Goal: Share content: Share content

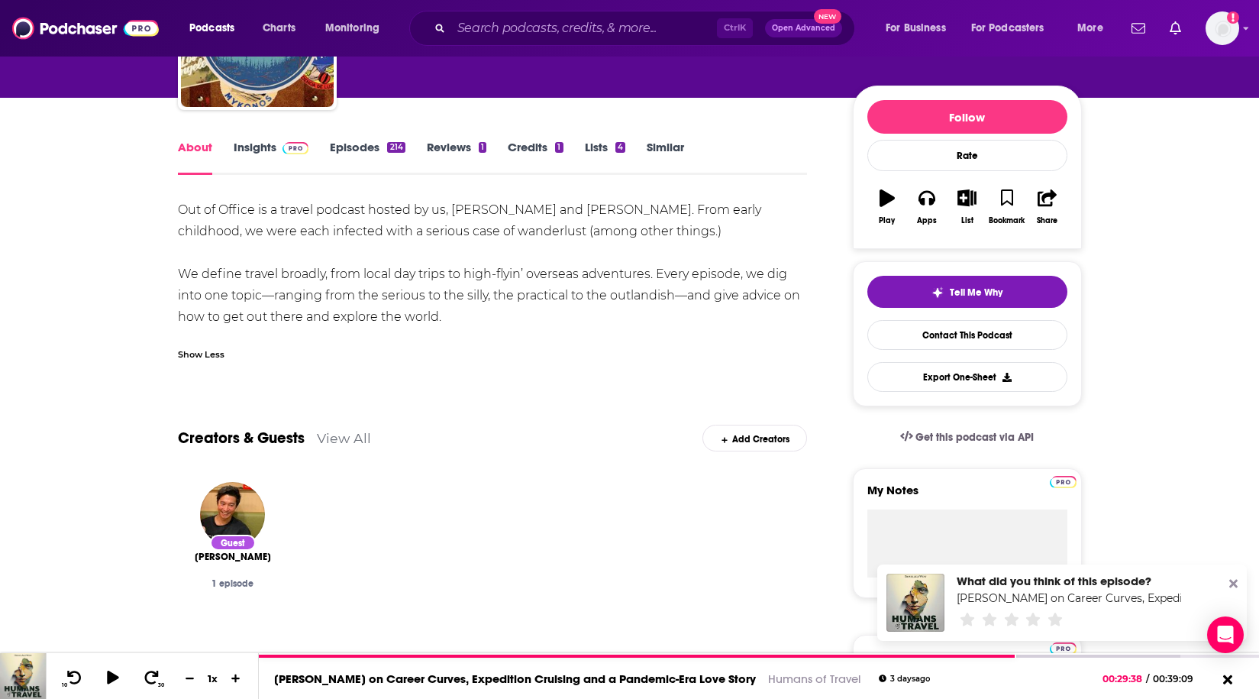
scroll to position [153, 0]
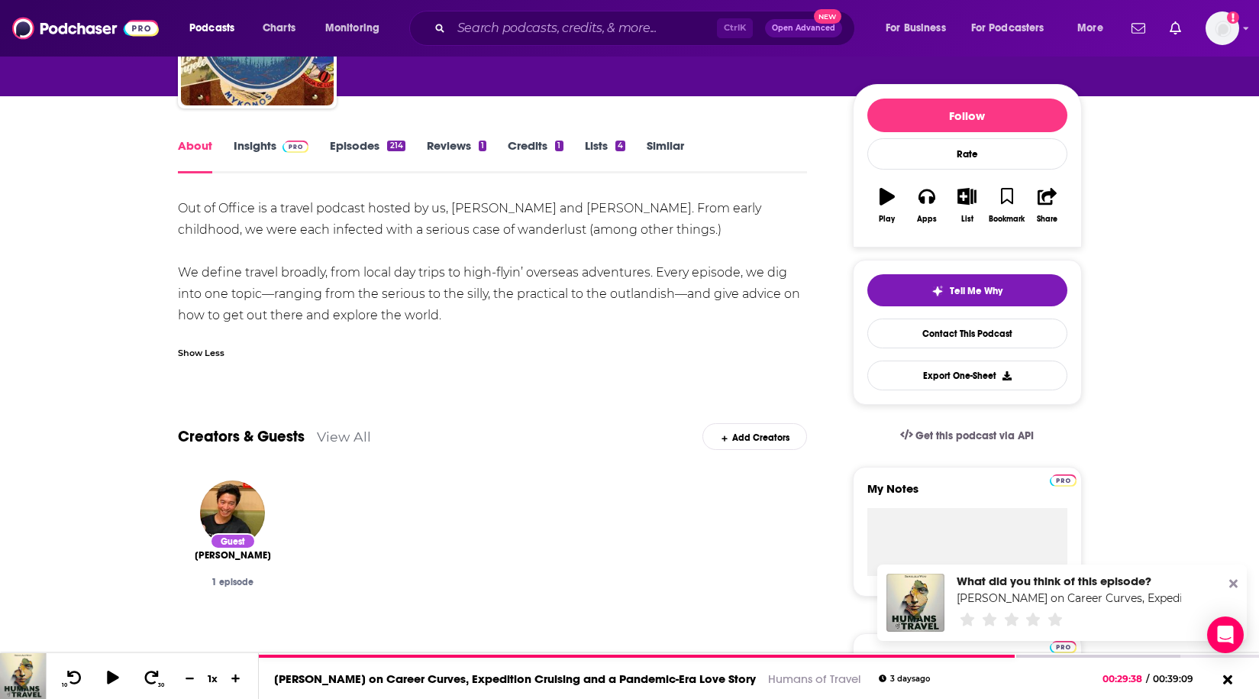
click at [448, 153] on link "Reviews 1" at bounding box center [457, 155] width 60 height 35
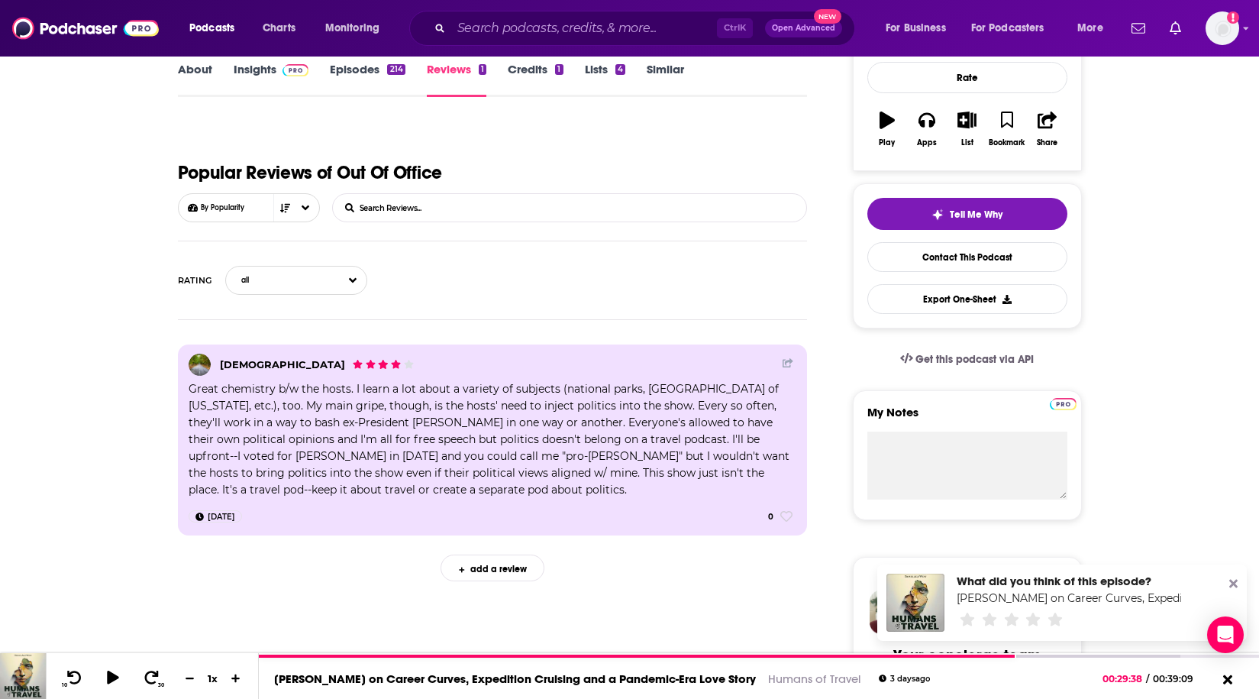
scroll to position [76, 0]
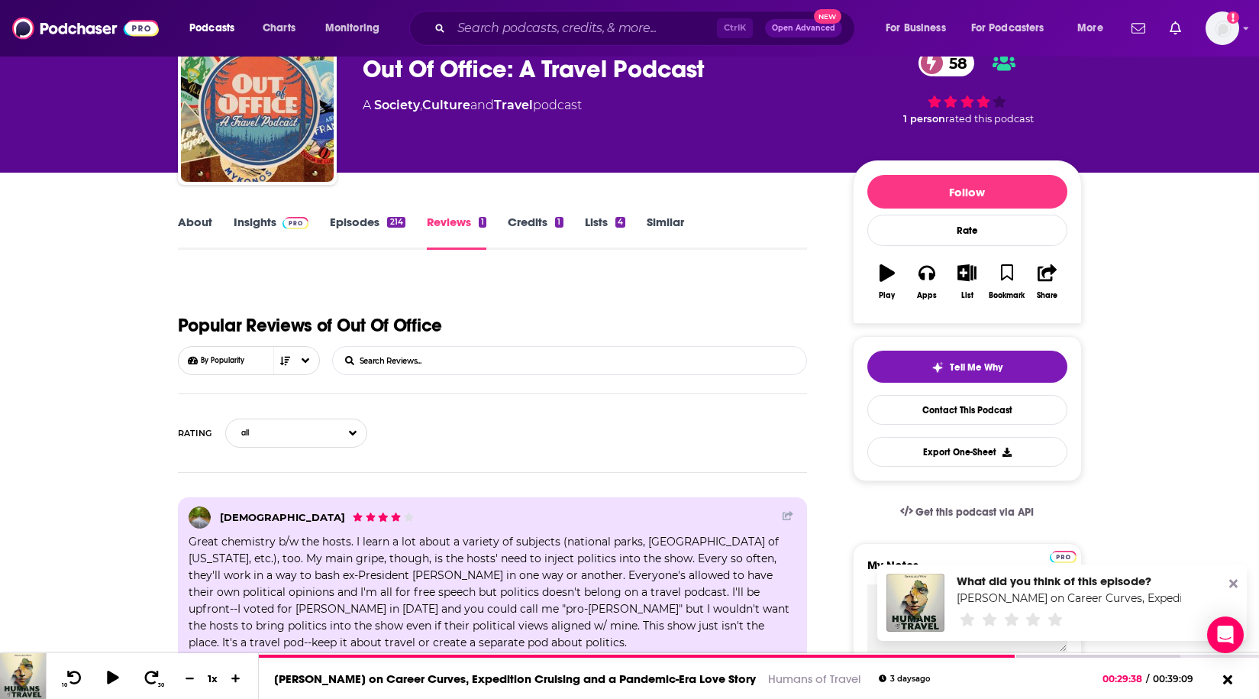
click at [379, 217] on link "Episodes 214" at bounding box center [367, 232] width 75 height 35
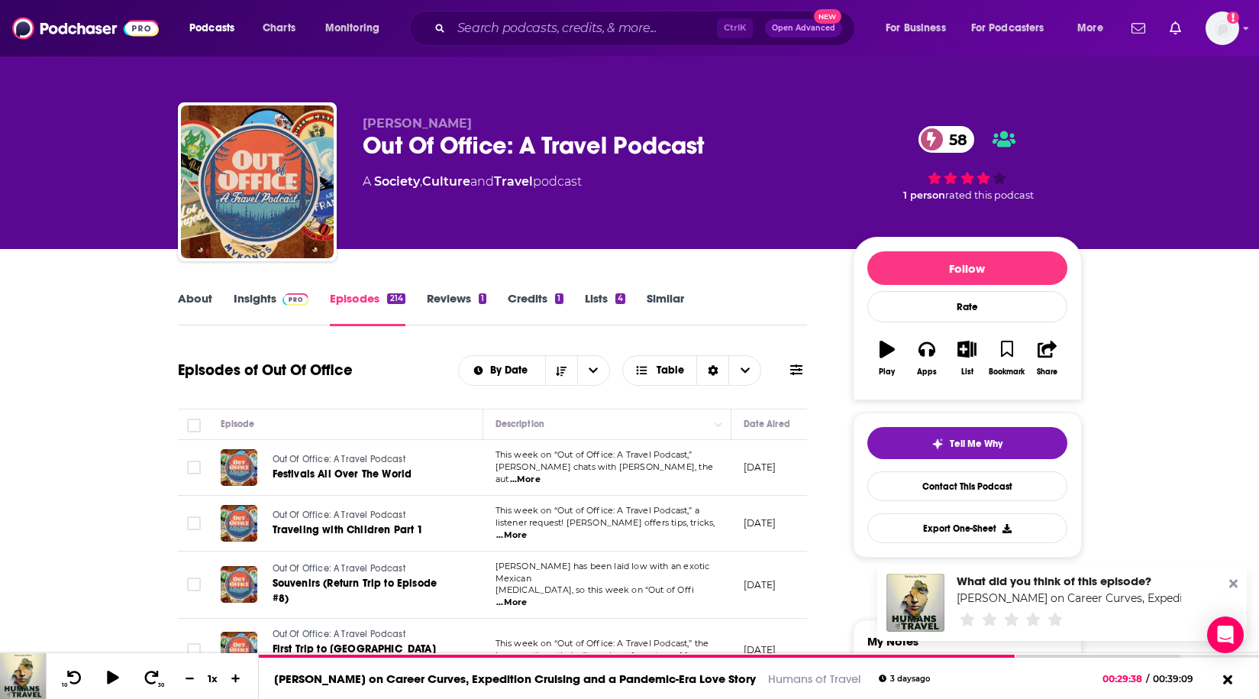
click at [263, 298] on link "Insights" at bounding box center [272, 308] width 76 height 35
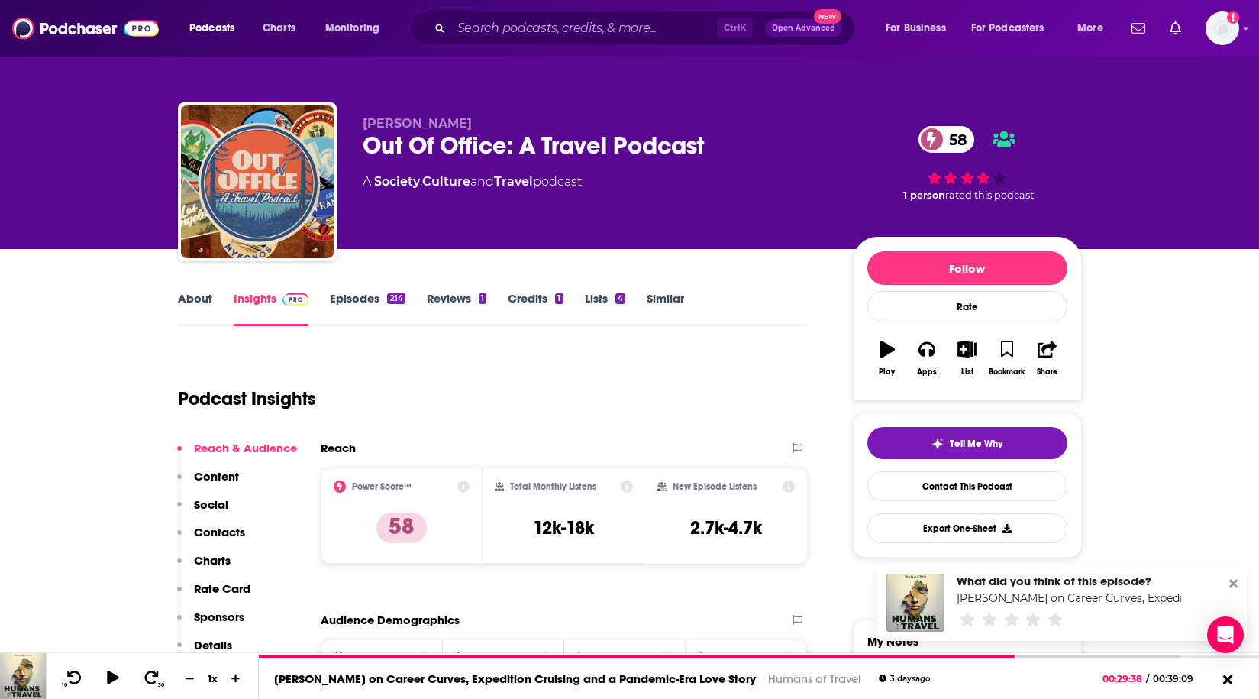
scroll to position [229, 0]
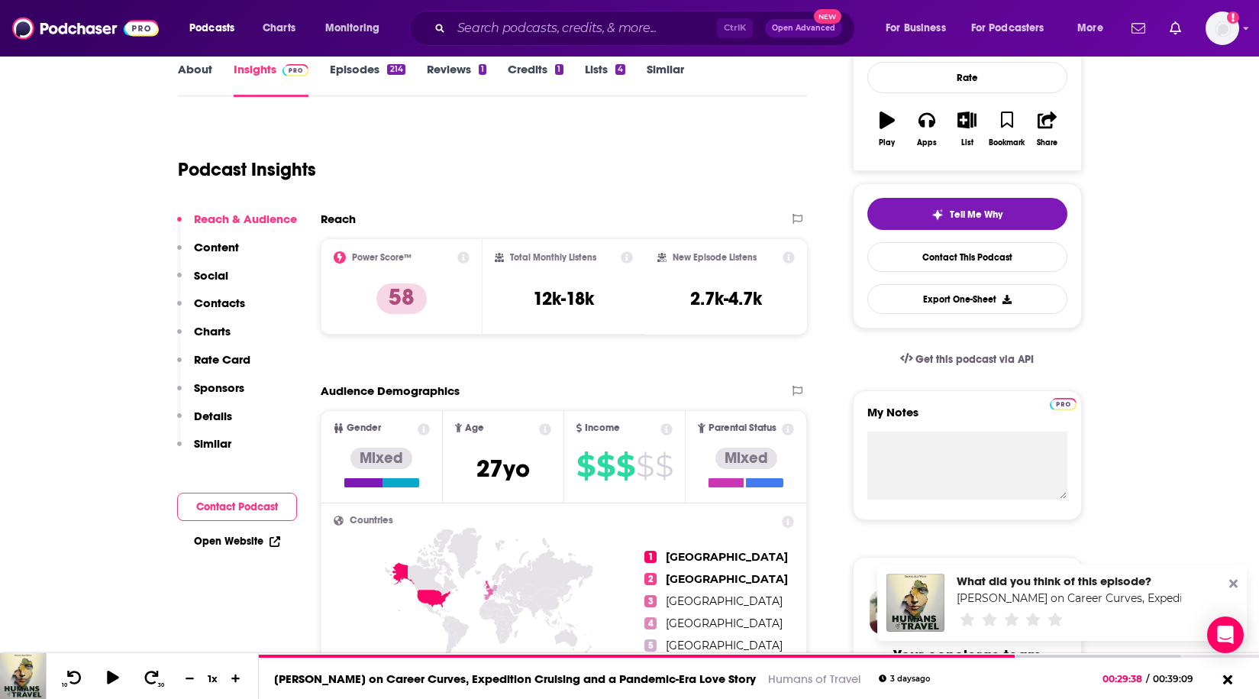
click at [227, 298] on p "Contacts" at bounding box center [219, 303] width 51 height 15
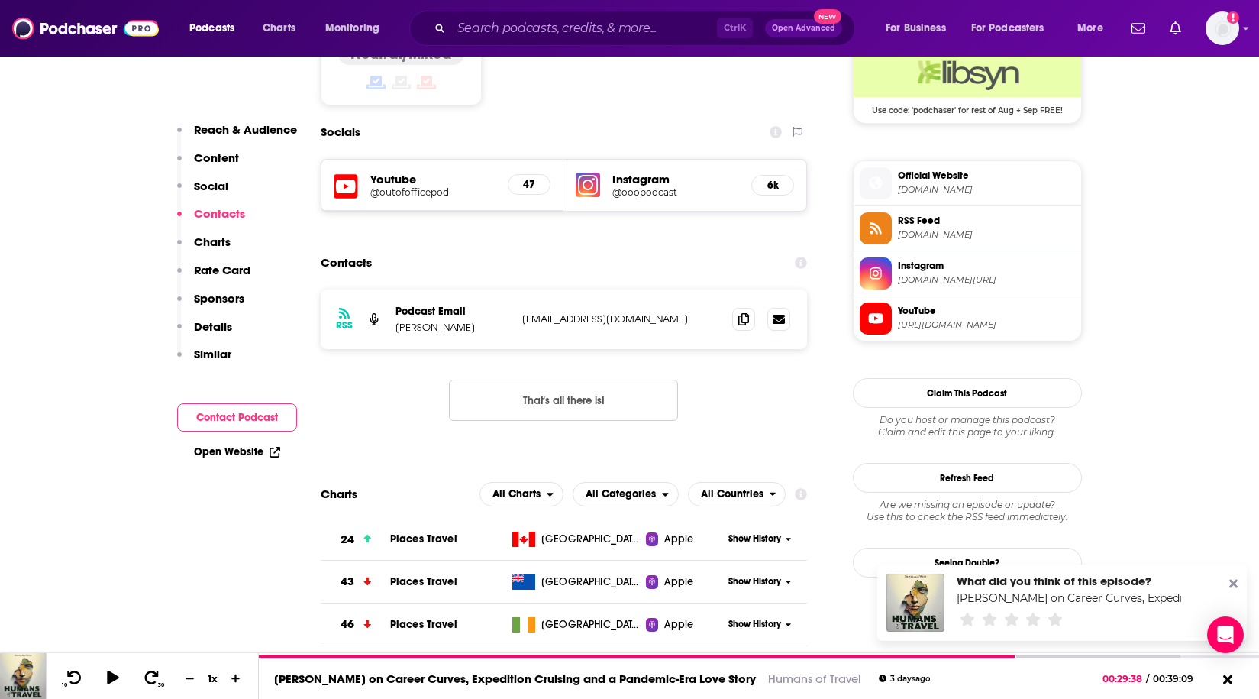
scroll to position [1276, 0]
click at [748, 312] on icon at bounding box center [743, 318] width 11 height 12
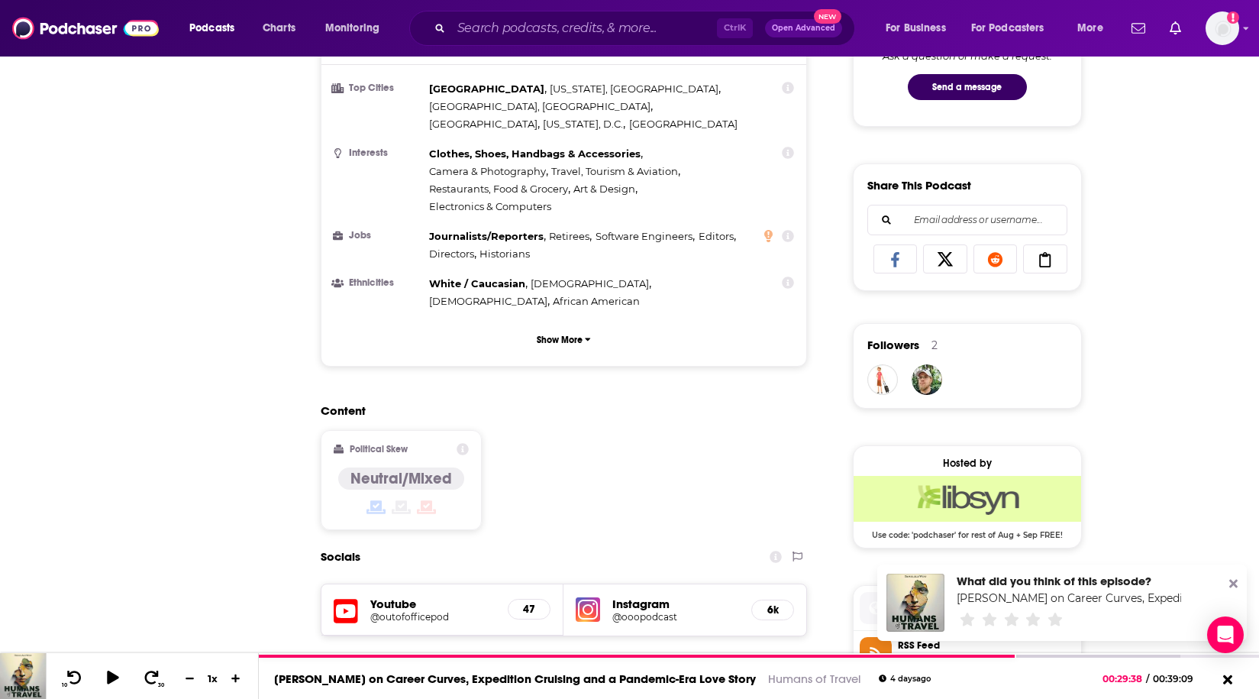
scroll to position [0, 0]
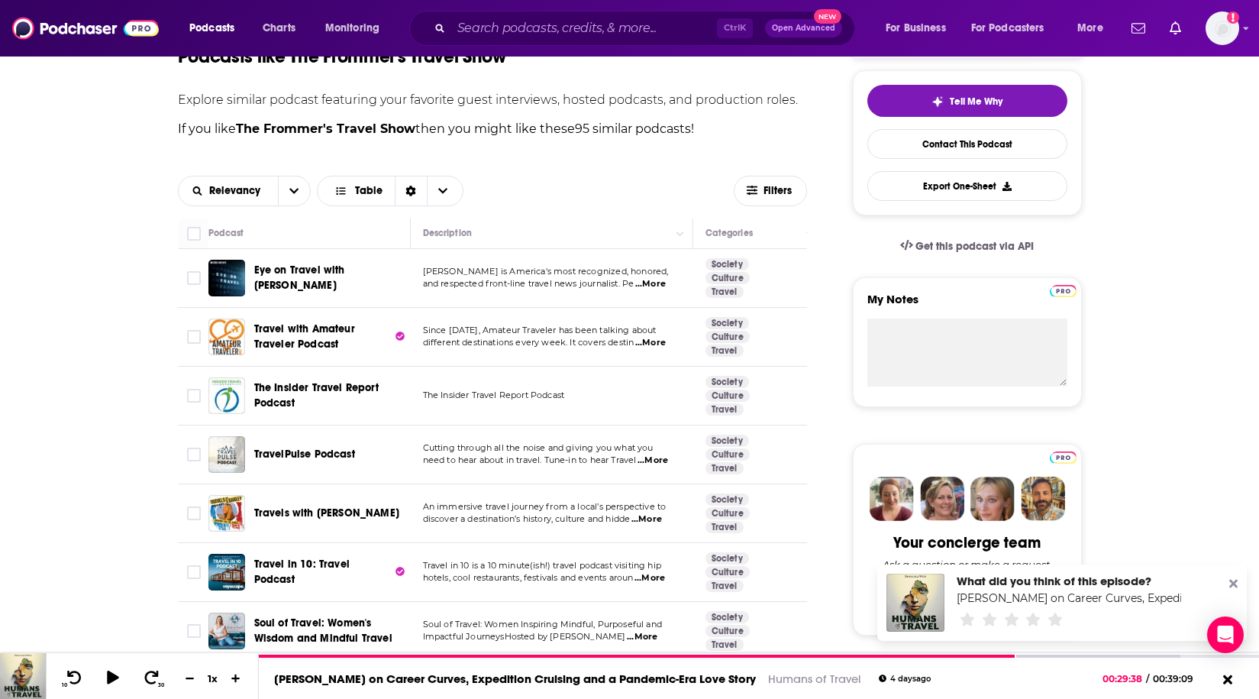
scroll to position [305, 0]
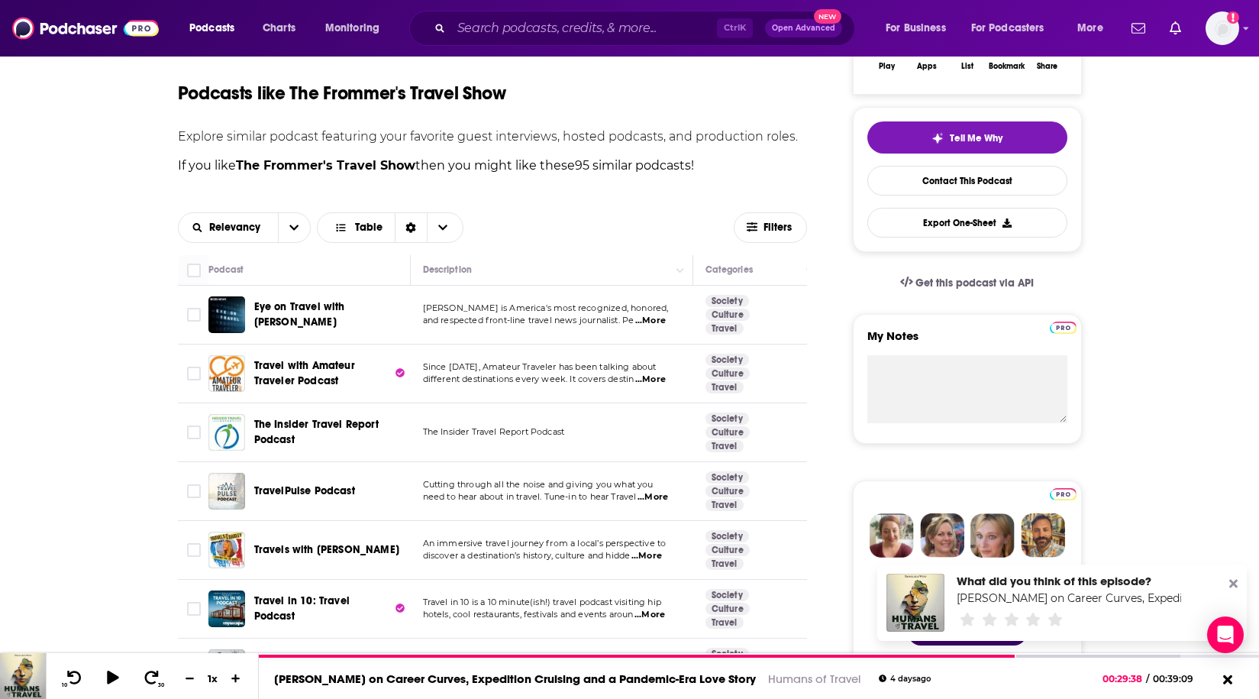
click at [199, 261] on div at bounding box center [199, 269] width 24 height 18
click at [195, 266] on input "Toggle select all" at bounding box center [194, 270] width 14 height 14
checkbox input "true"
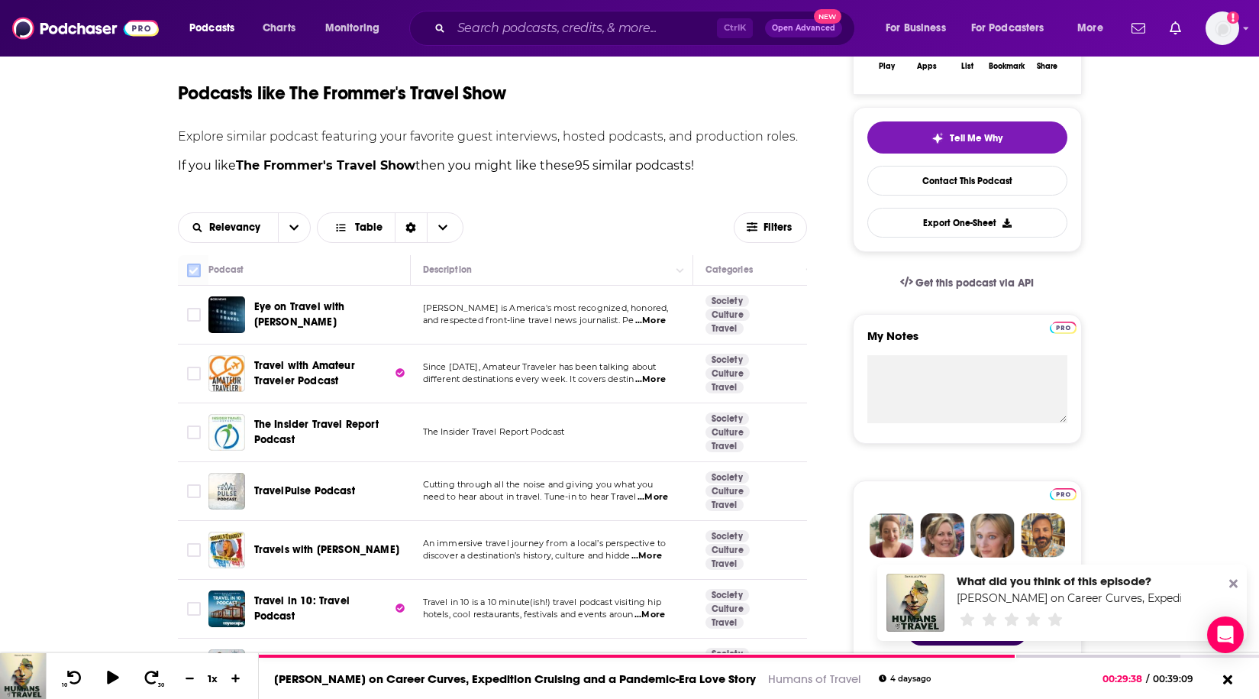
checkbox input "true"
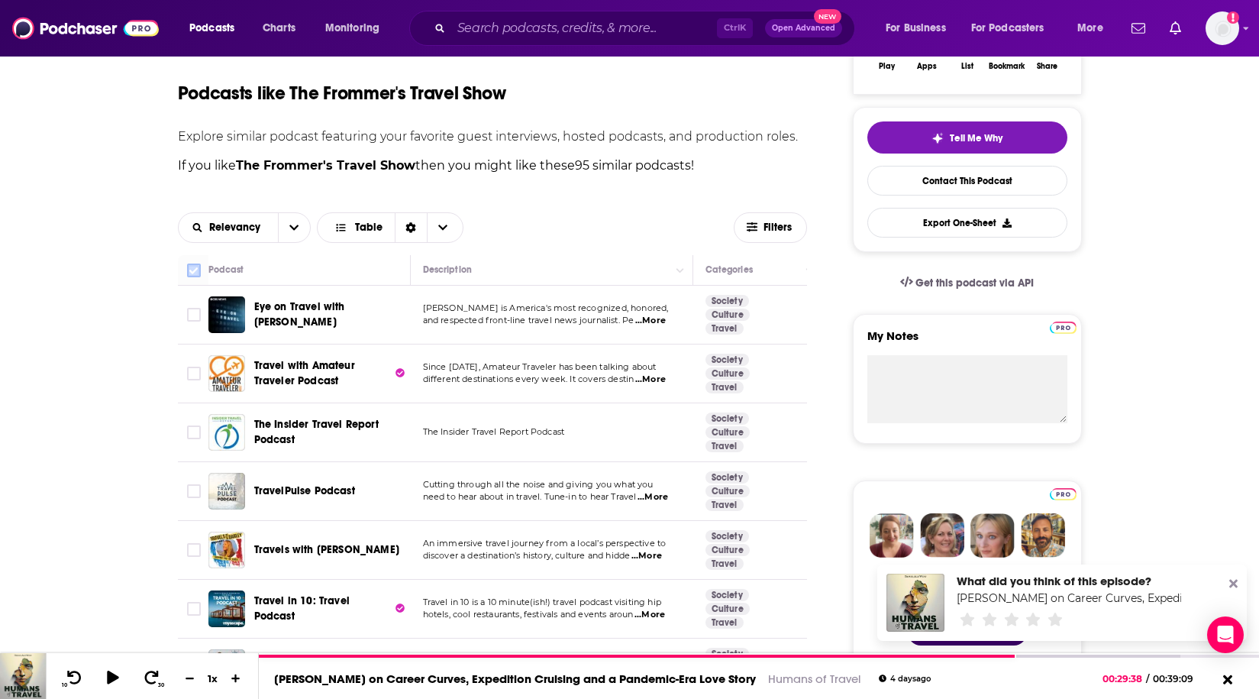
checkbox input "true"
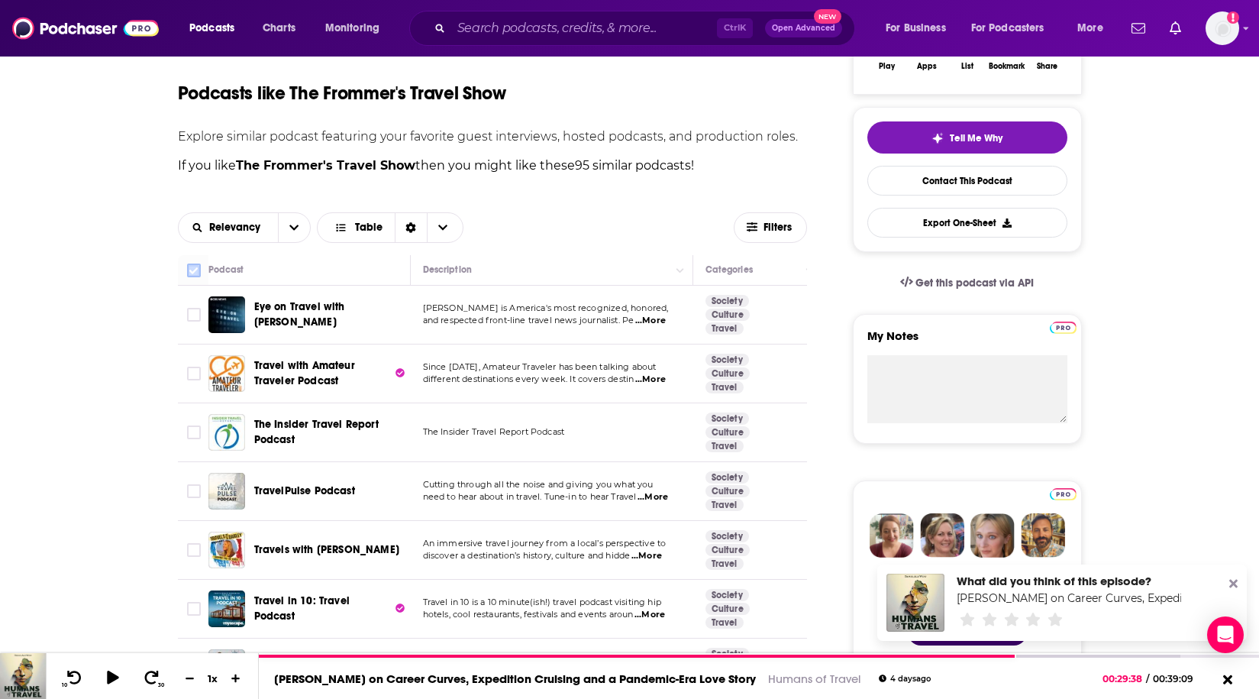
checkbox input "true"
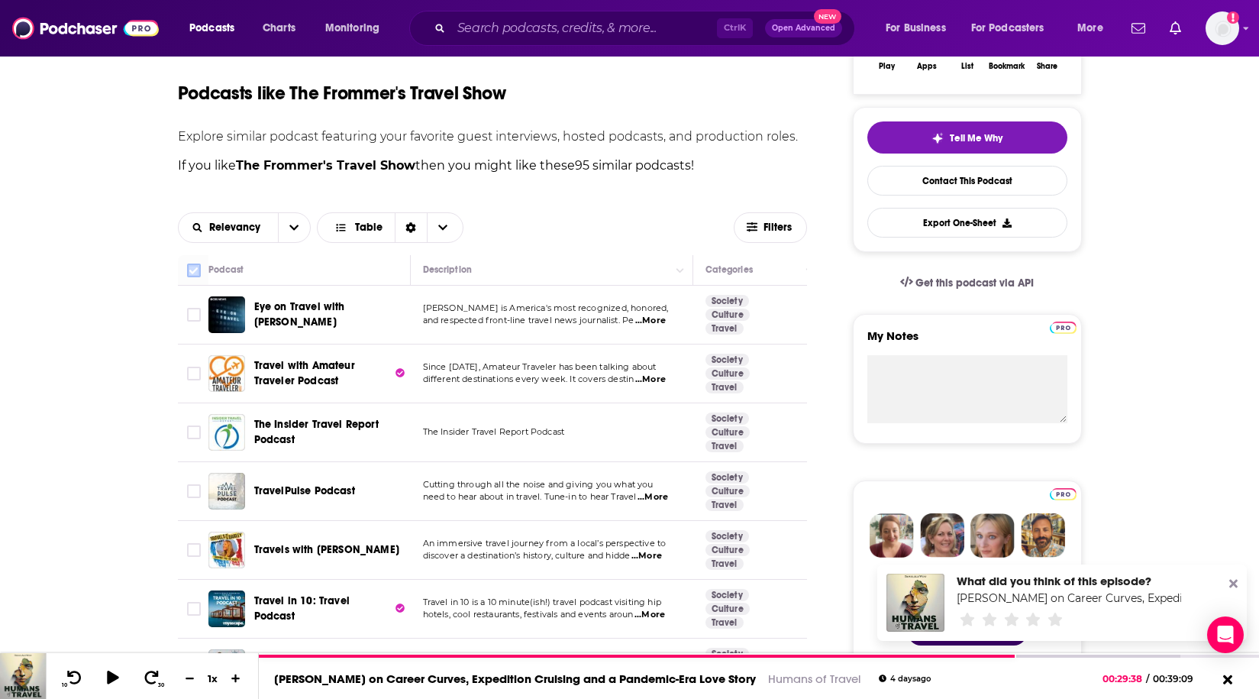
checkbox input "true"
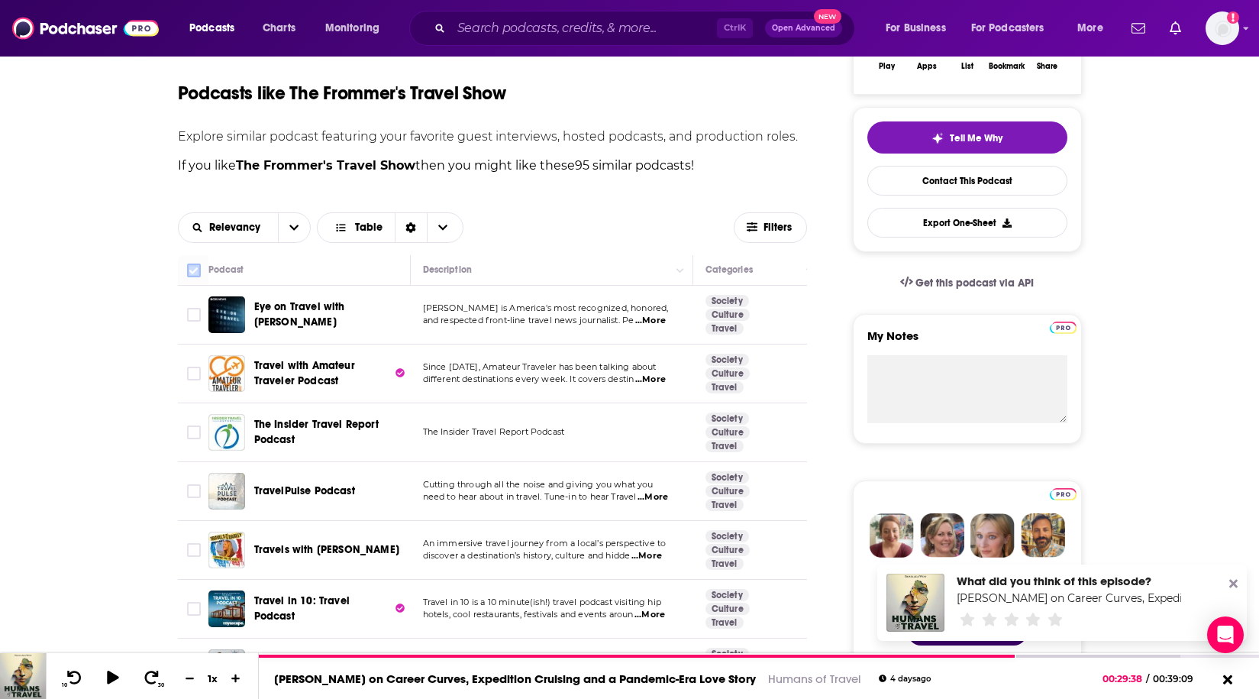
checkbox input "true"
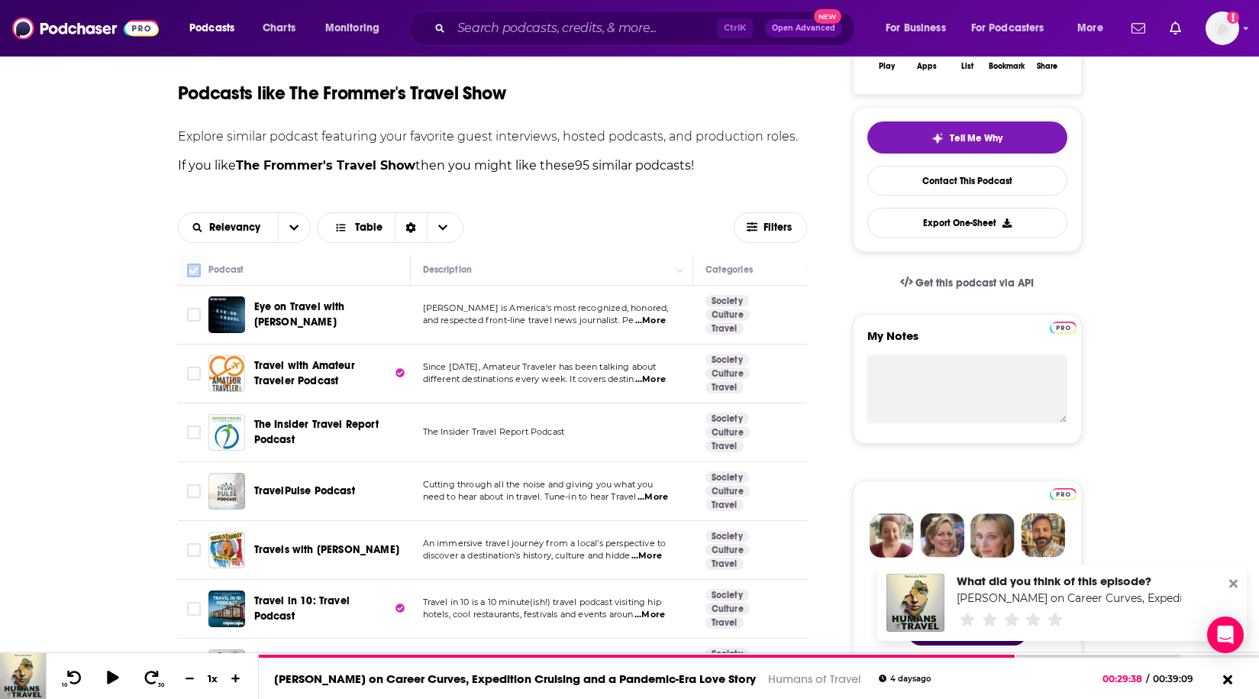
checkbox input "true"
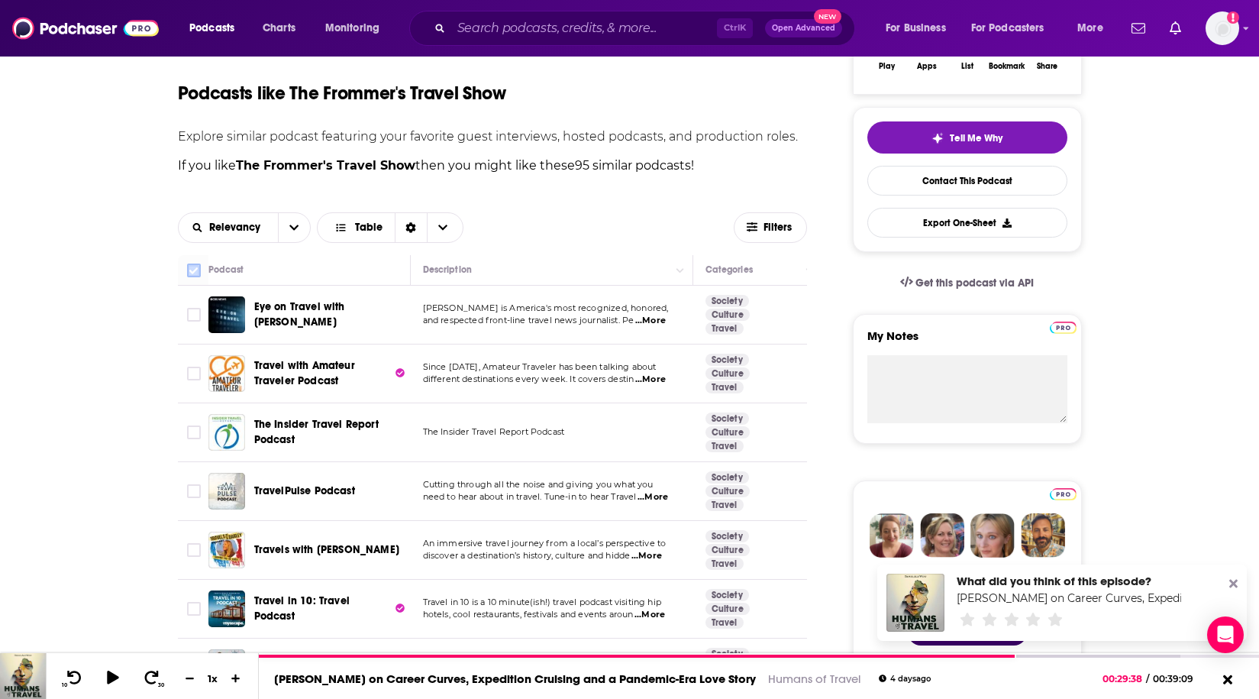
checkbox input "true"
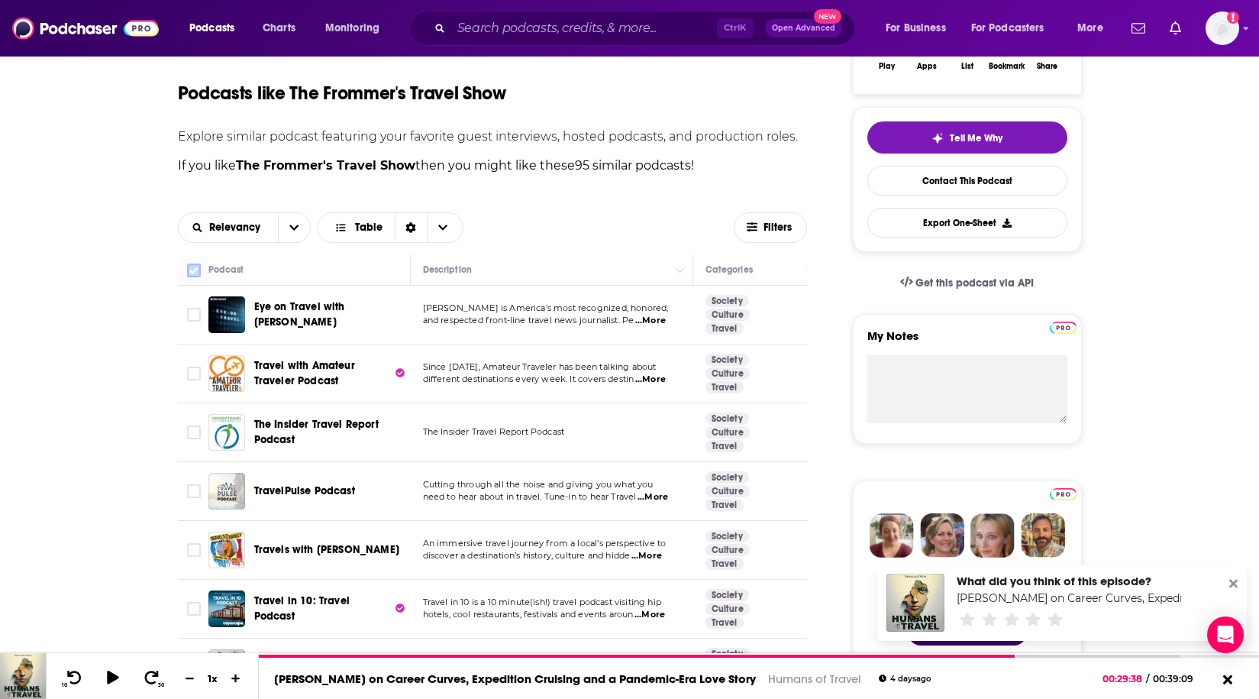
checkbox input "true"
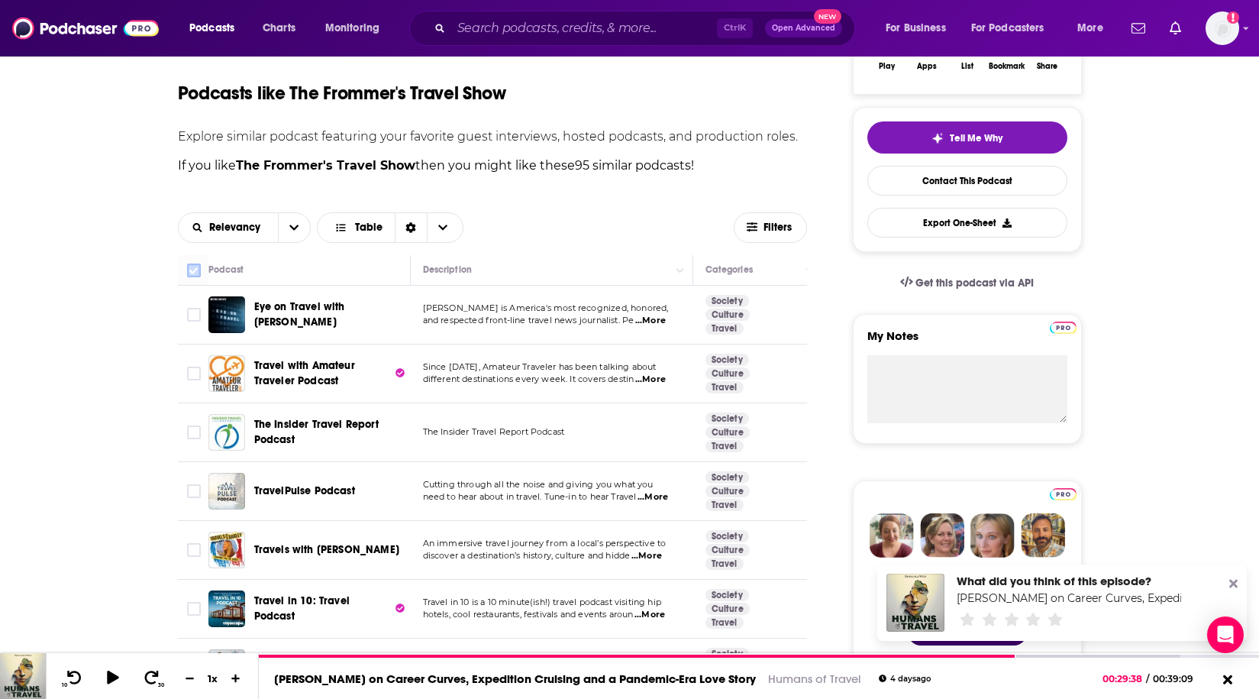
checkbox input "true"
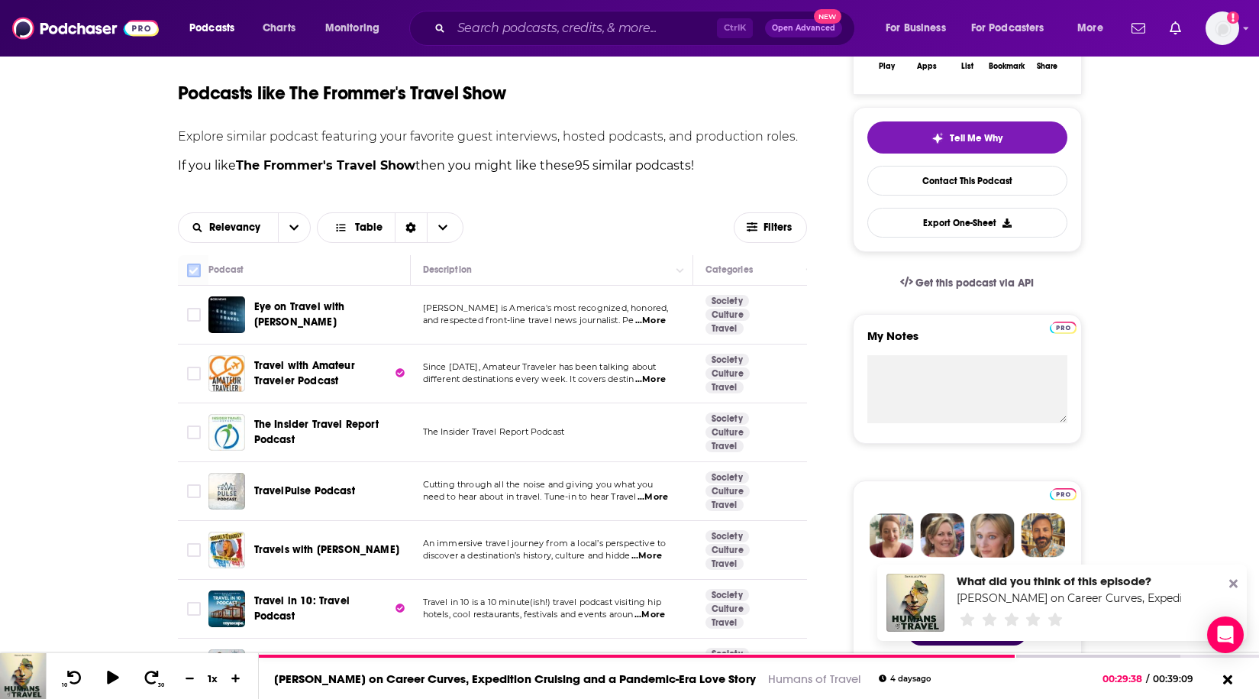
checkbox input "true"
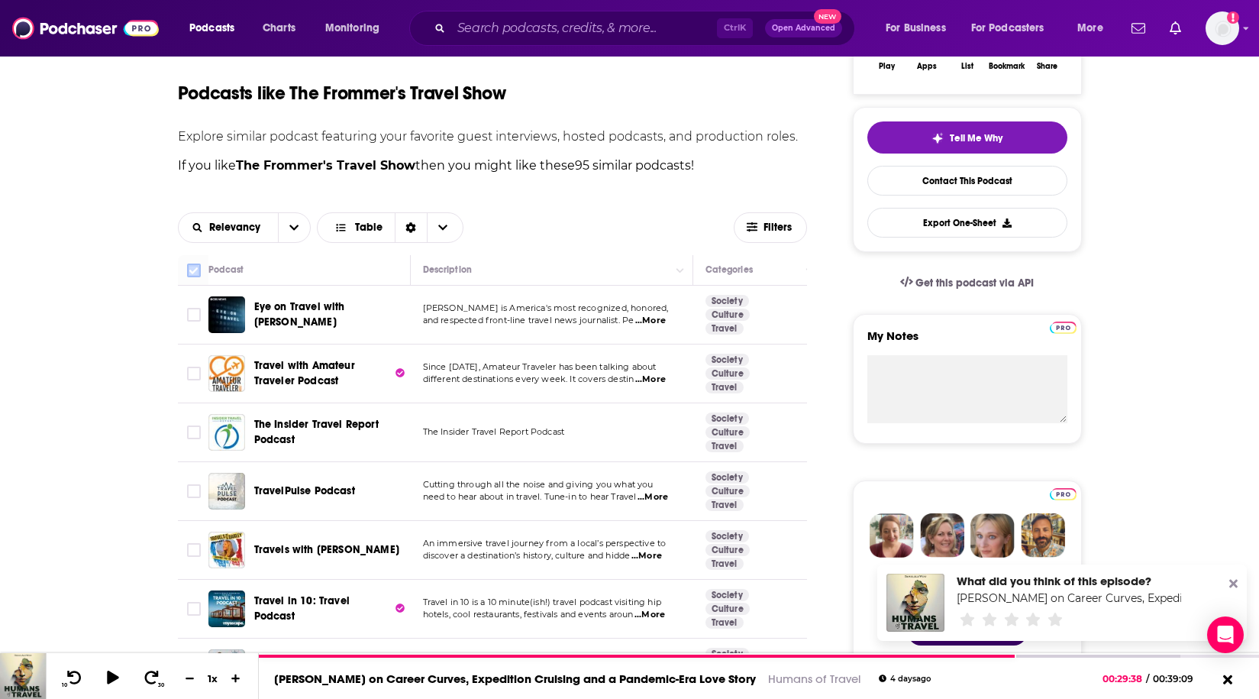
checkbox input "true"
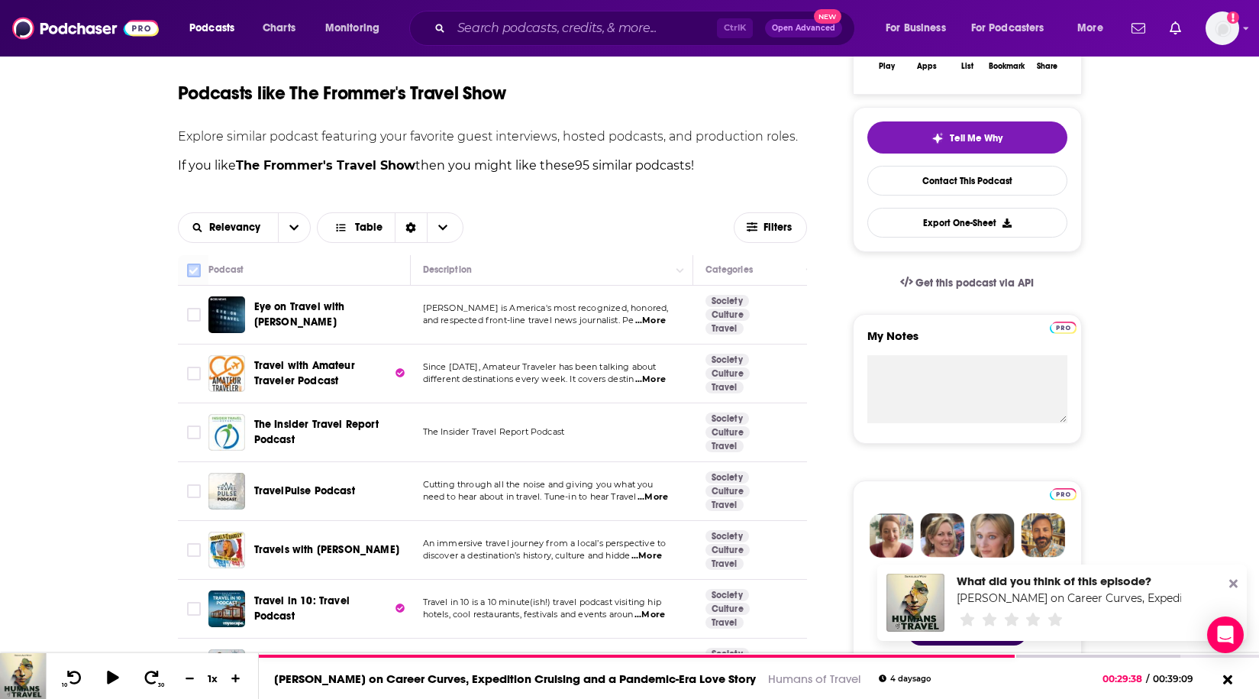
checkbox input "true"
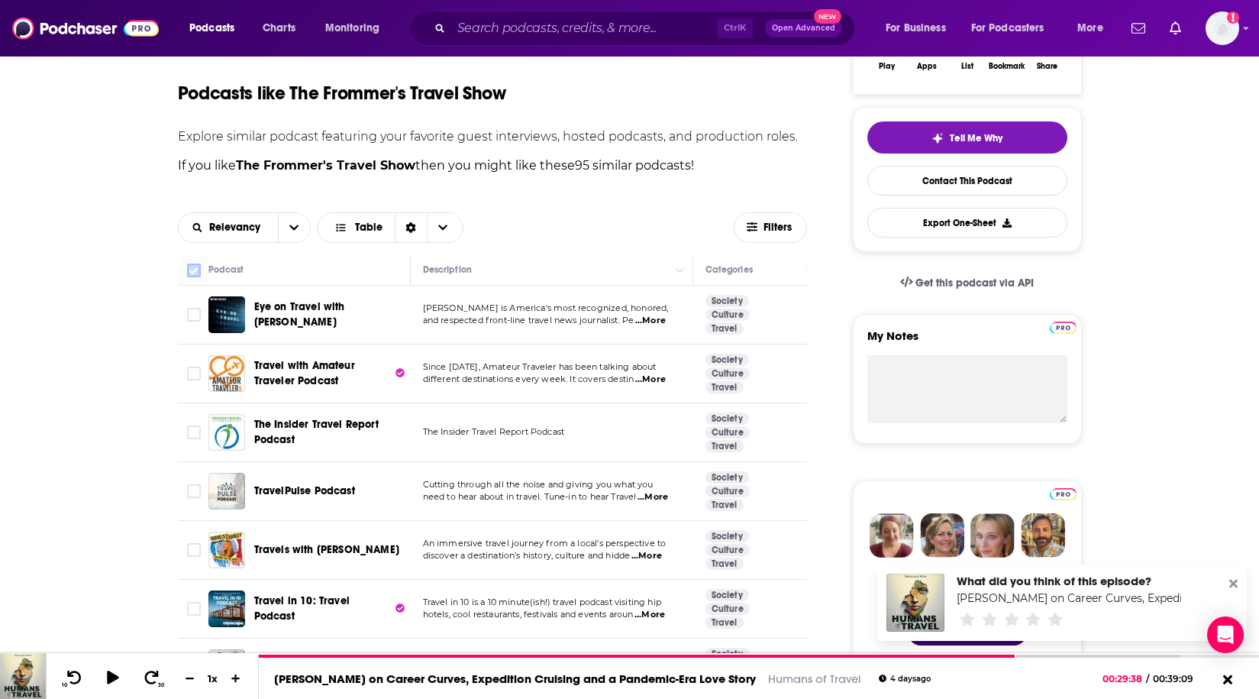
checkbox input "true"
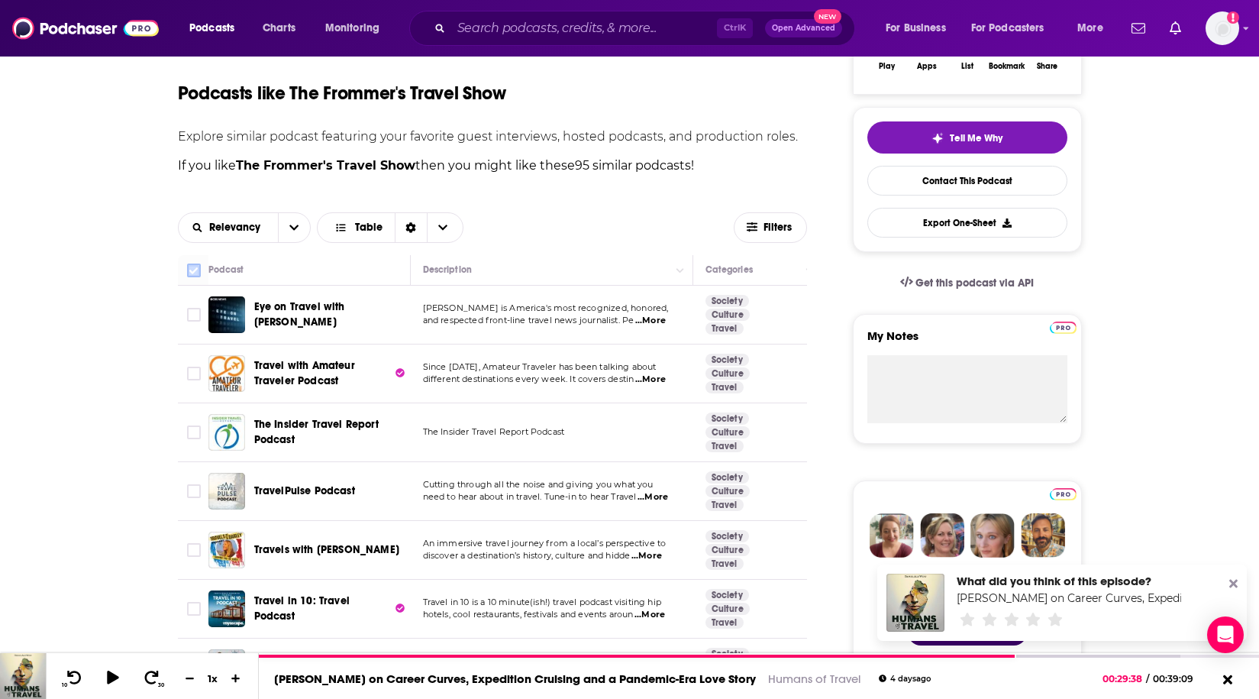
checkbox input "true"
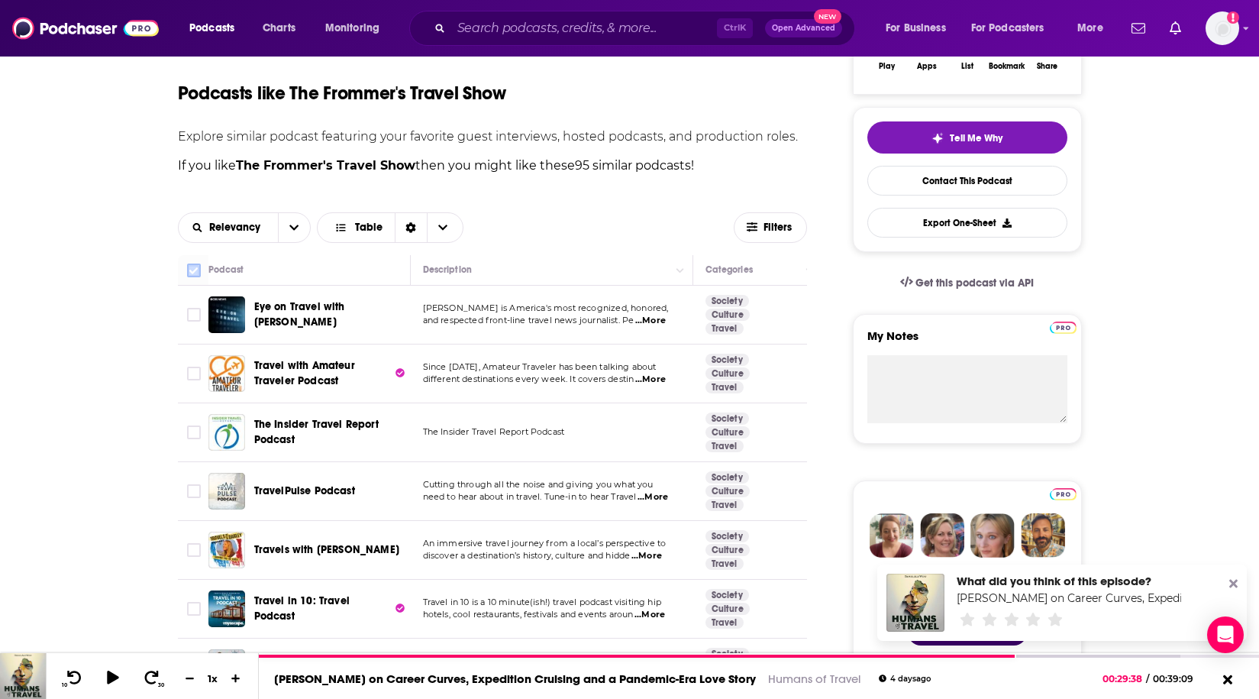
checkbox input "true"
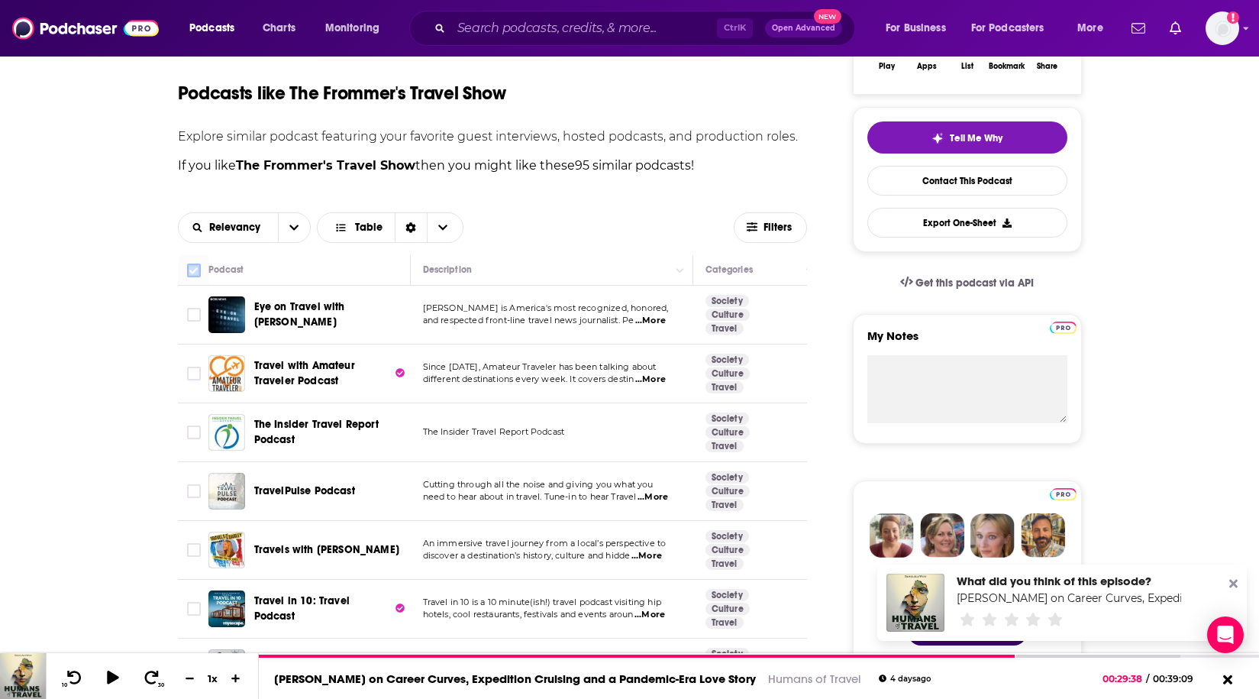
checkbox input "true"
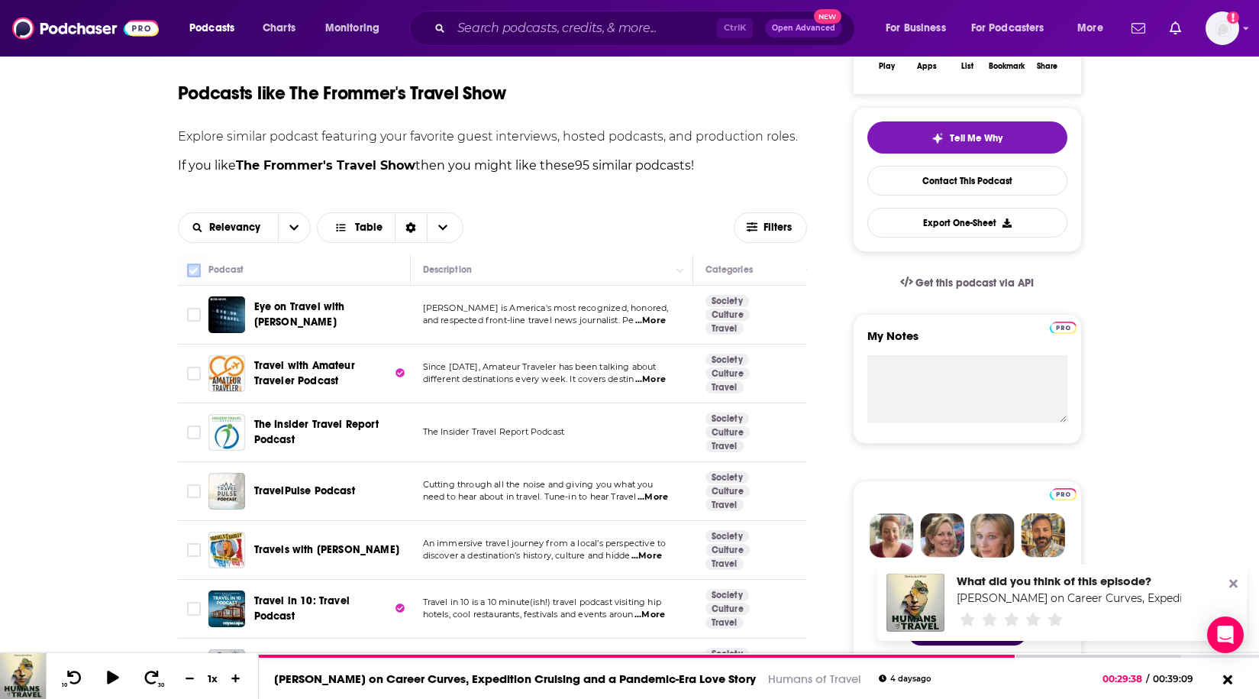
checkbox input "true"
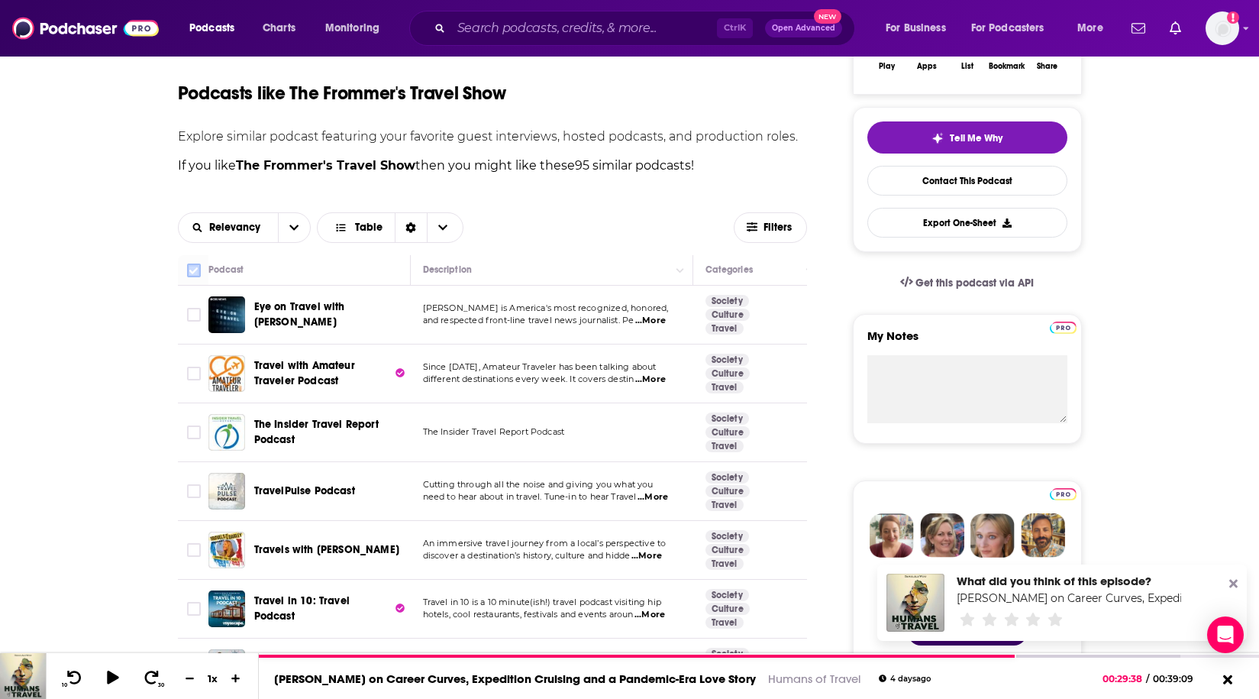
checkbox input "true"
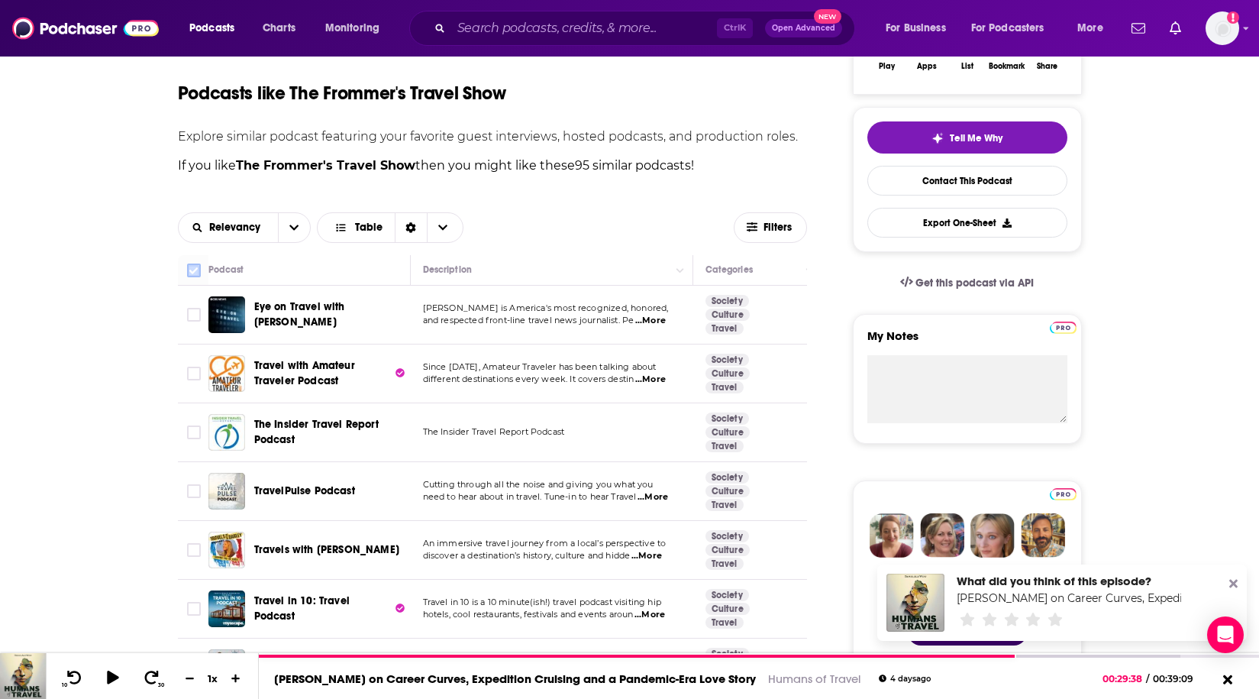
checkbox input "true"
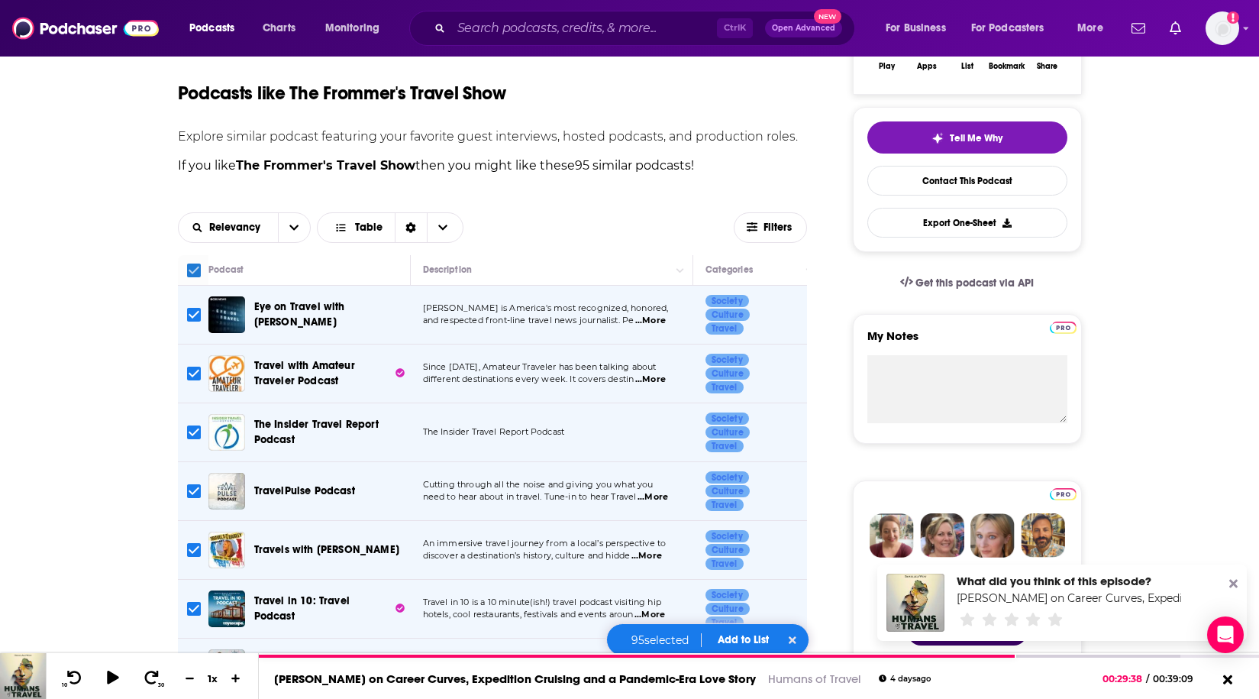
click at [195, 276] on input "Toggle select all" at bounding box center [194, 270] width 14 height 14
checkbox input "false"
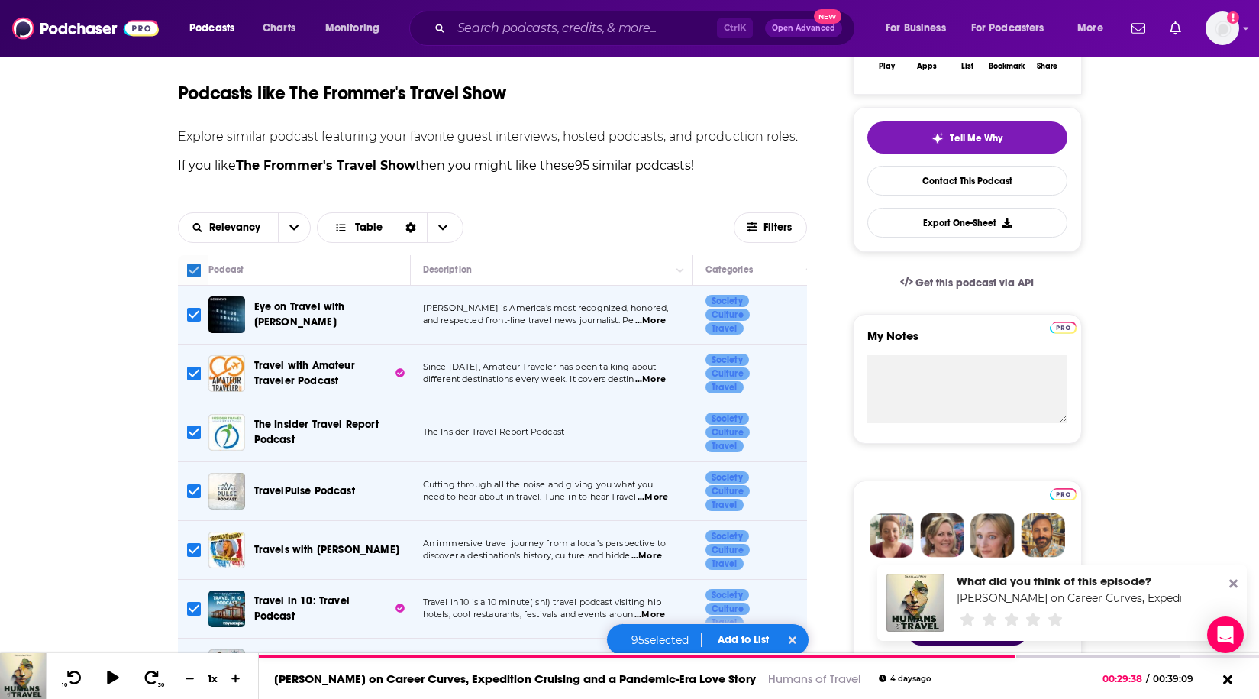
checkbox input "false"
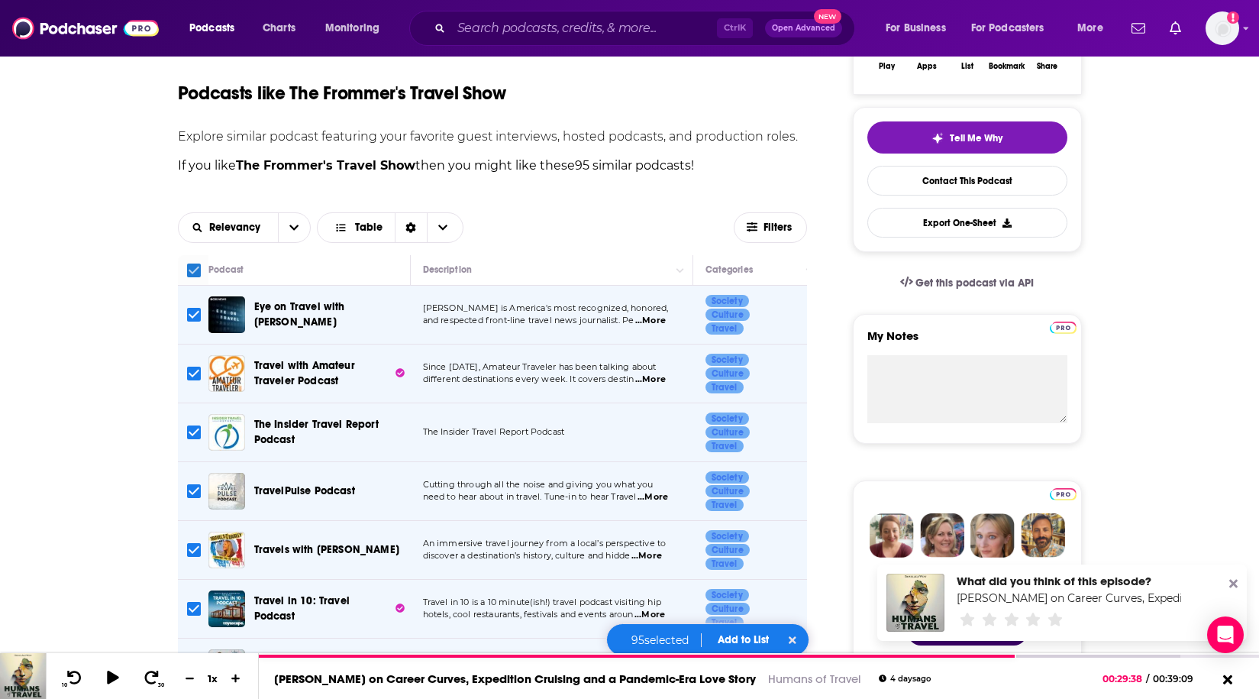
checkbox input "false"
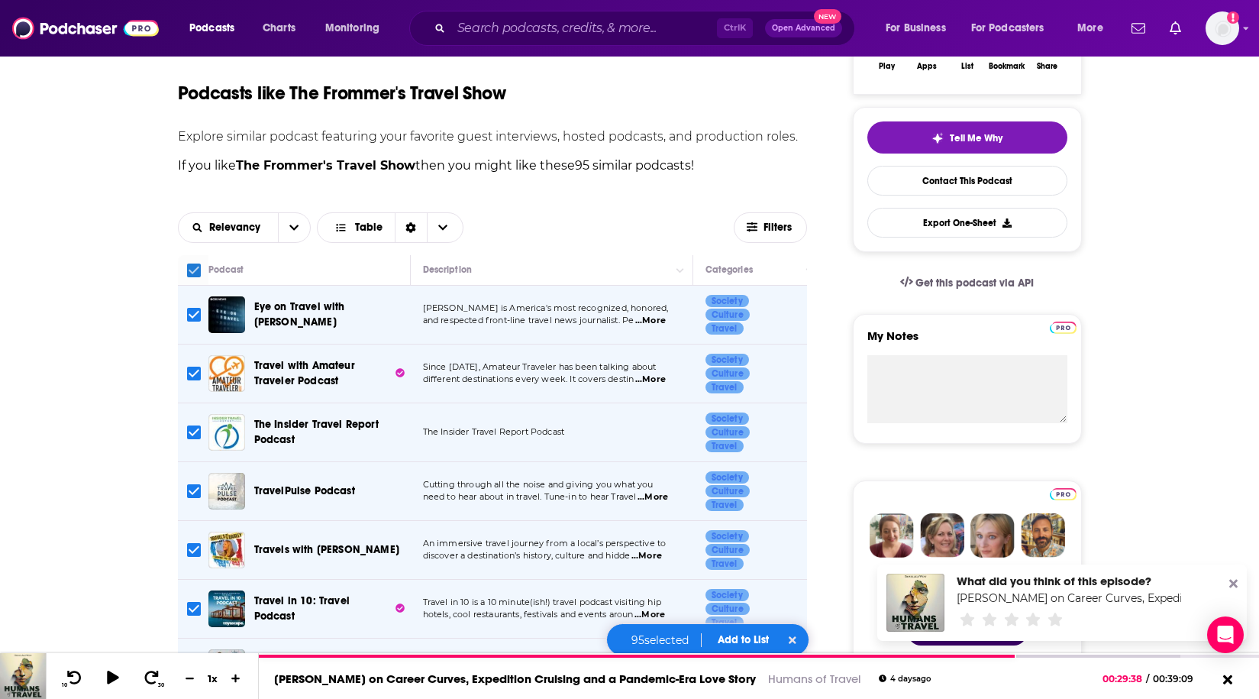
checkbox input "false"
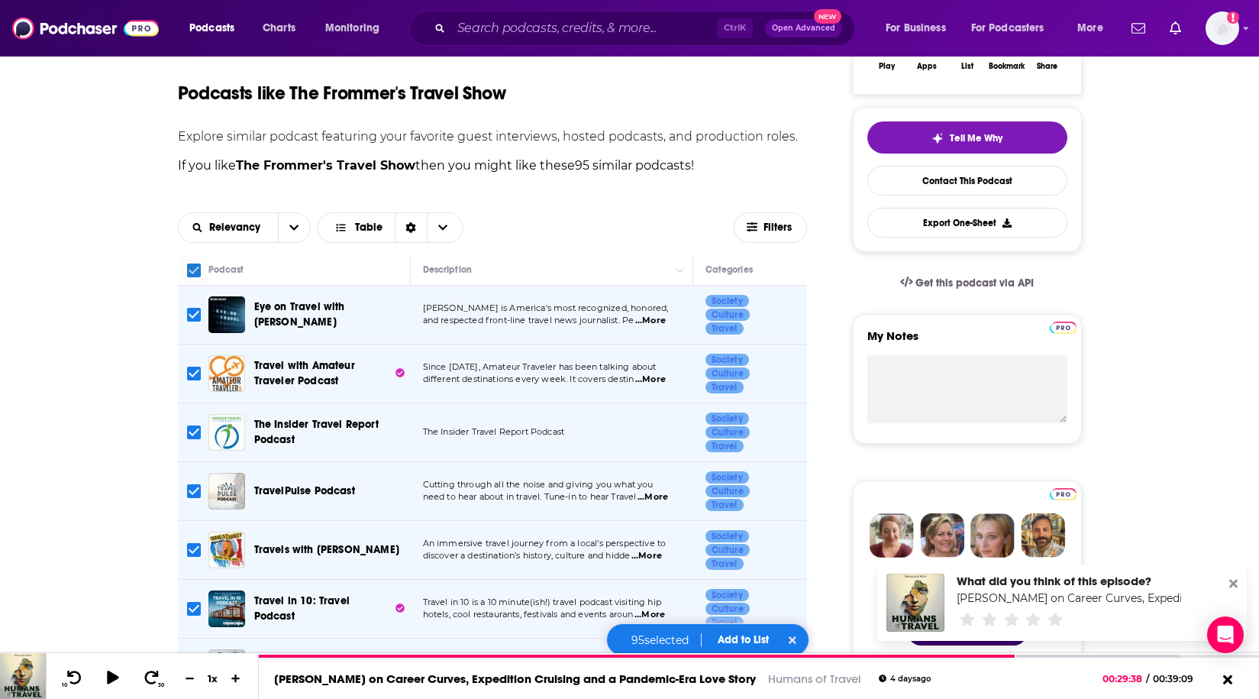
checkbox input "false"
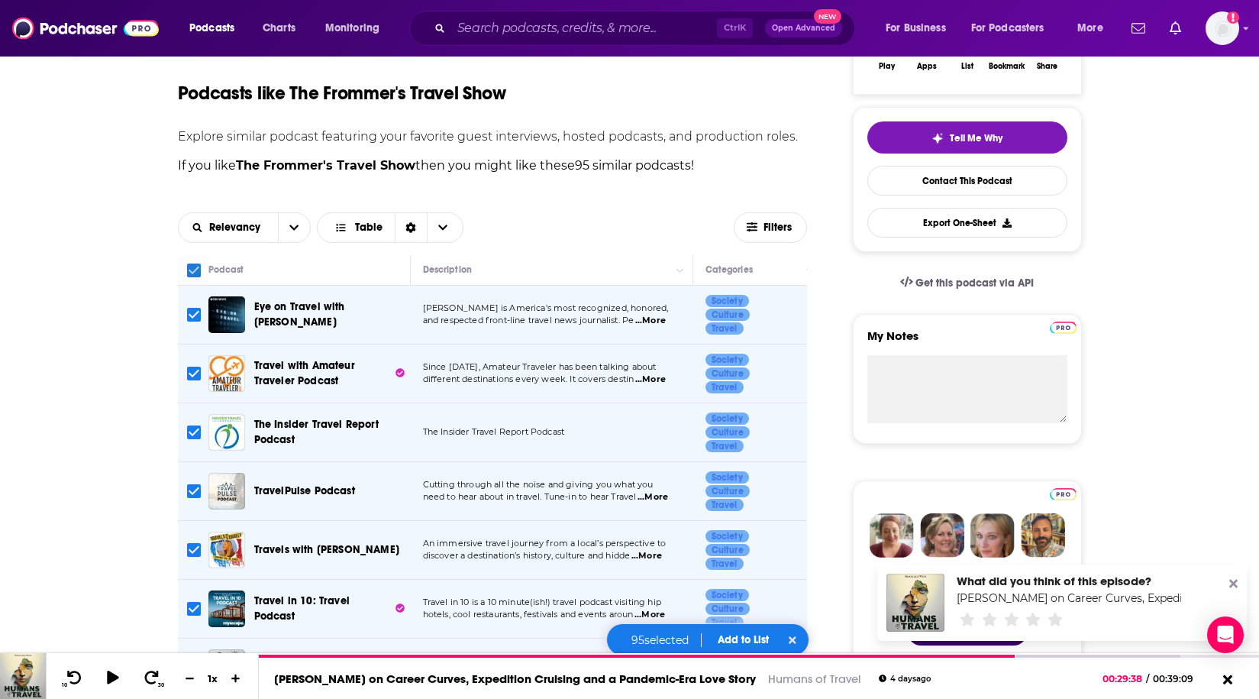
checkbox input "false"
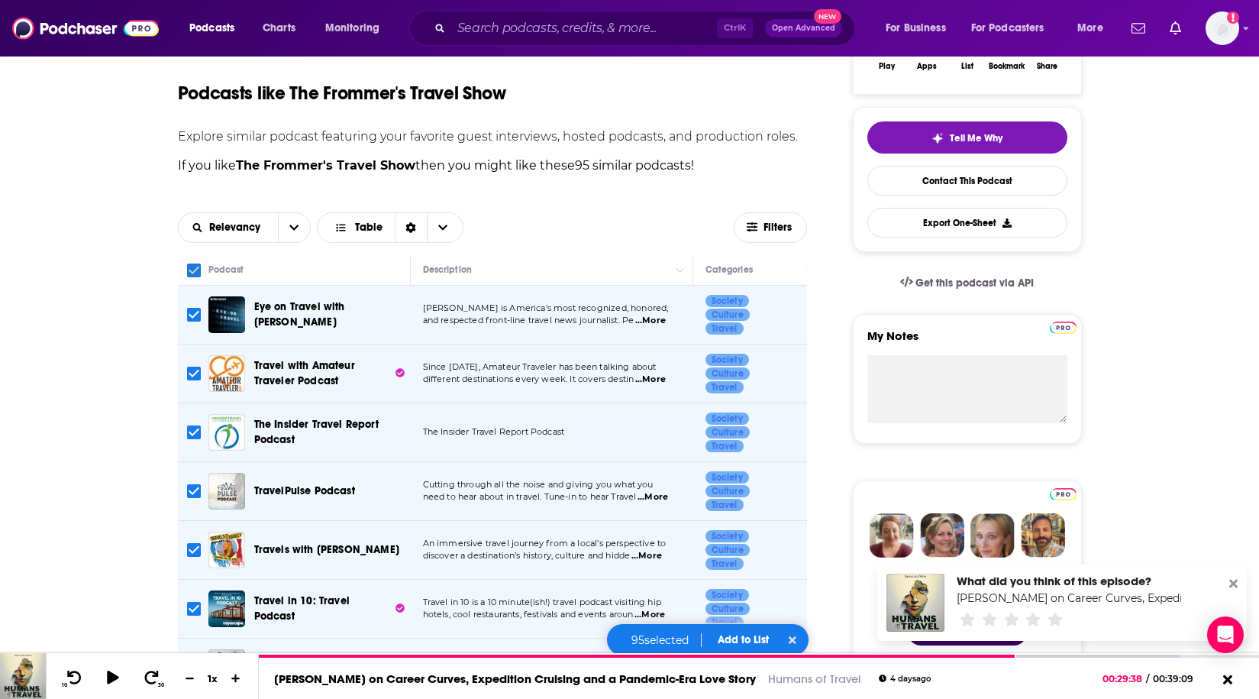
checkbox input "false"
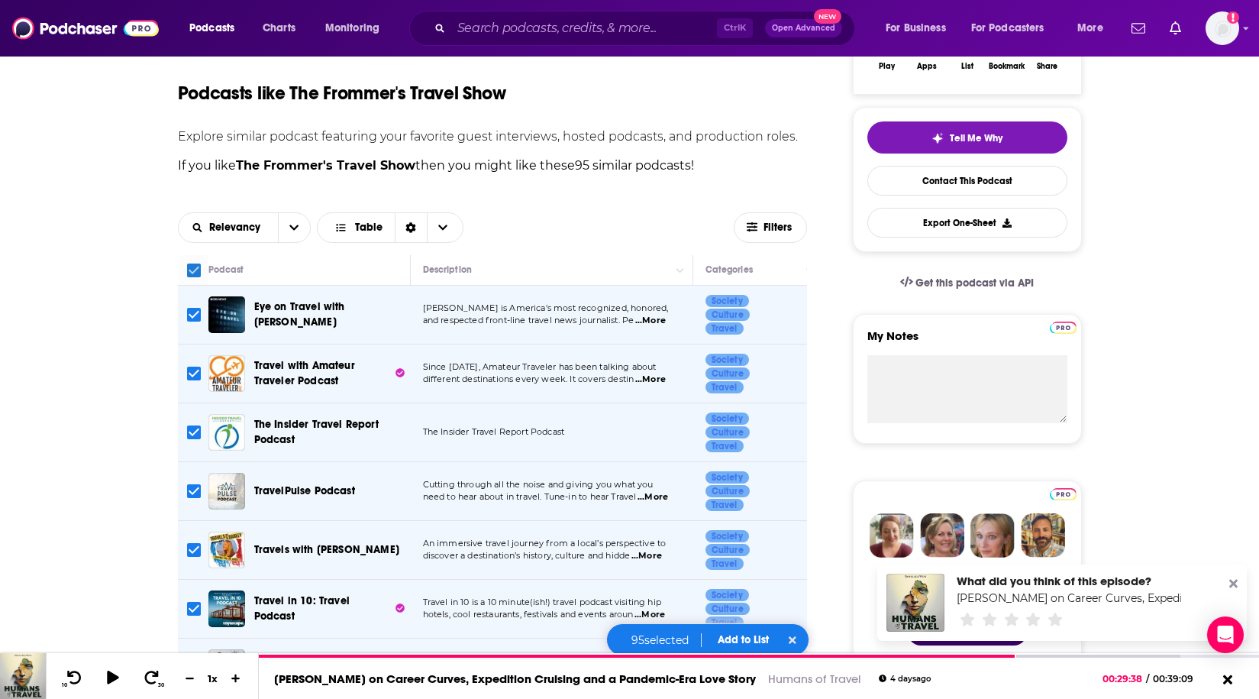
checkbox input "false"
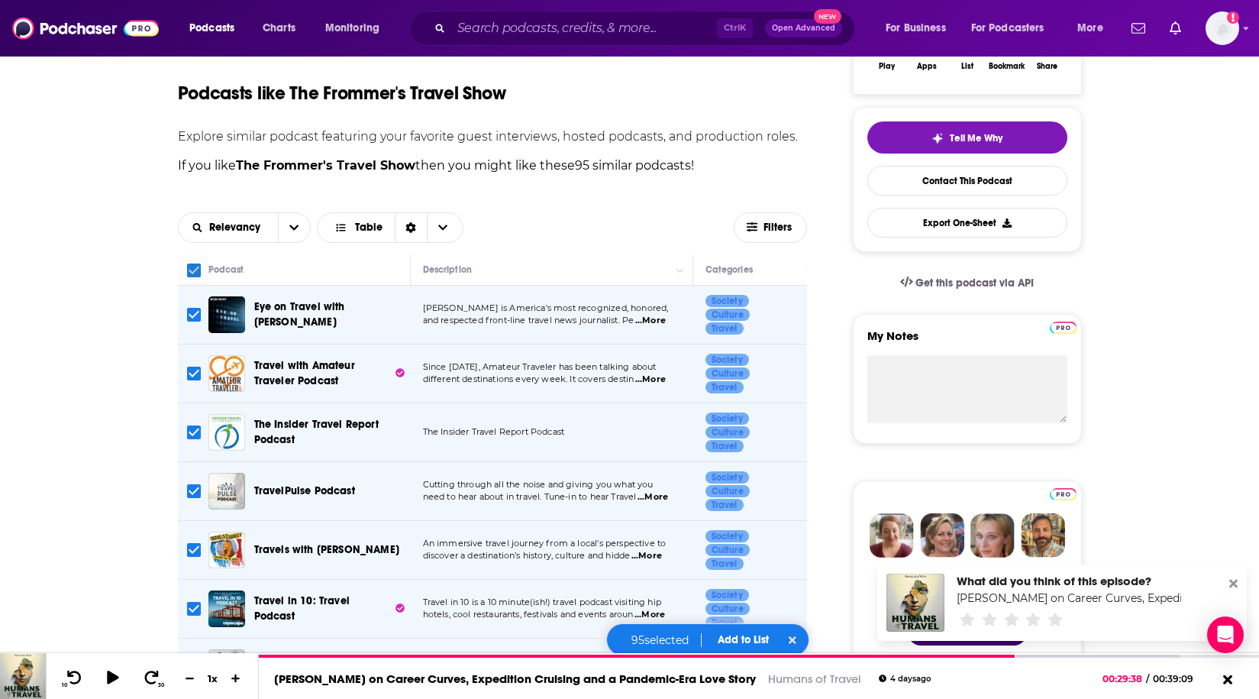
checkbox input "false"
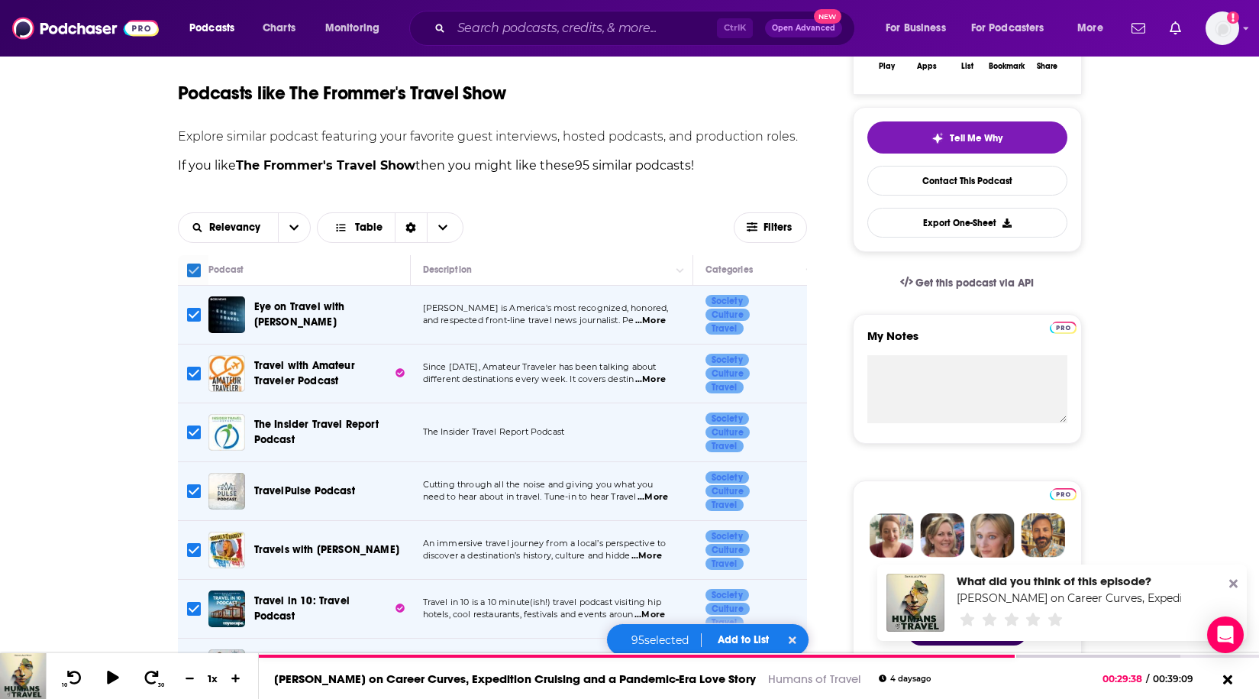
checkbox input "false"
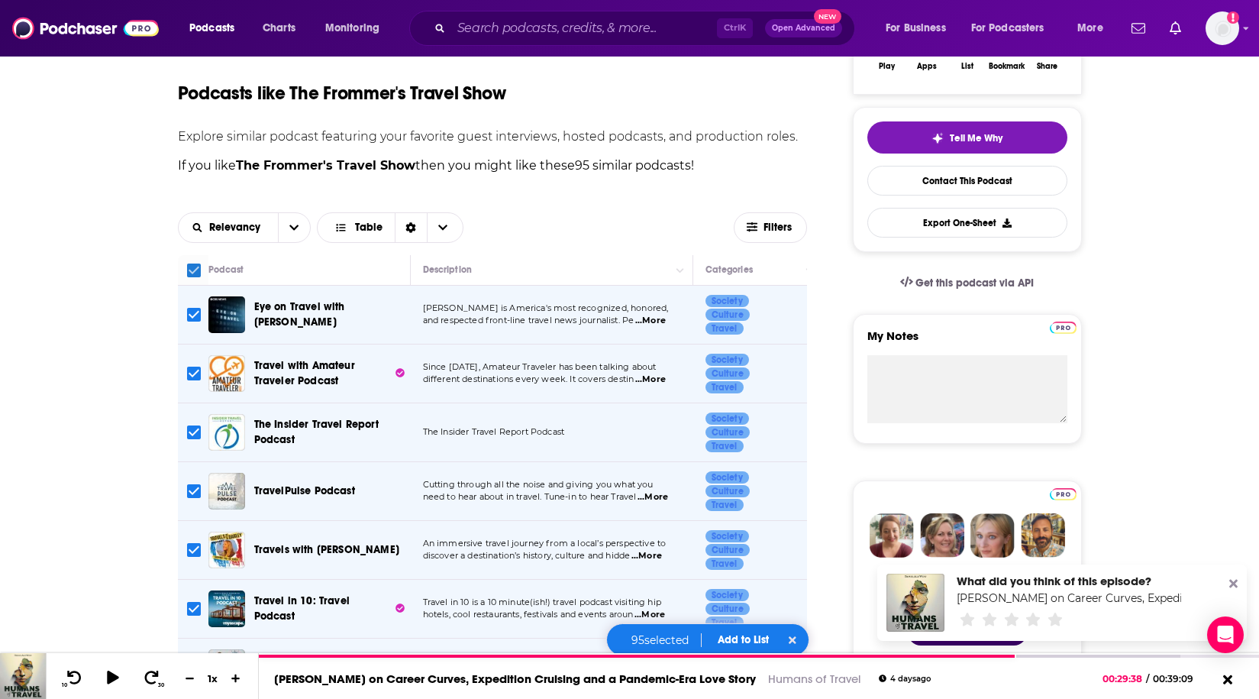
checkbox input "false"
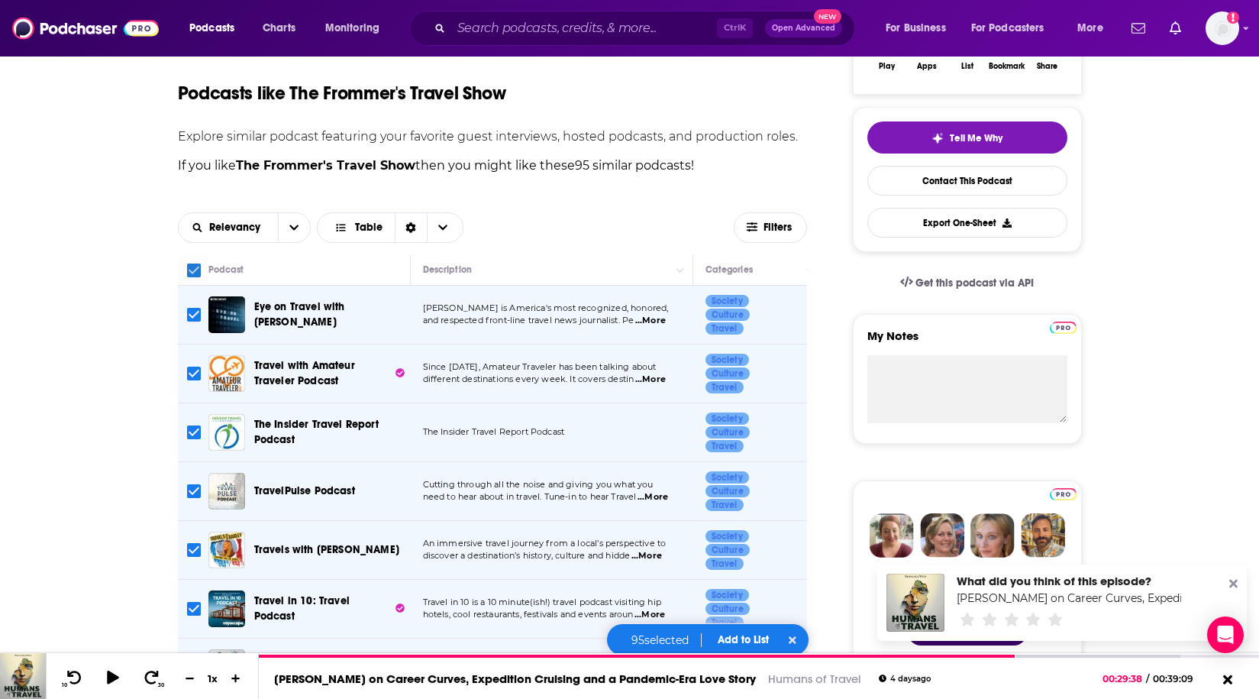
checkbox input "false"
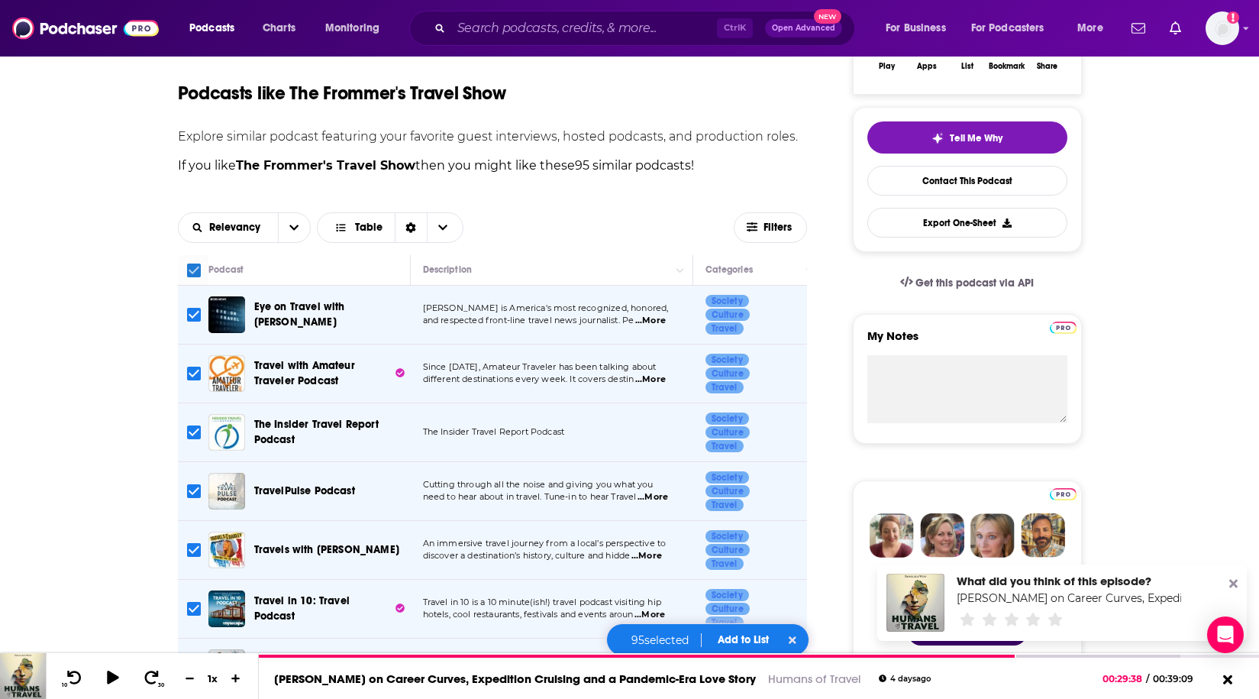
checkbox input "false"
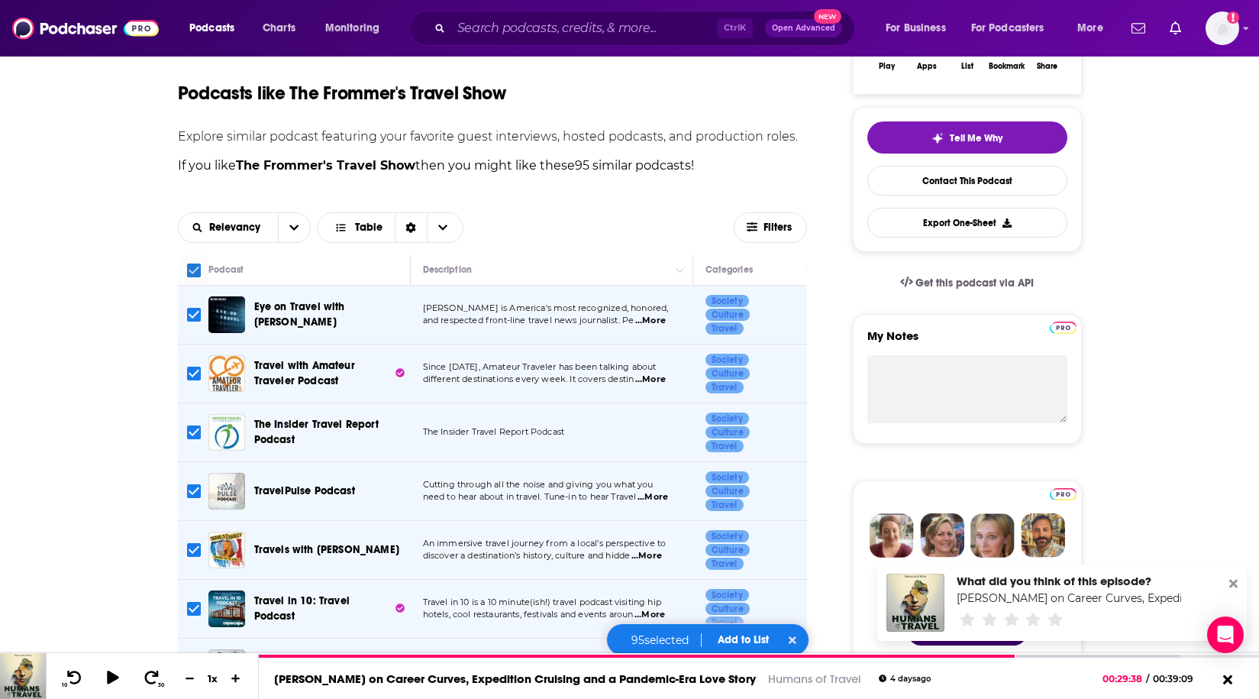
checkbox input "false"
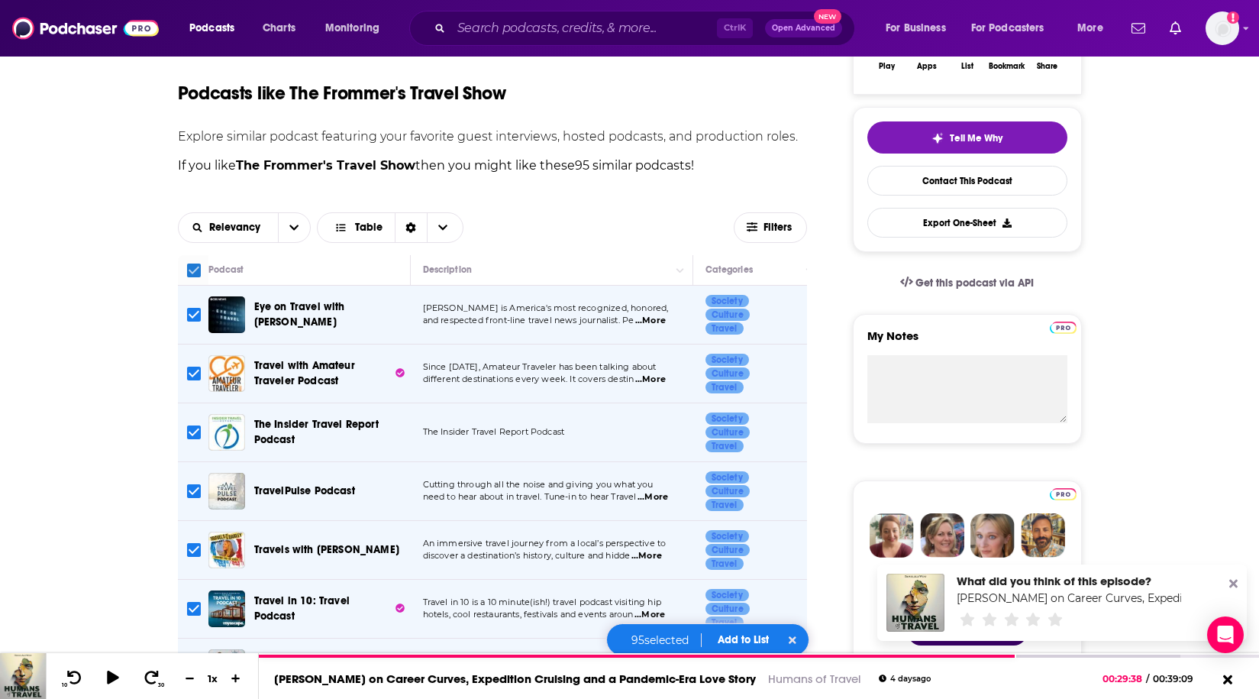
checkbox input "false"
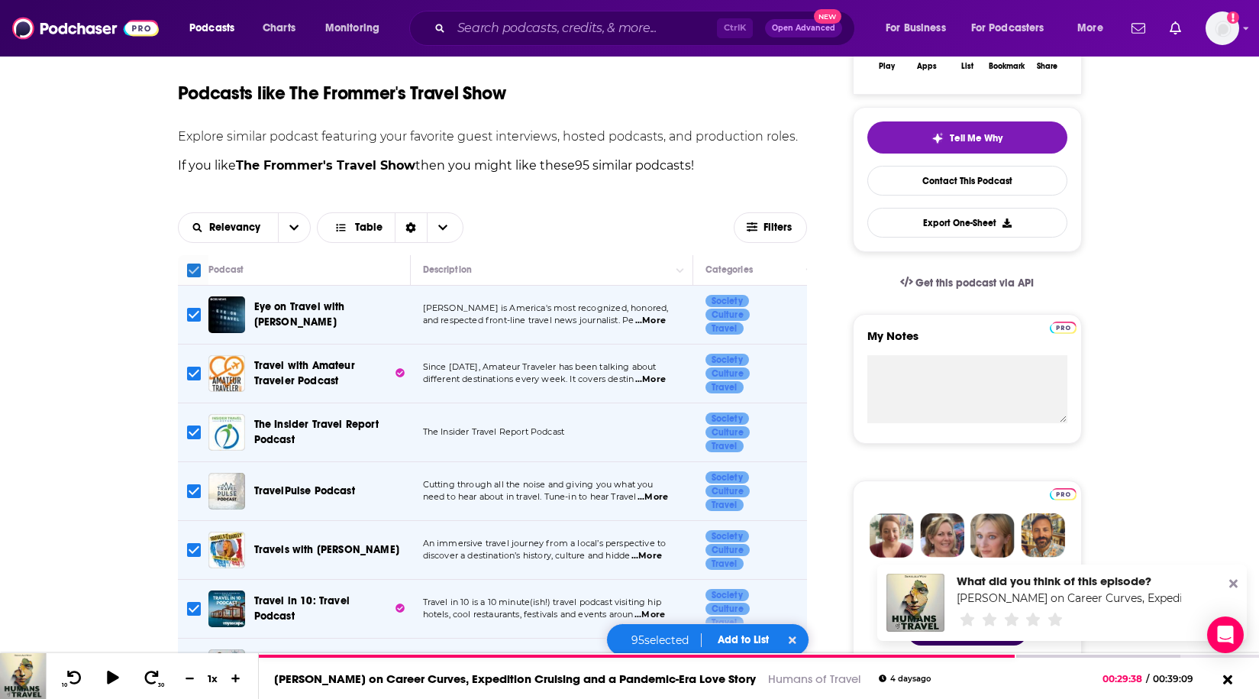
checkbox input "false"
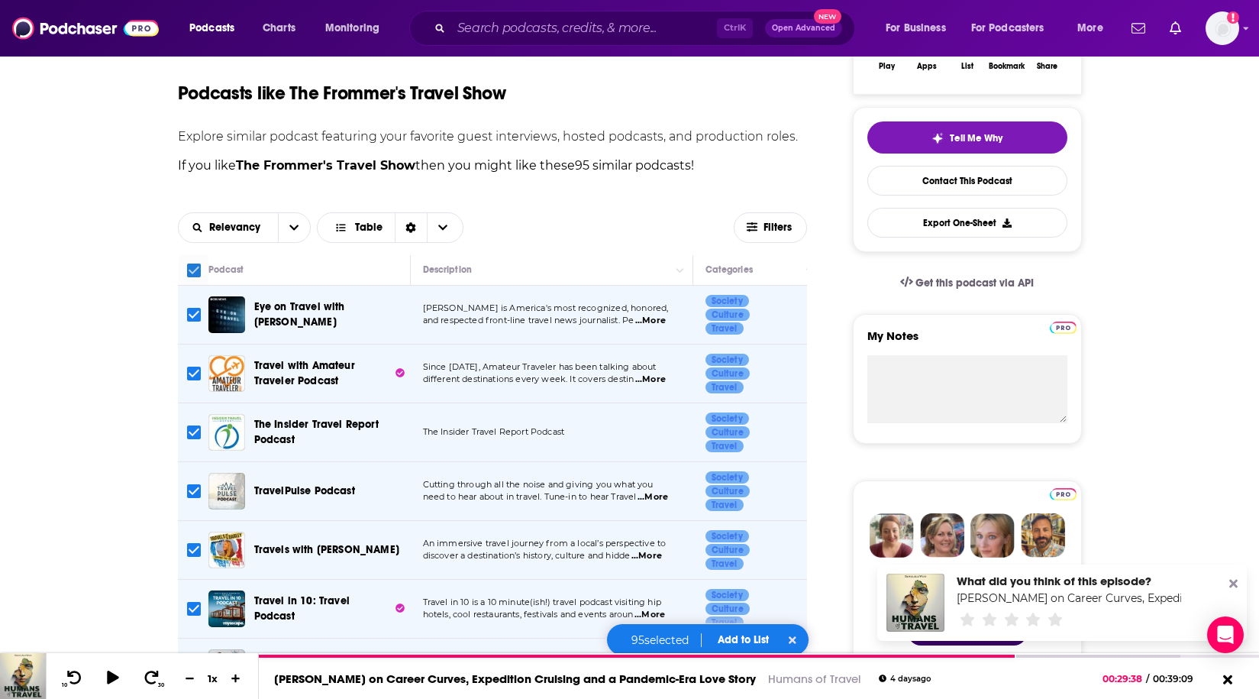
checkbox input "false"
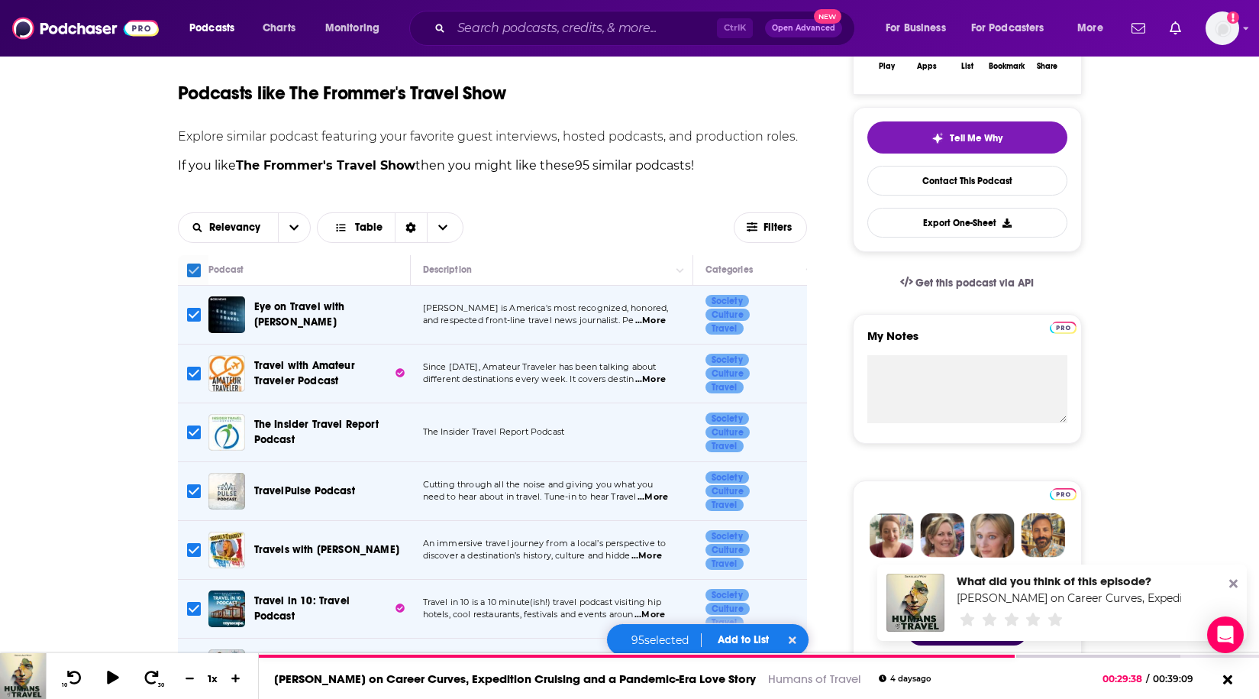
checkbox input "false"
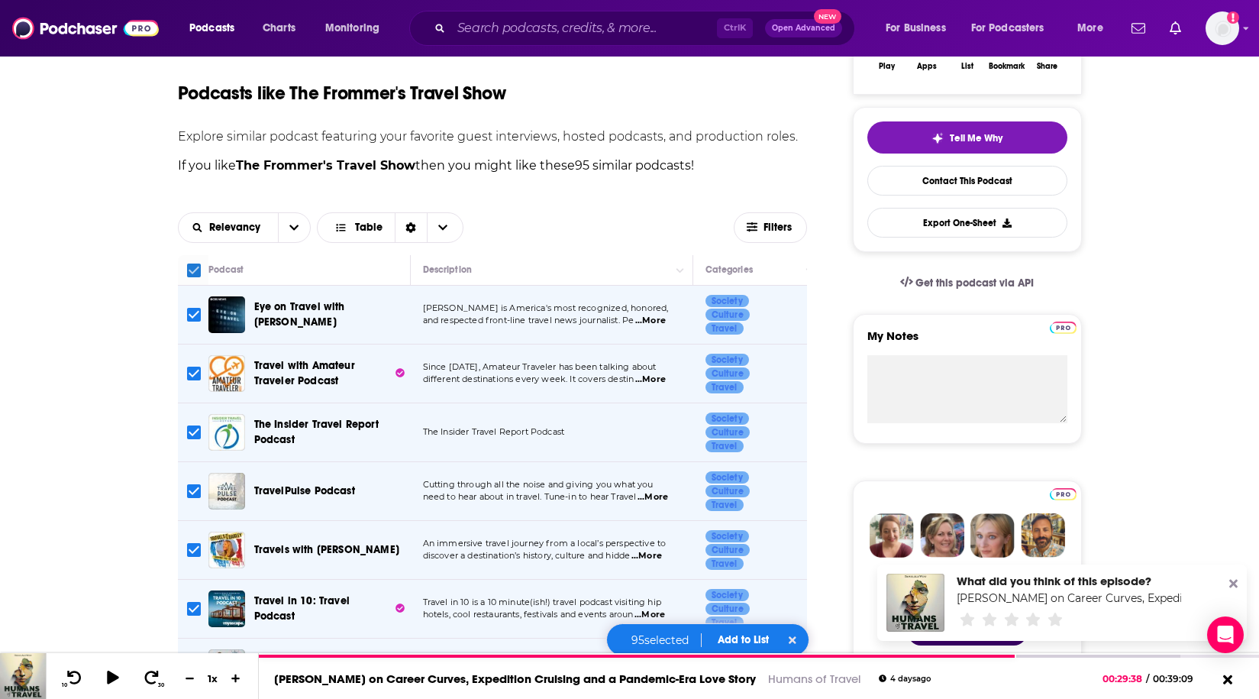
checkbox input "false"
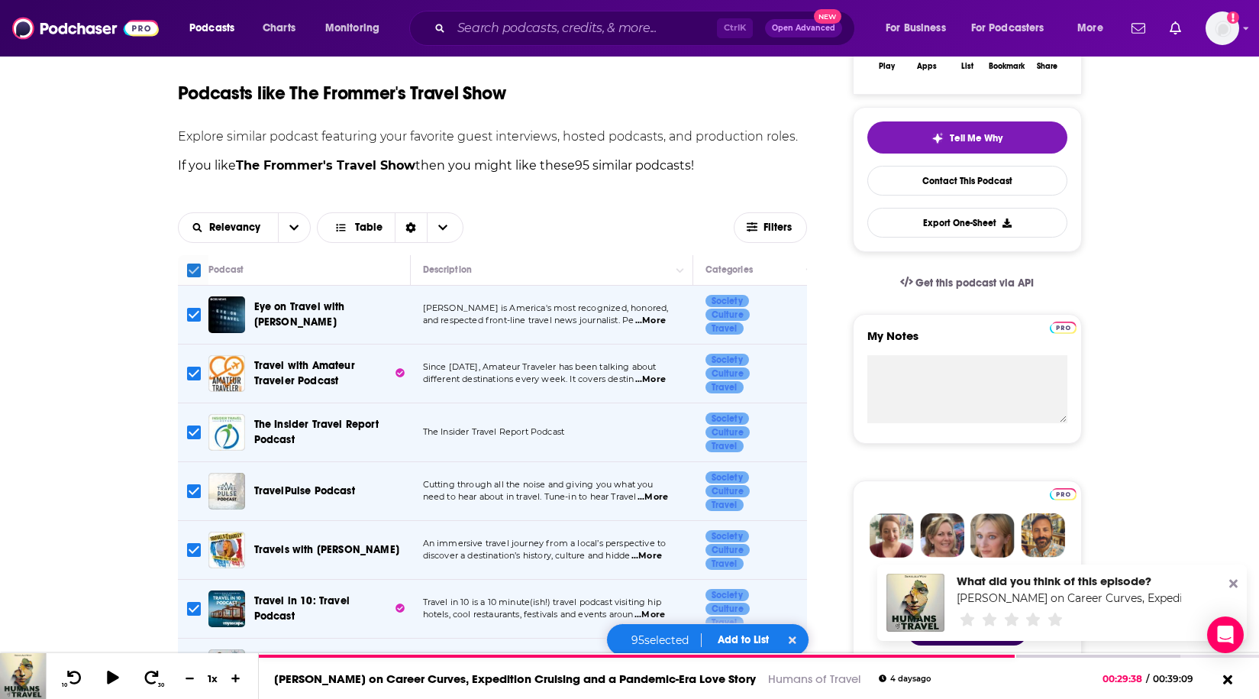
checkbox input "false"
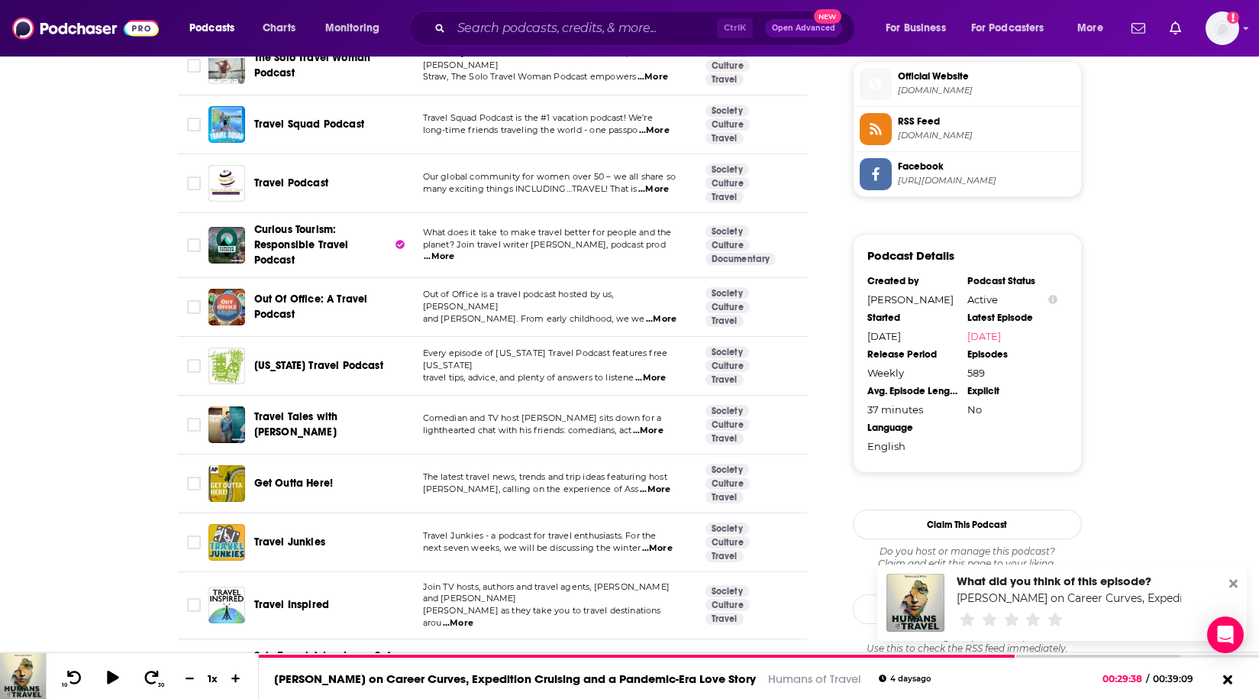
scroll to position [1451, 0]
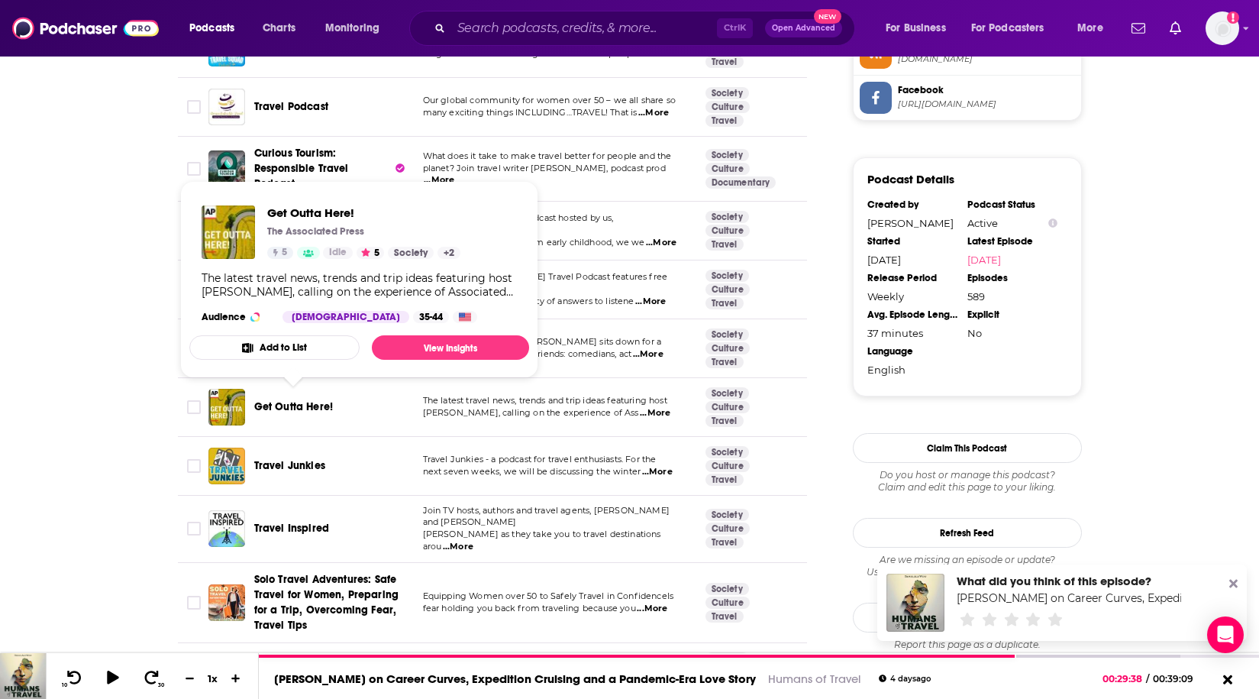
click at [307, 400] on span "Get Outta Here!" at bounding box center [293, 406] width 79 height 13
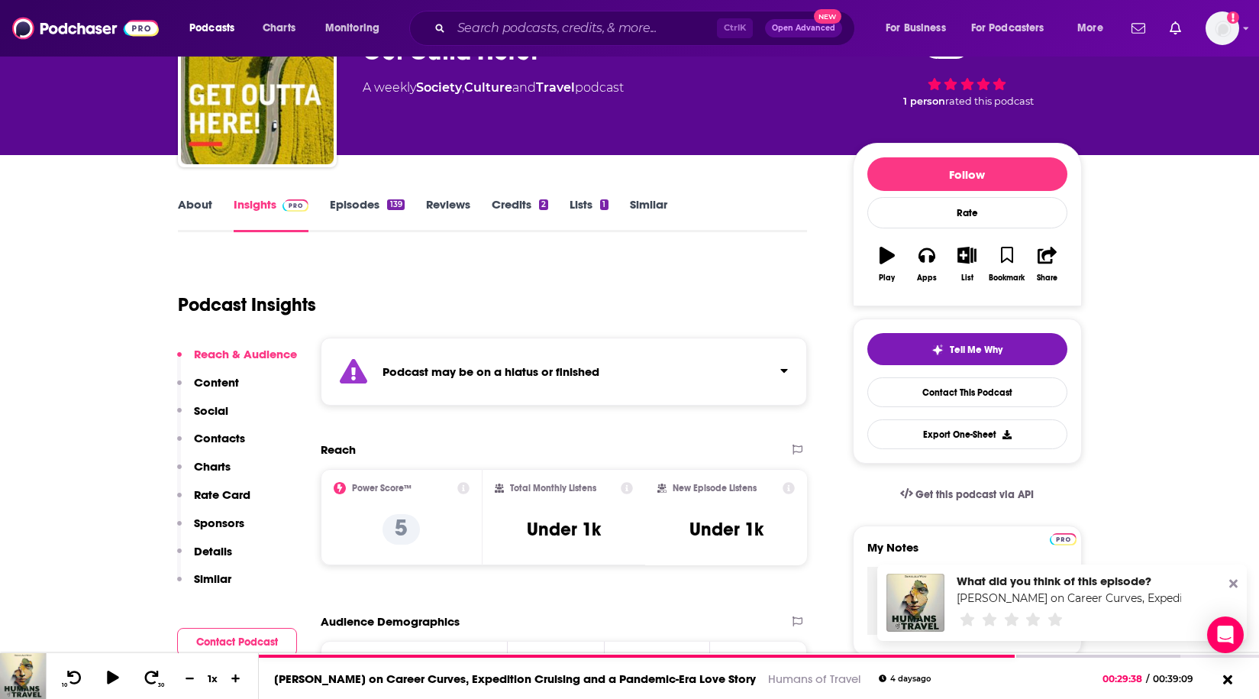
scroll to position [76, 0]
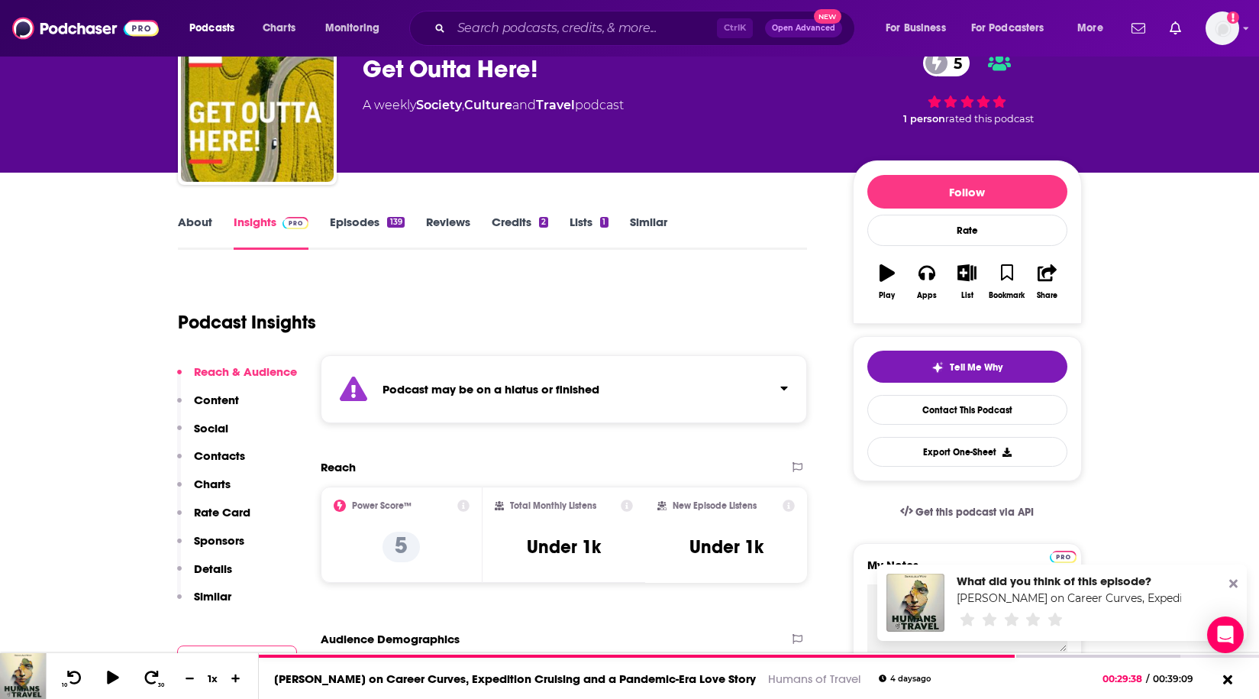
click at [339, 216] on link "Episodes 139" at bounding box center [367, 232] width 74 height 35
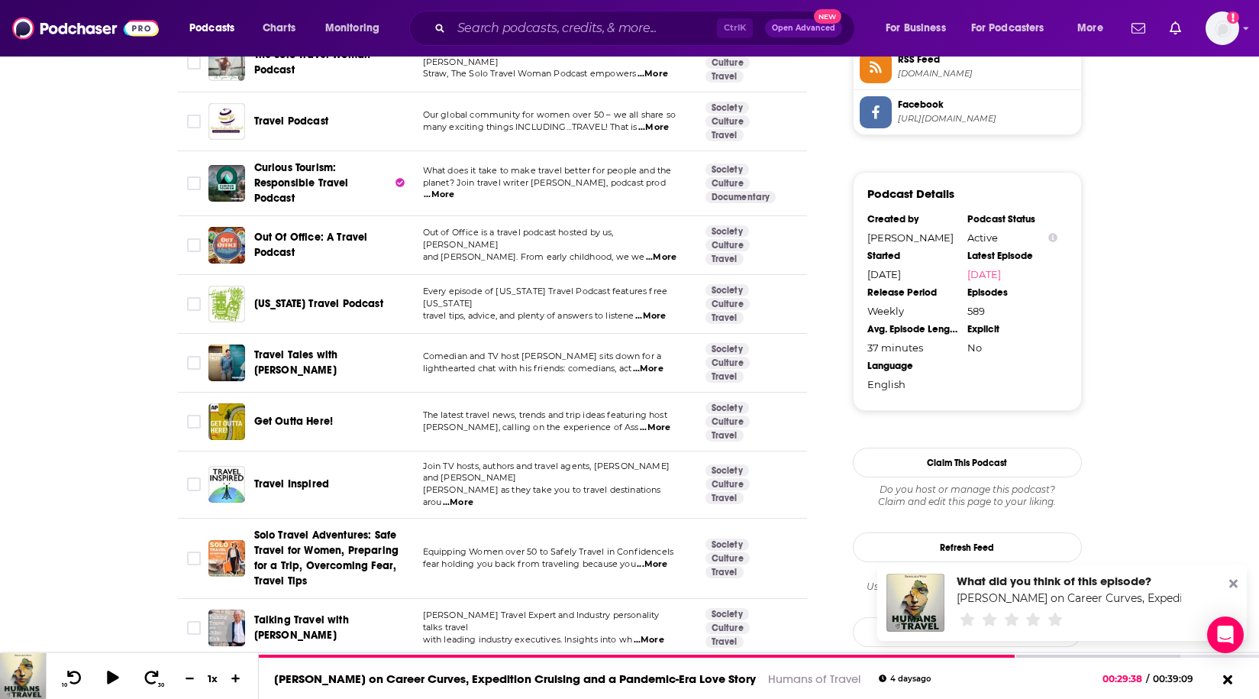
scroll to position [1451, 0]
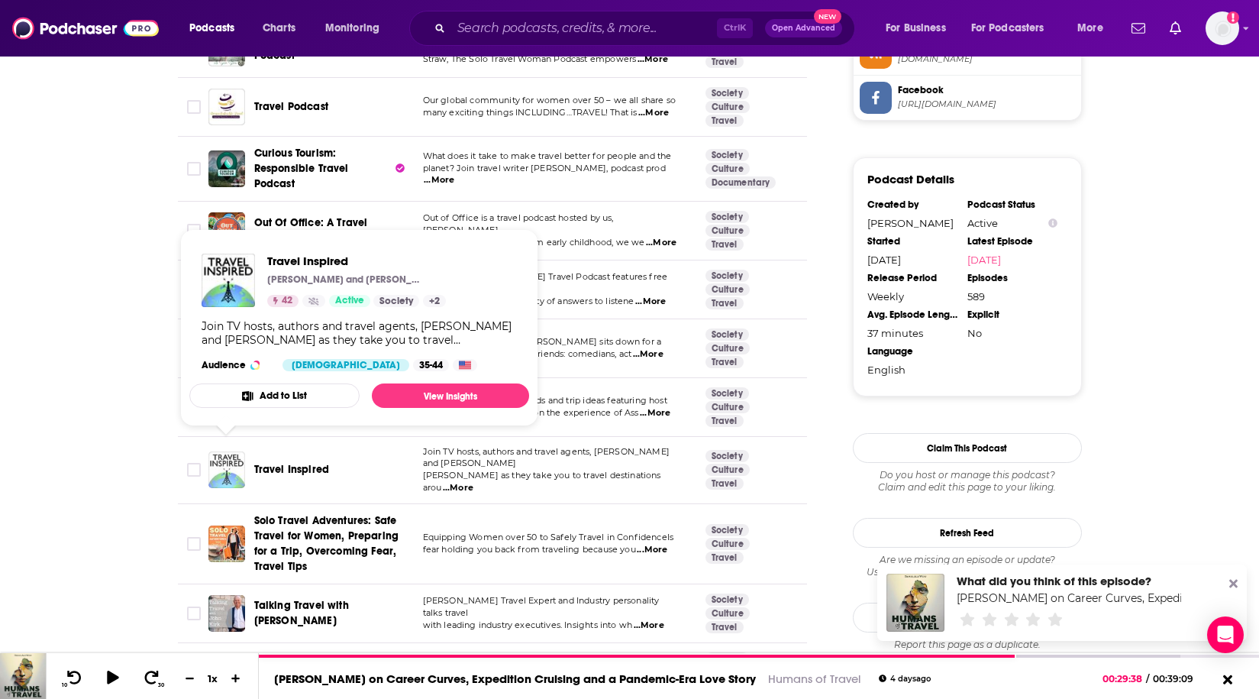
click at [241, 472] on img "Travel Inspired" at bounding box center [226, 469] width 37 height 37
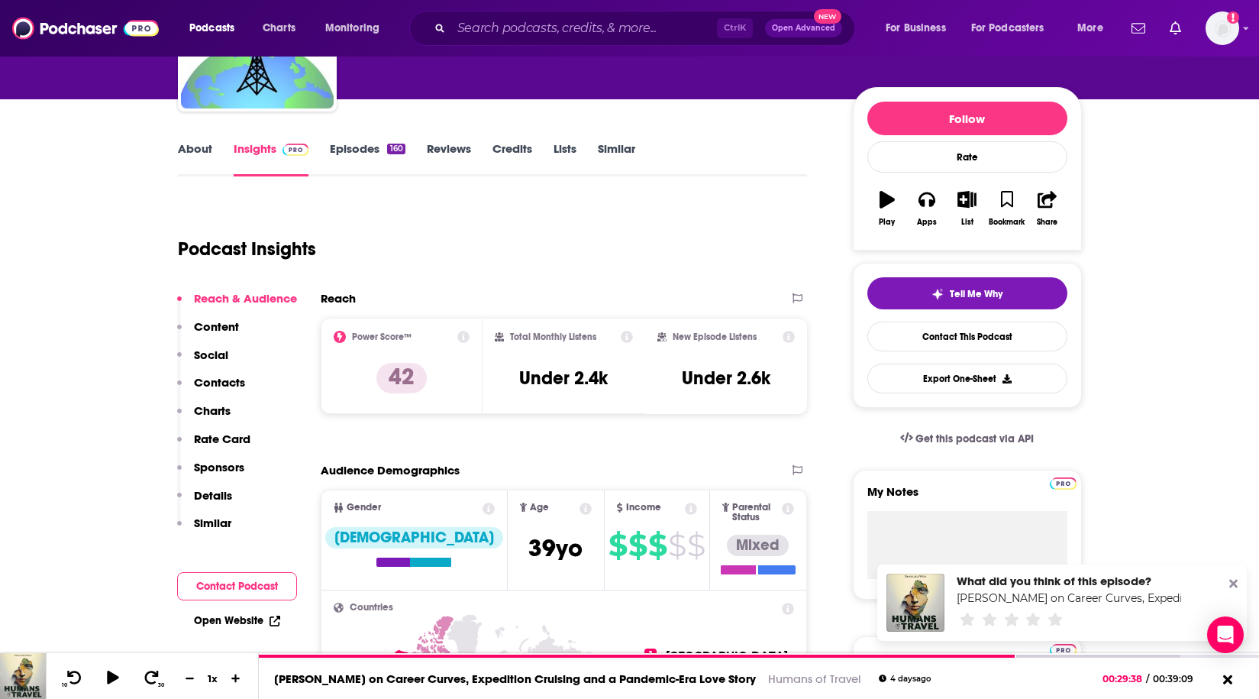
scroll to position [153, 0]
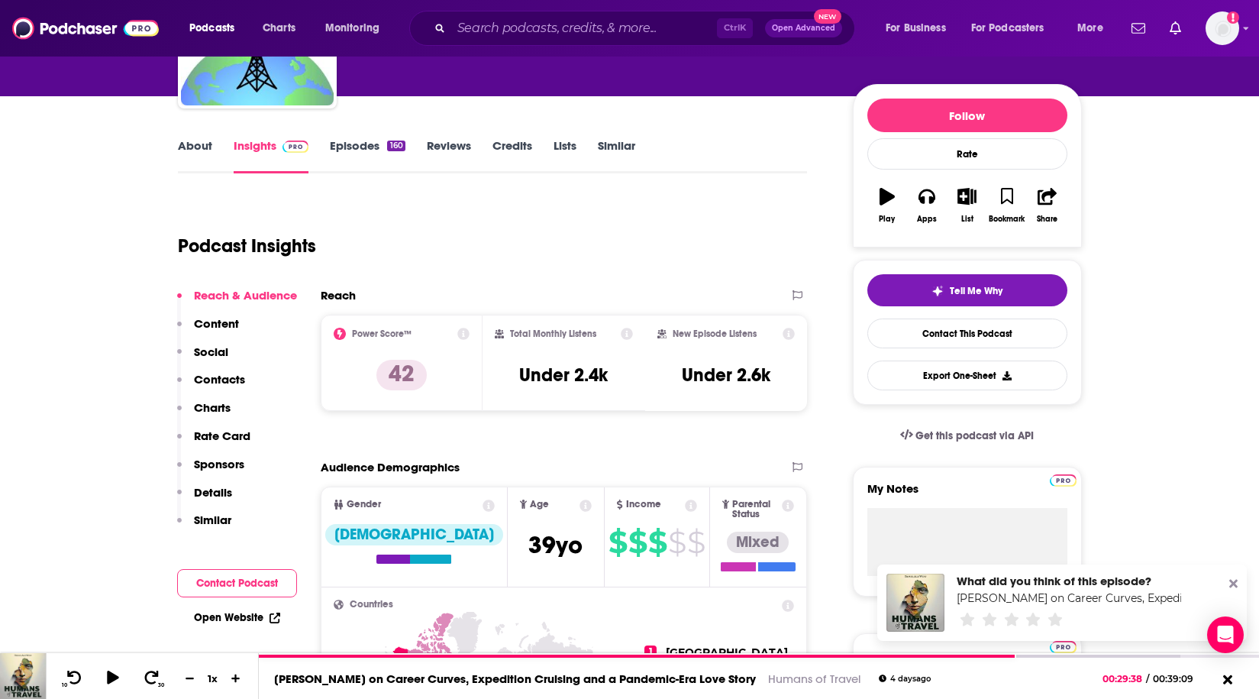
click at [469, 335] on icon at bounding box center [463, 334] width 12 height 12
click at [341, 146] on link "Episodes 160" at bounding box center [367, 155] width 75 height 35
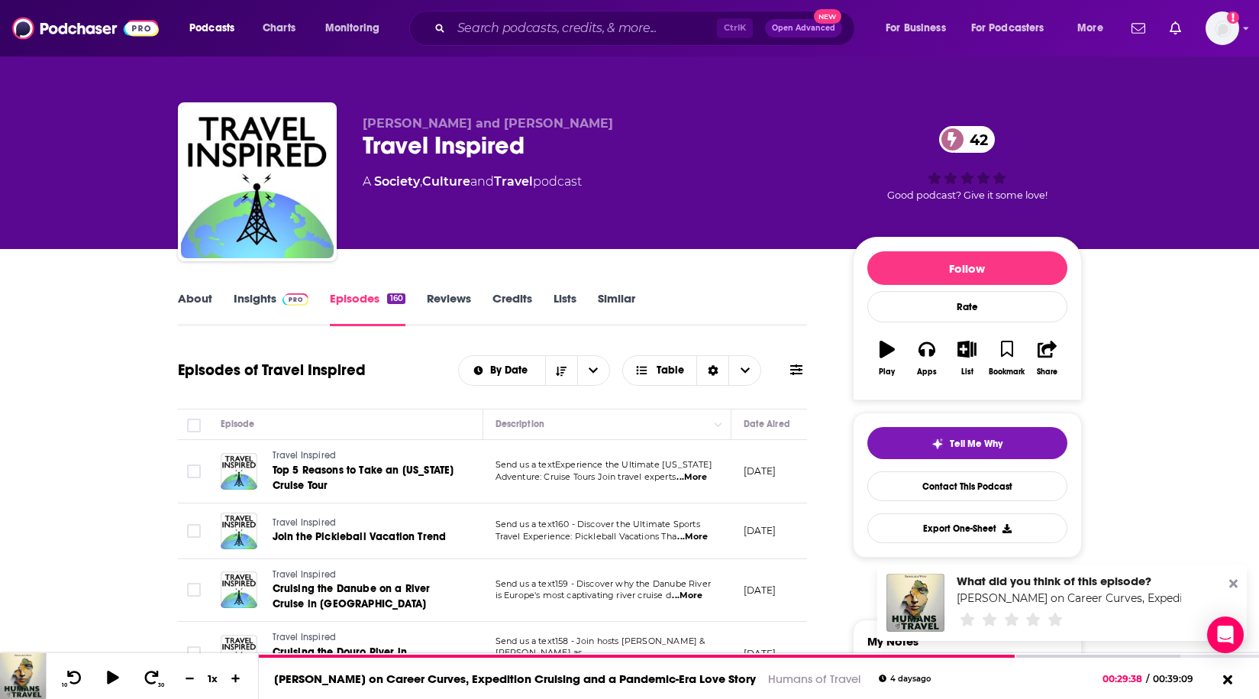
scroll to position [76, 0]
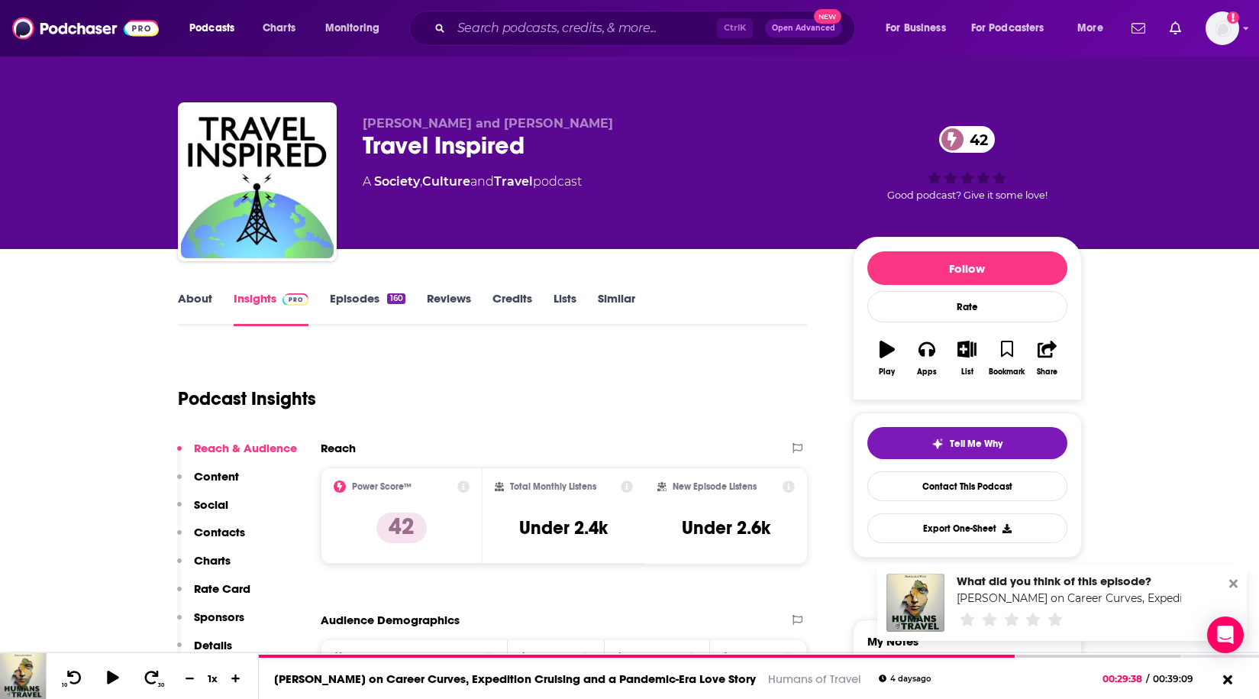
scroll to position [153, 0]
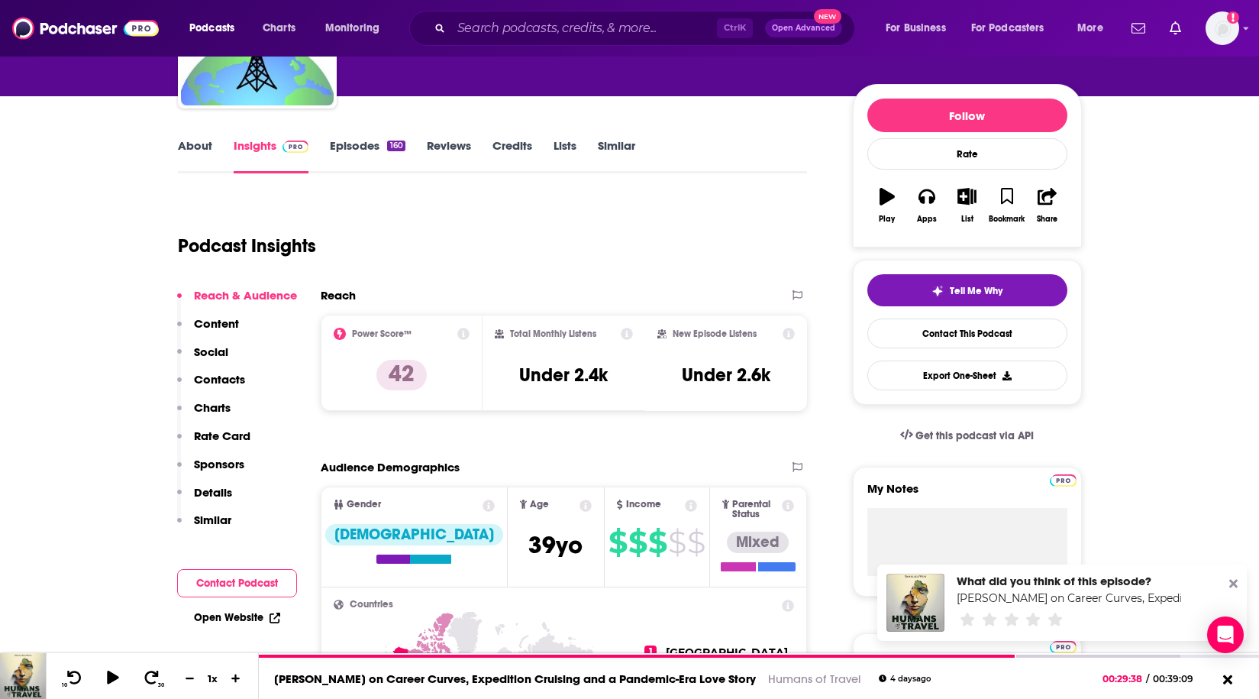
click at [221, 383] on p "Contacts" at bounding box center [219, 379] width 51 height 15
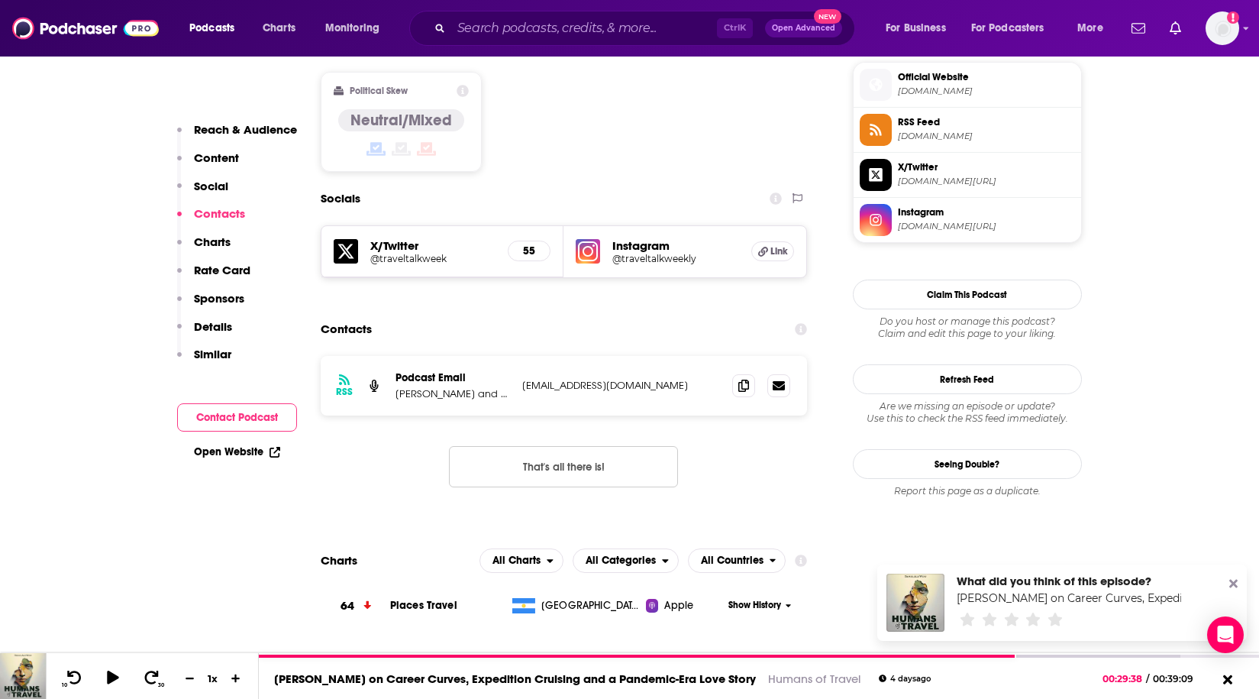
scroll to position [1258, 0]
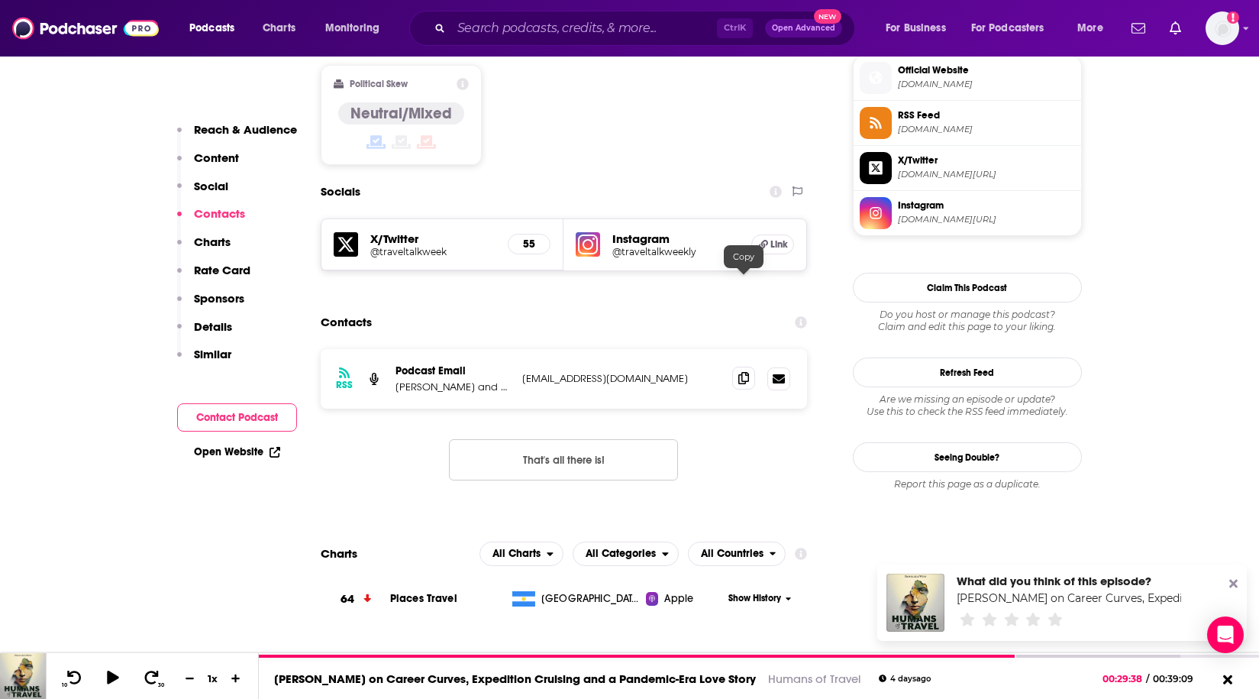
click at [737, 367] on span at bounding box center [743, 378] width 23 height 23
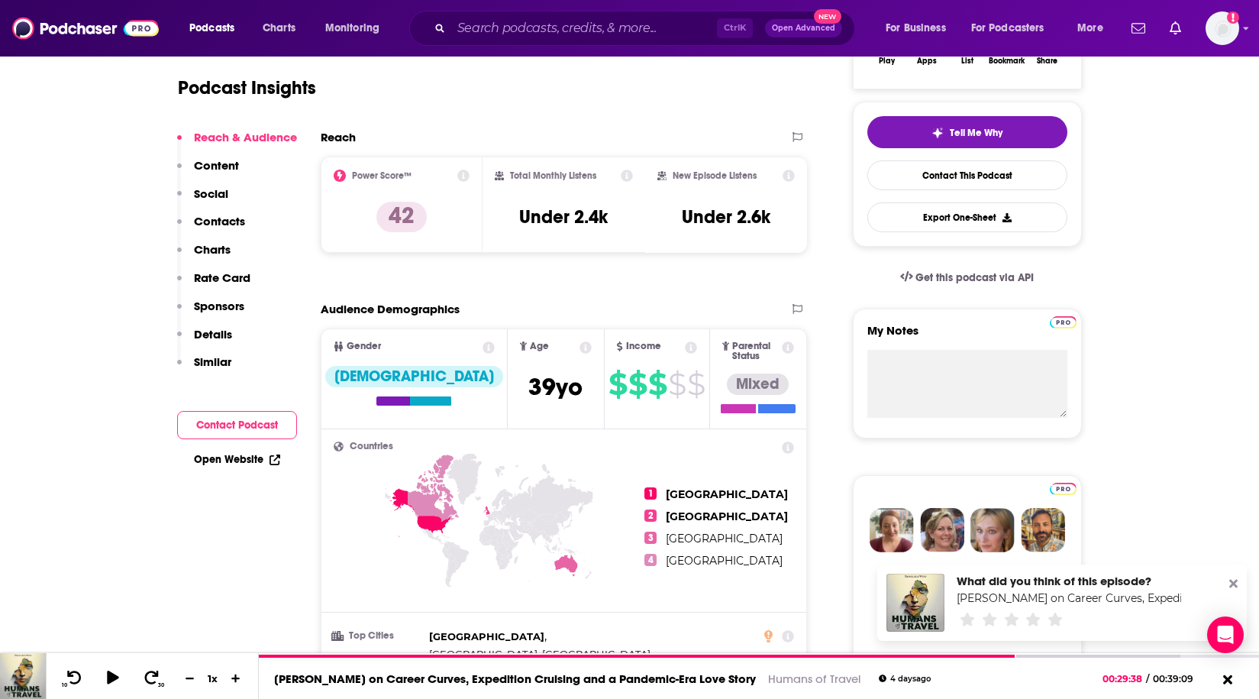
scroll to position [0, 0]
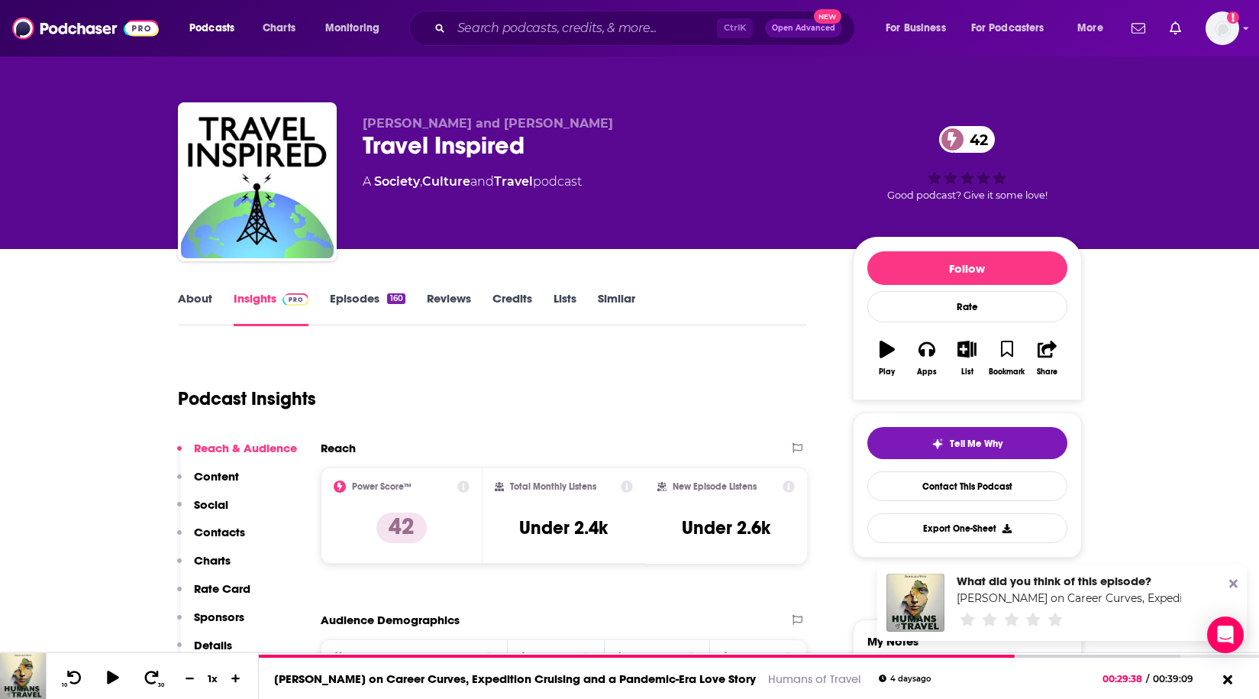
click at [192, 304] on link "About" at bounding box center [195, 308] width 34 height 35
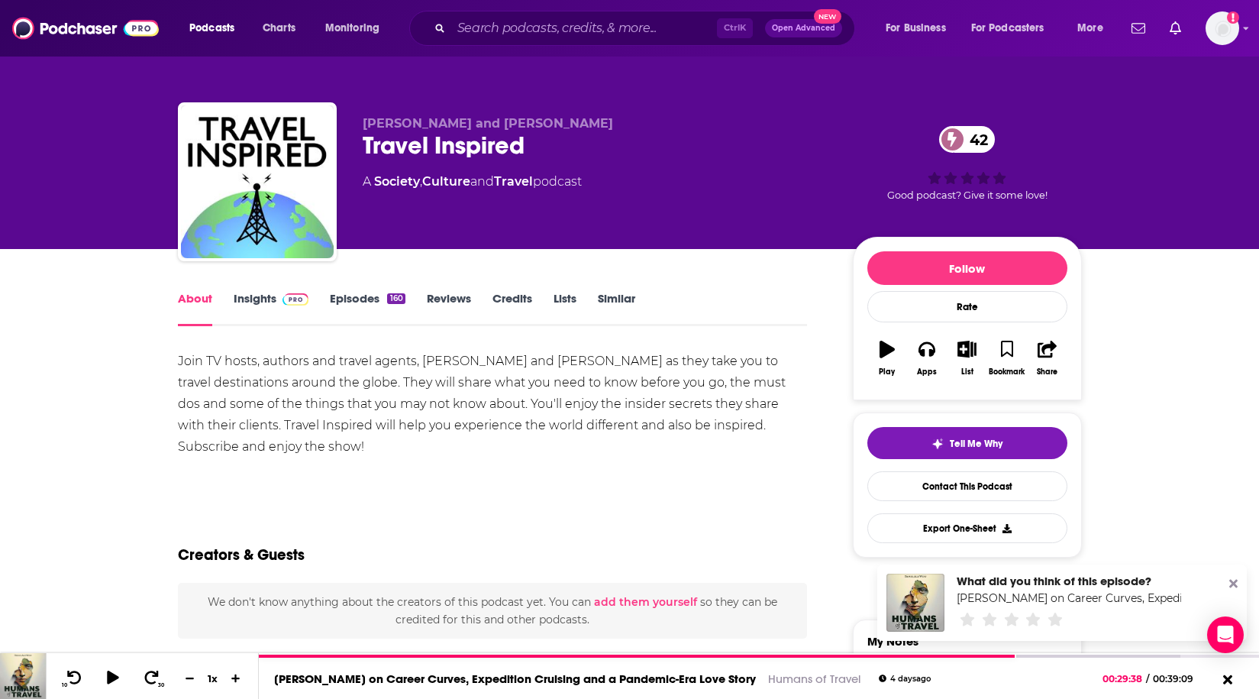
click at [349, 296] on link "Episodes 160" at bounding box center [367, 308] width 75 height 35
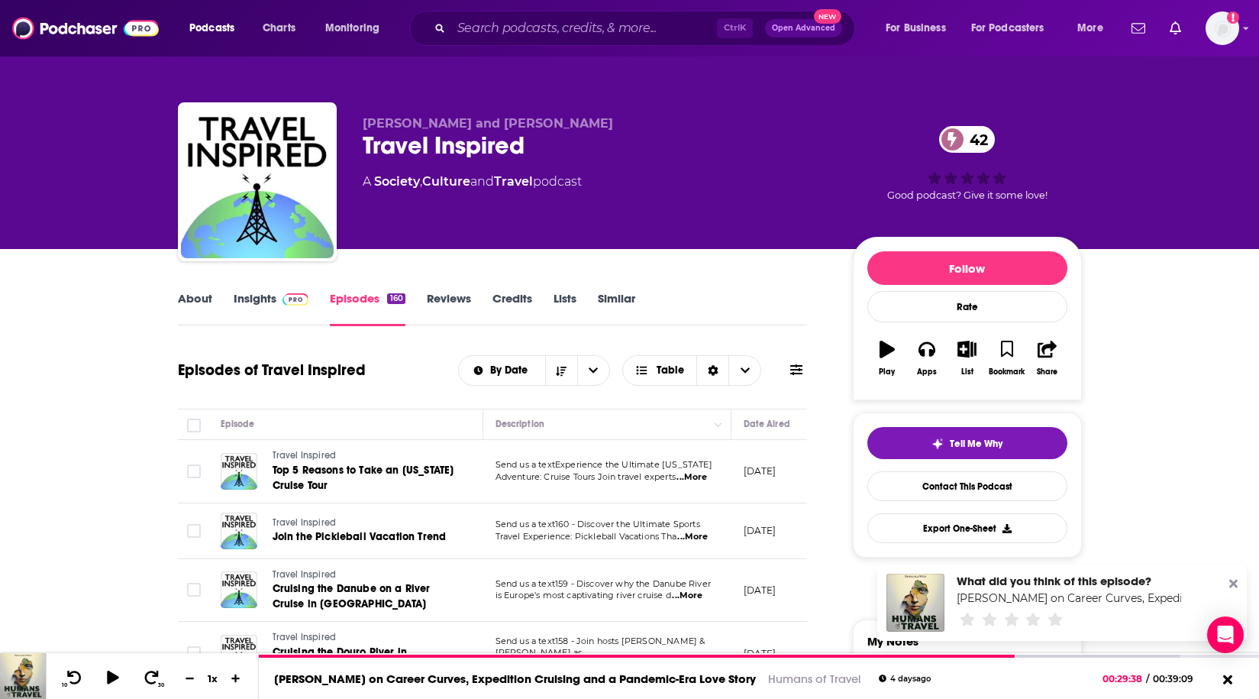
click at [246, 299] on link "Insights" at bounding box center [272, 308] width 76 height 35
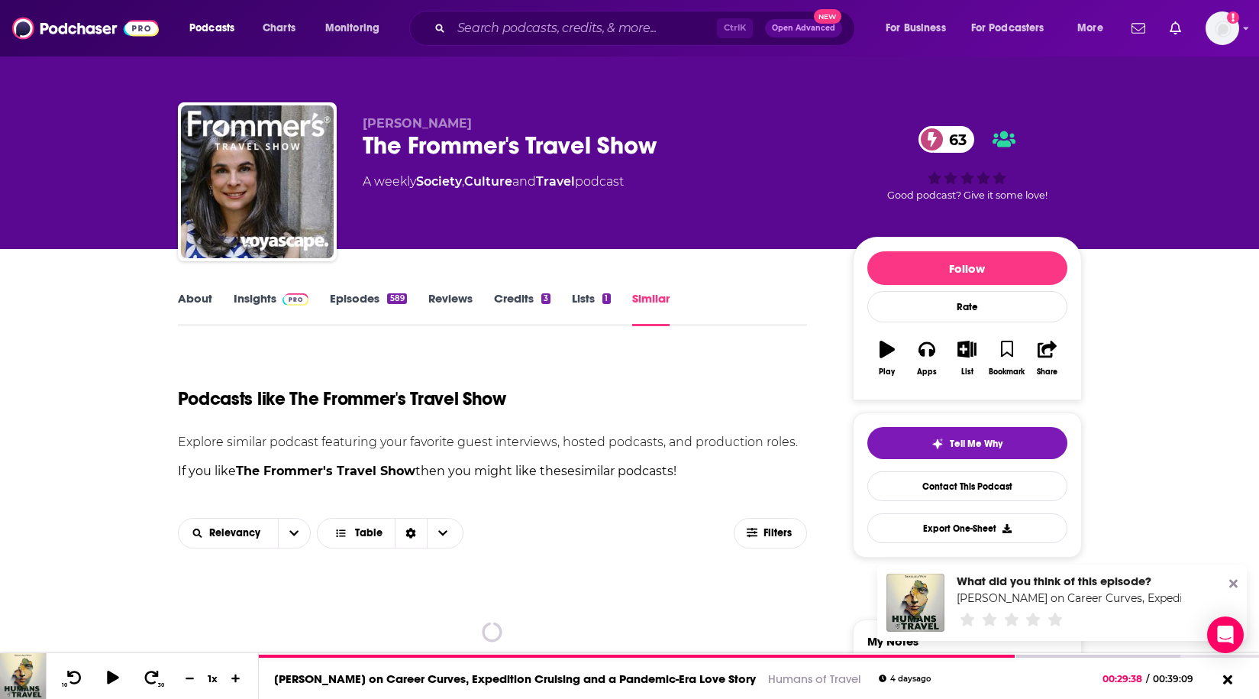
scroll to position [229, 0]
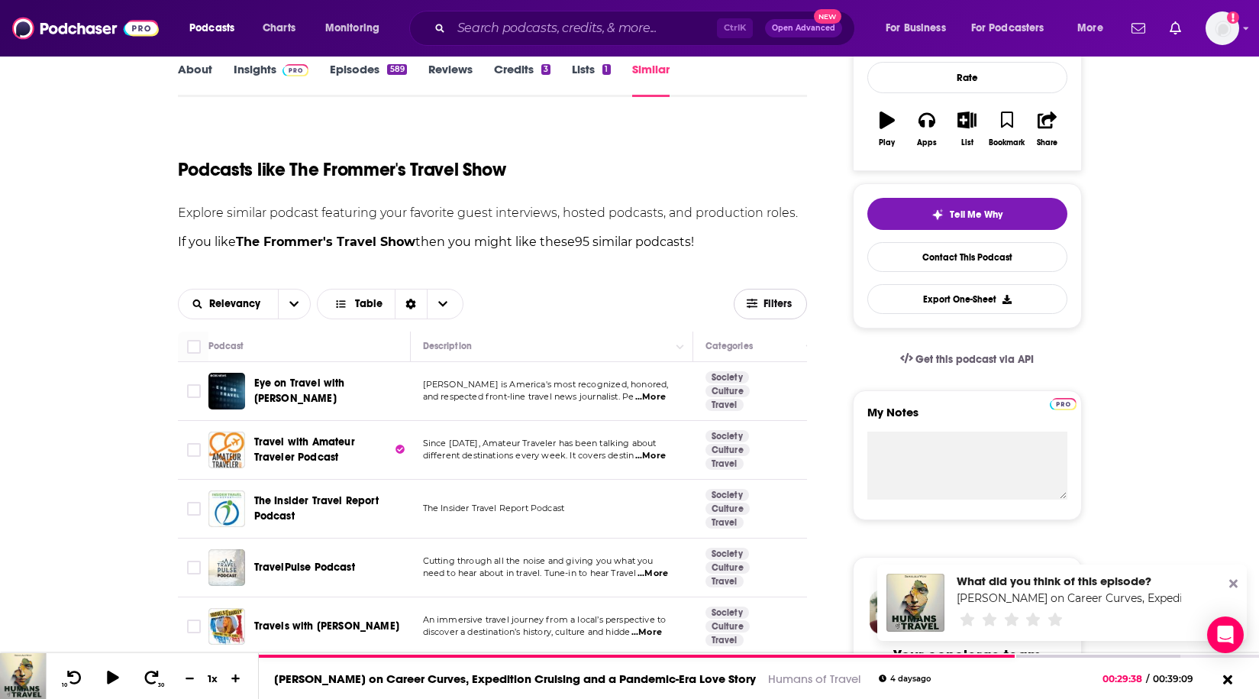
click at [754, 305] on icon "button" at bounding box center [752, 303] width 11 height 11
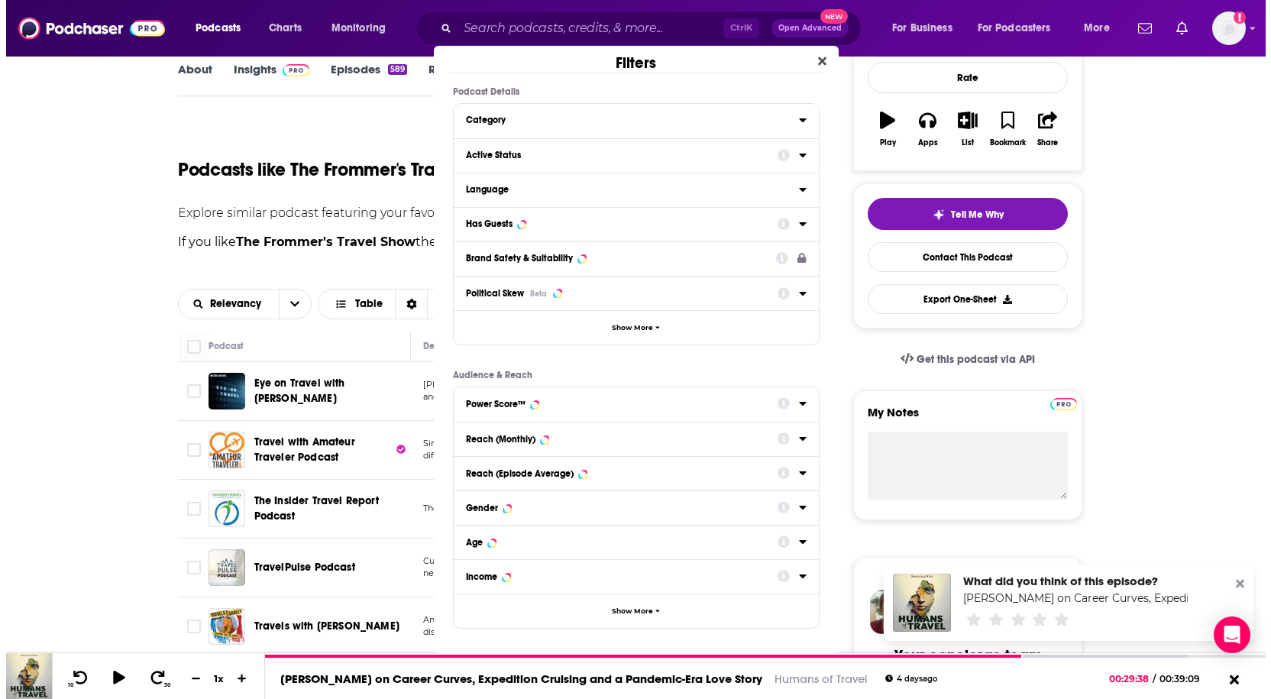
scroll to position [0, 0]
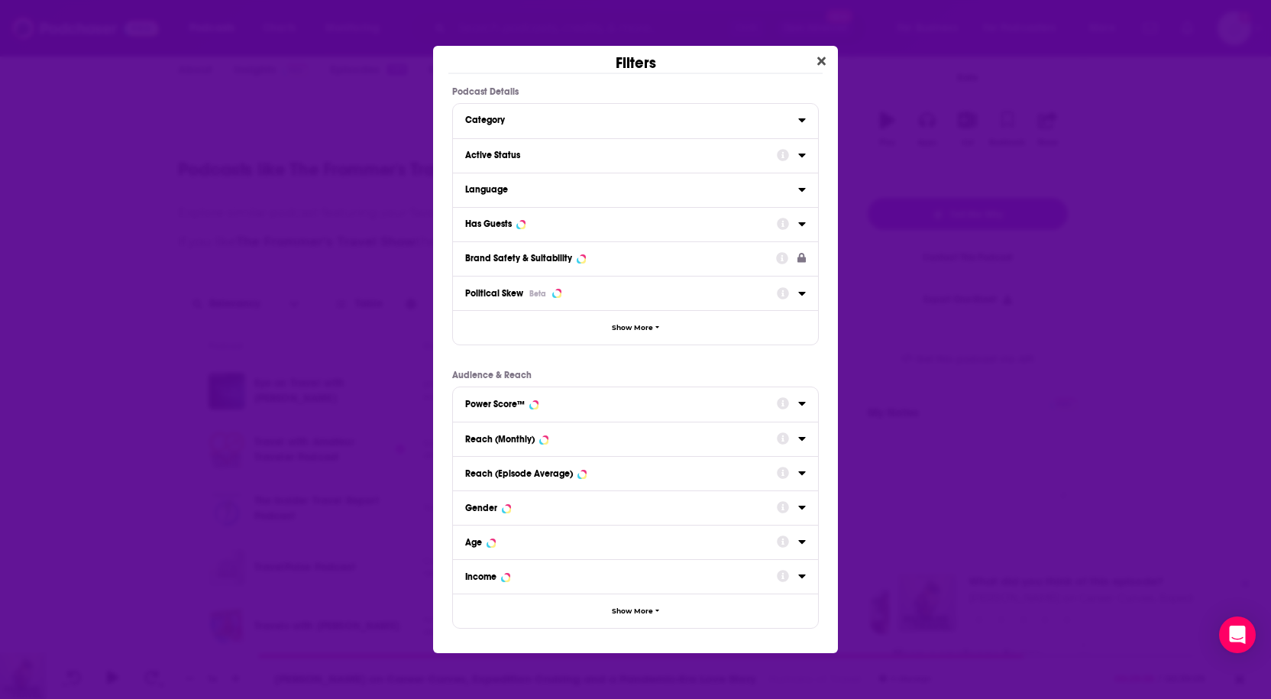
click at [802, 399] on icon "Dialog" at bounding box center [802, 403] width 8 height 12
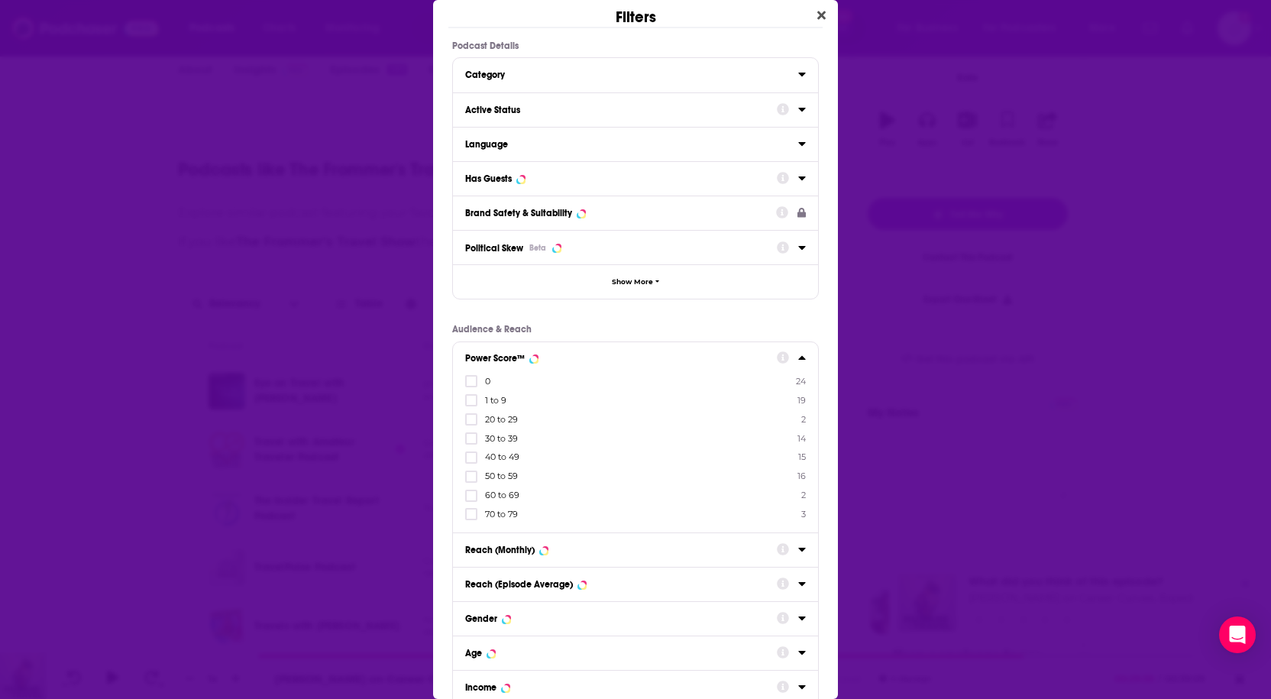
click at [895, 462] on div "Filters Podcast Details Category Active Status Language Has Guests Brand Safety…" at bounding box center [635, 349] width 1271 height 699
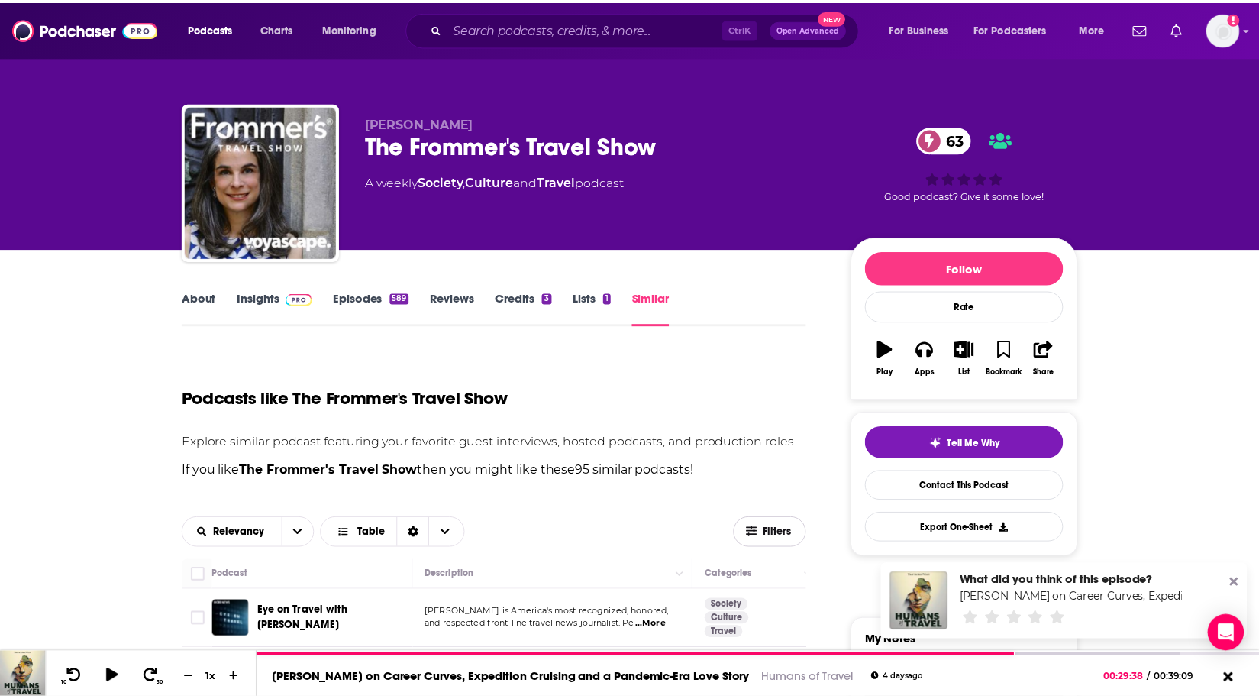
scroll to position [229, 0]
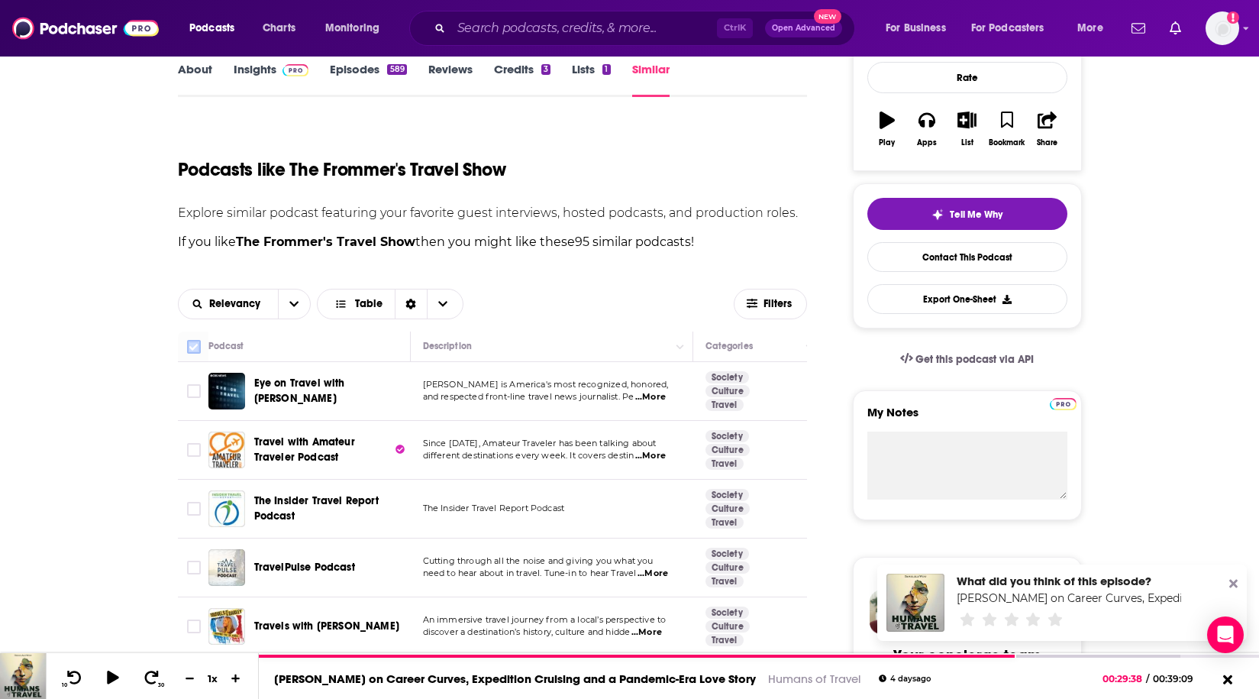
click at [199, 351] on input "Toggle select all" at bounding box center [194, 347] width 14 height 14
checkbox input "true"
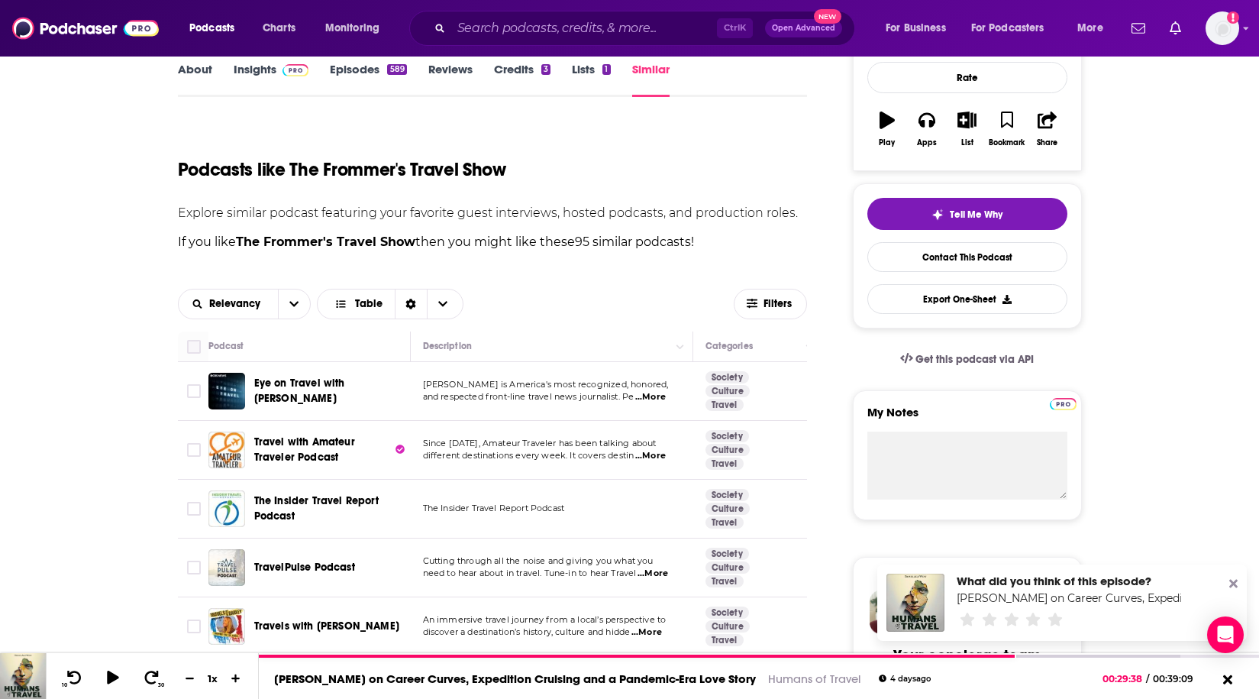
checkbox input "true"
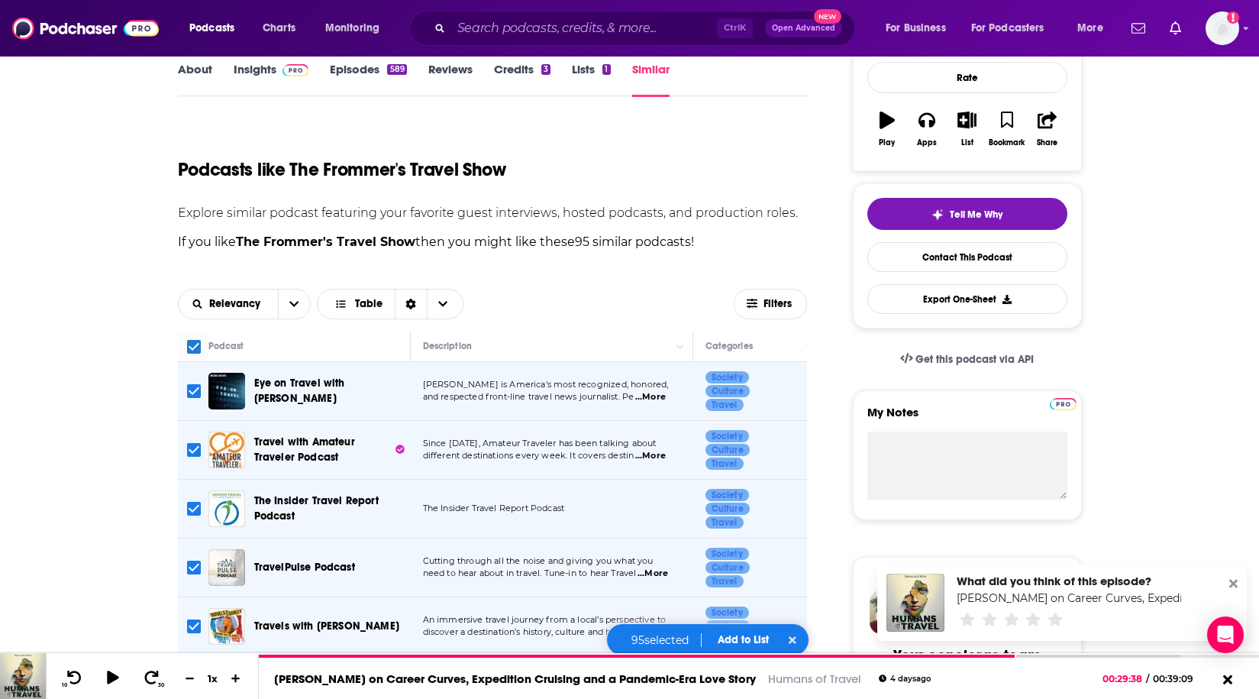
click at [753, 640] on button "Add to List" at bounding box center [744, 639] width 76 height 13
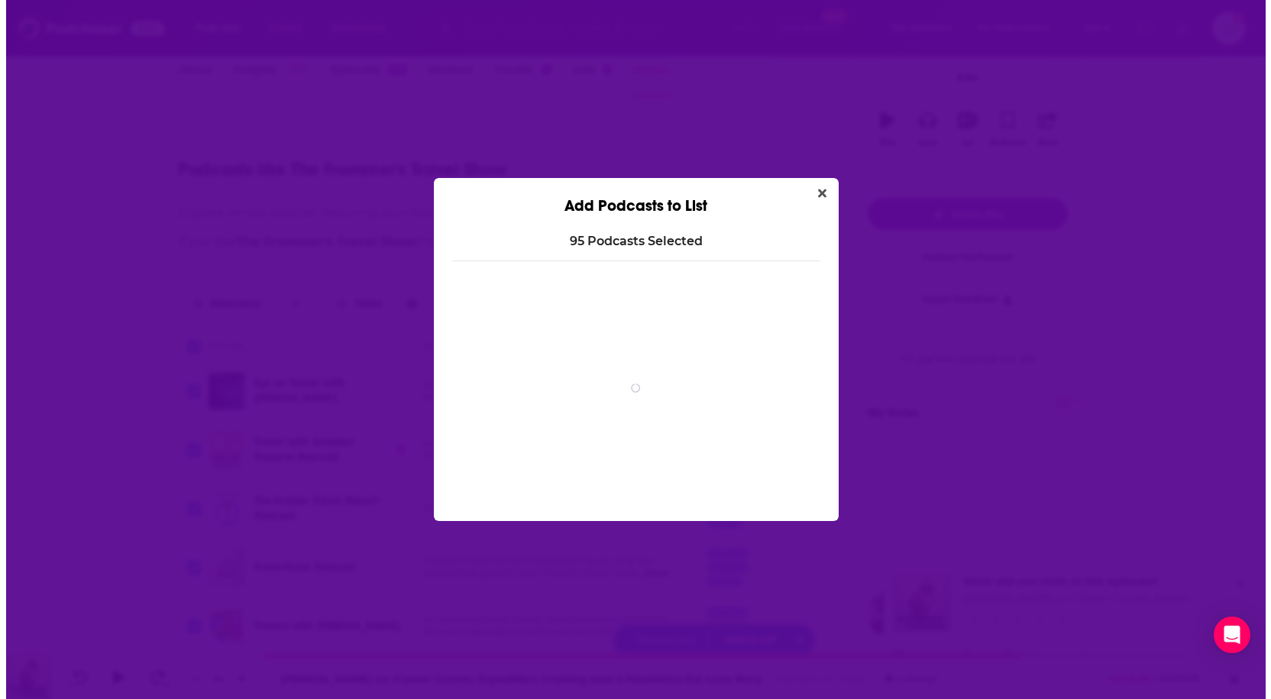
scroll to position [0, 0]
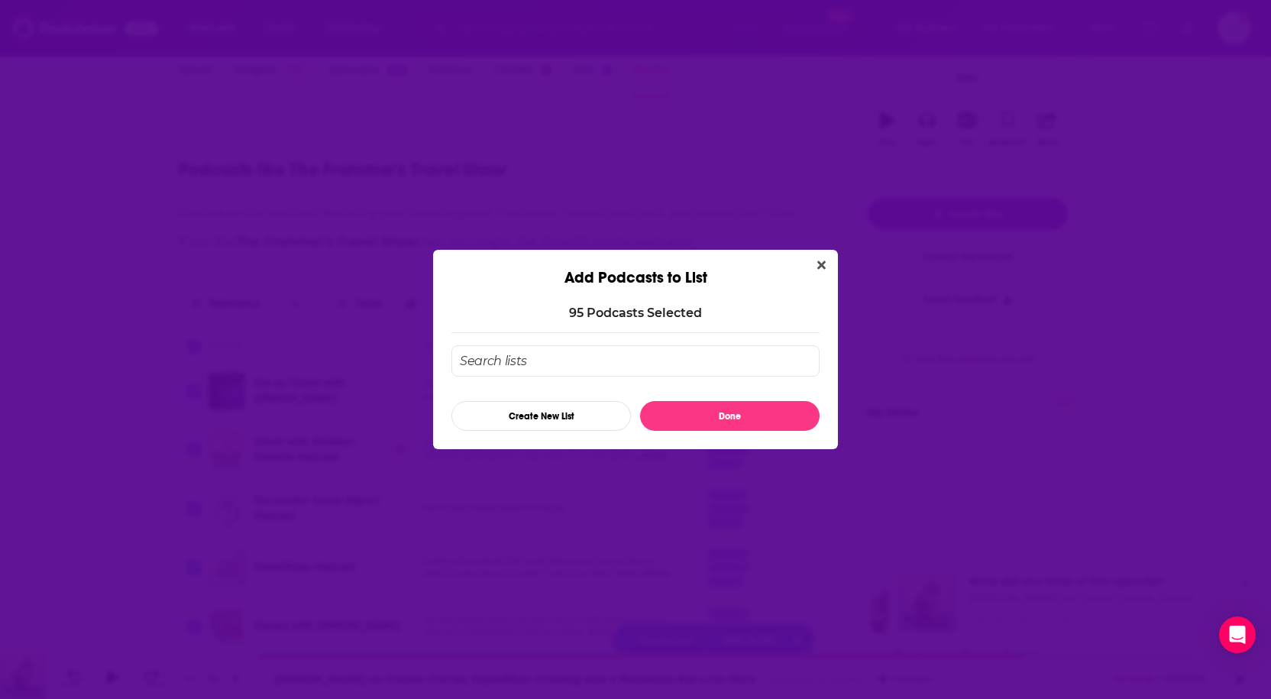
click at [599, 370] on input "Add Podcast To List" at bounding box center [635, 360] width 368 height 31
click at [550, 420] on button "Create New List" at bounding box center [540, 416] width 179 height 30
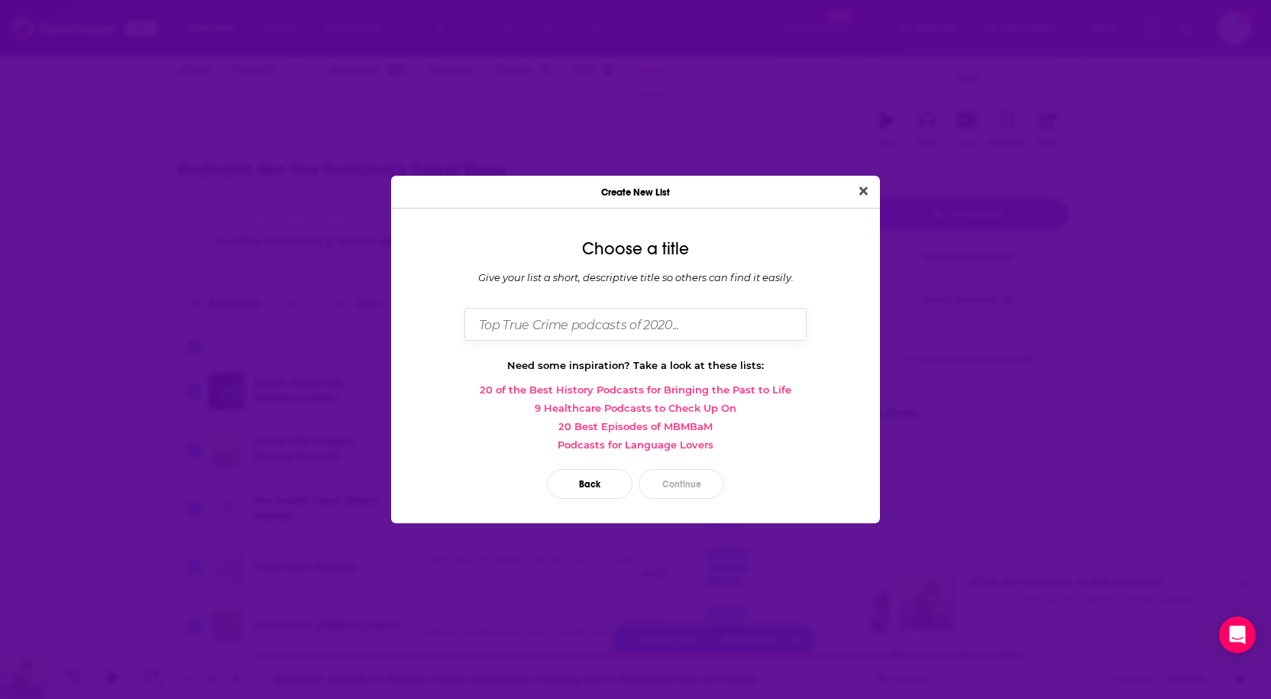
click at [594, 321] on input "Dialog" at bounding box center [635, 324] width 342 height 33
click at [706, 479] on button "Continue" at bounding box center [681, 484] width 86 height 30
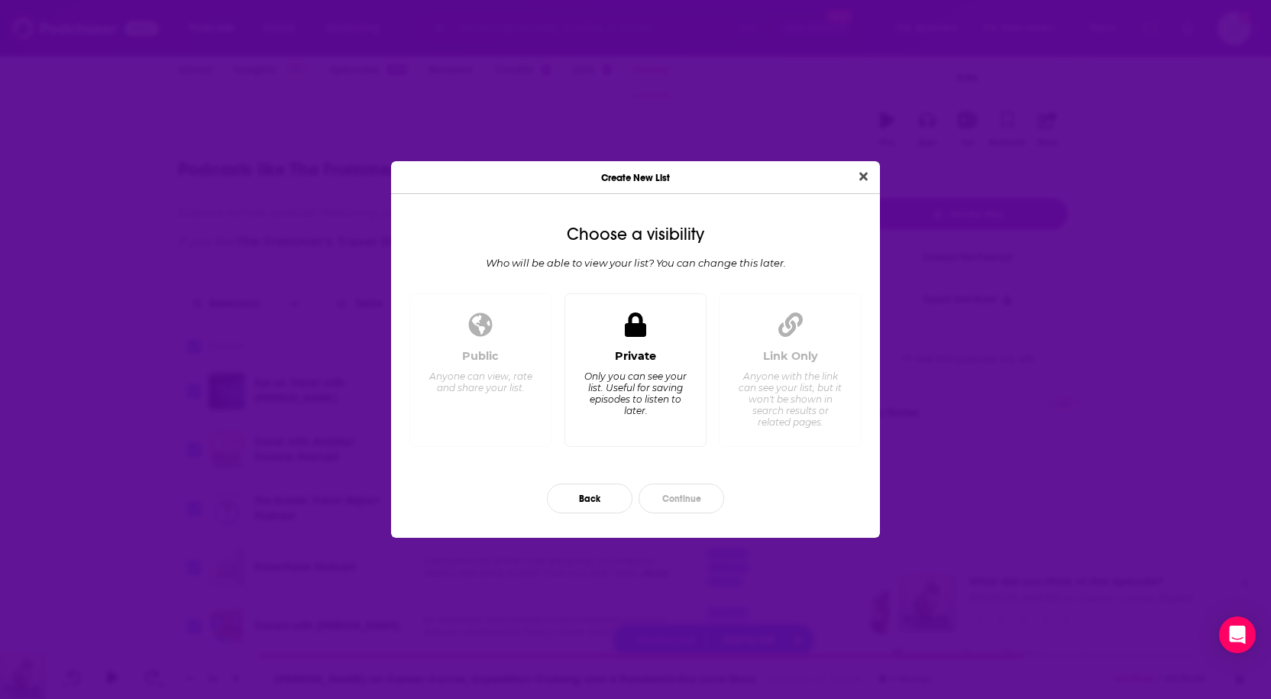
click at [638, 413] on div "Only you can see your list. Useful for saving episodes to listen to later." at bounding box center [635, 393] width 105 height 46
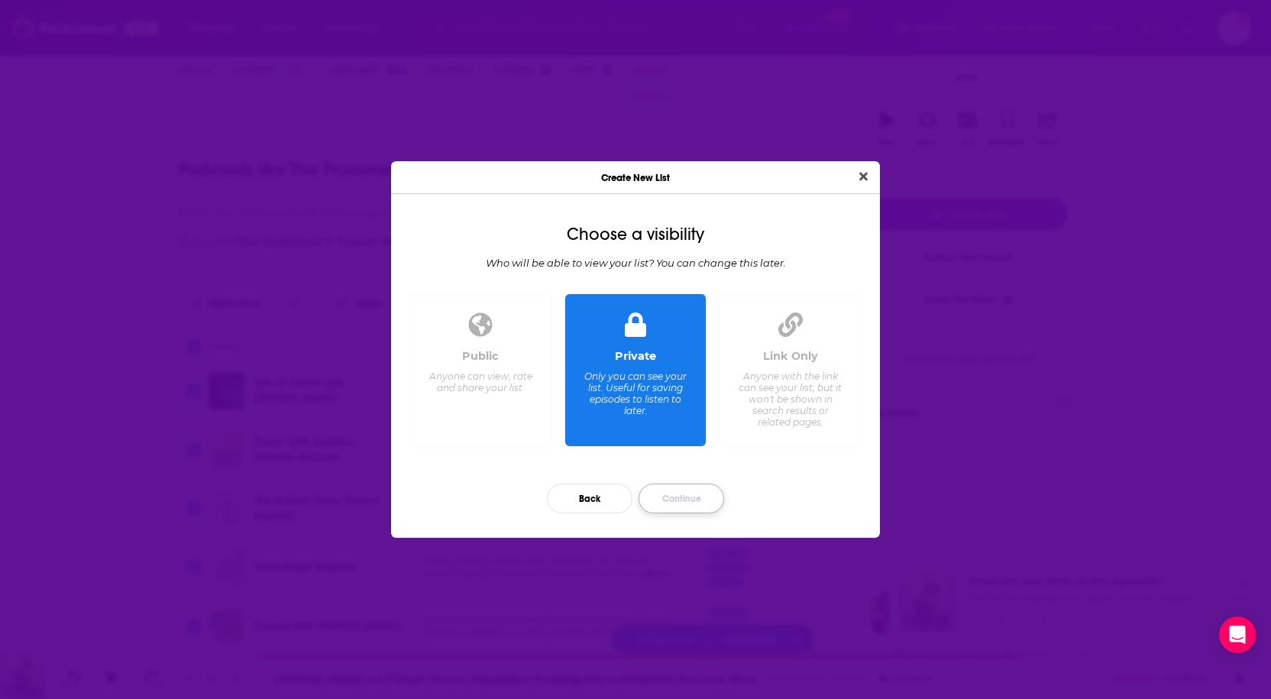
click at [686, 498] on button "Continue" at bounding box center [681, 498] width 86 height 30
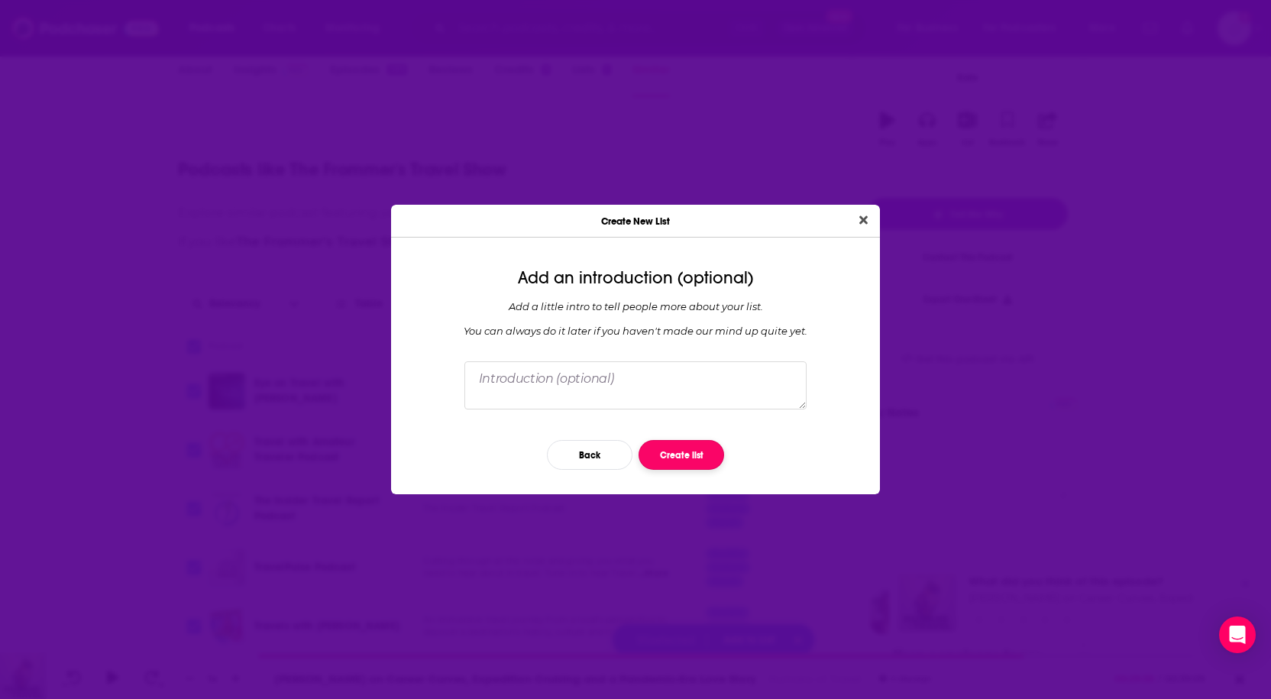
click at [683, 454] on button "Create list" at bounding box center [681, 455] width 86 height 30
click at [579, 447] on button "Back" at bounding box center [590, 455] width 86 height 30
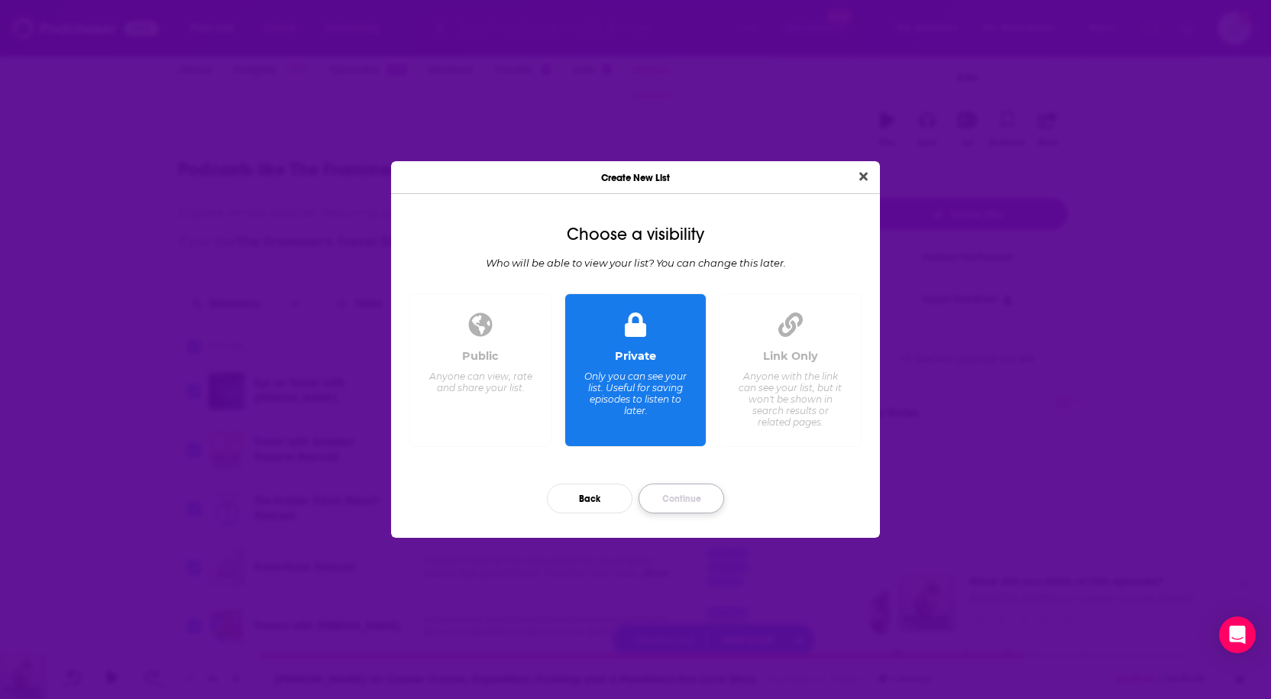
click at [673, 487] on button "Continue" at bounding box center [681, 498] width 86 height 30
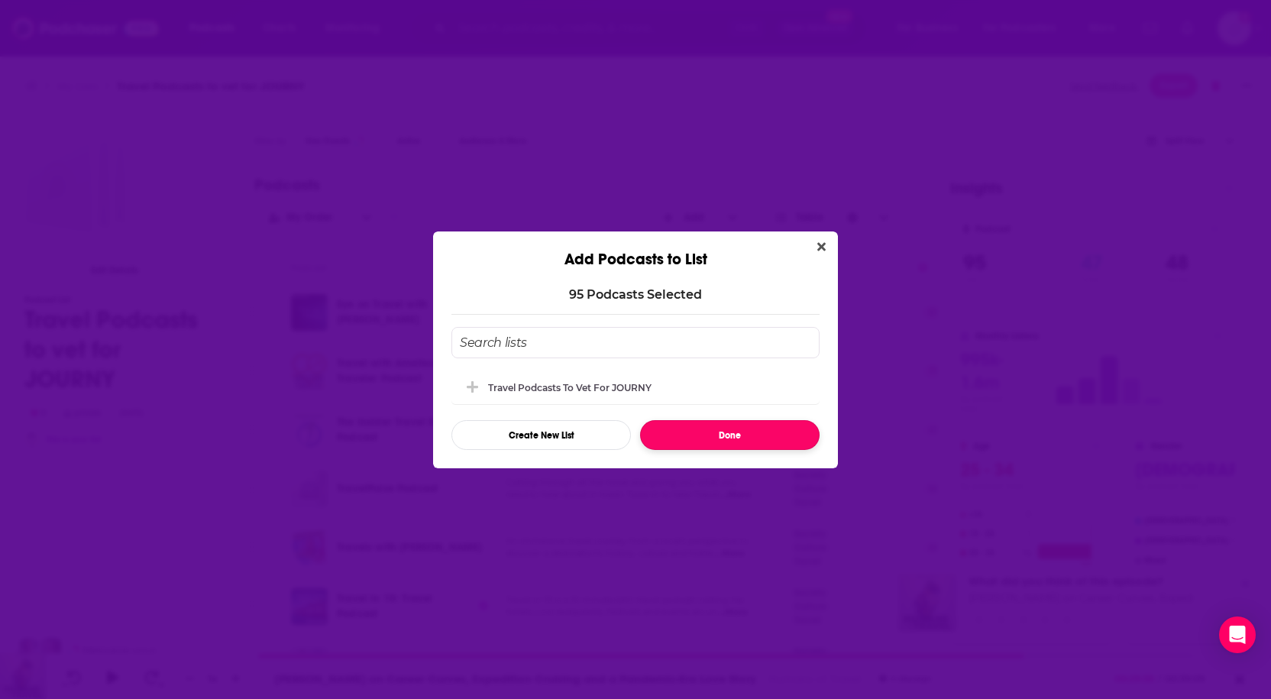
click at [742, 442] on button "Done" at bounding box center [729, 435] width 179 height 30
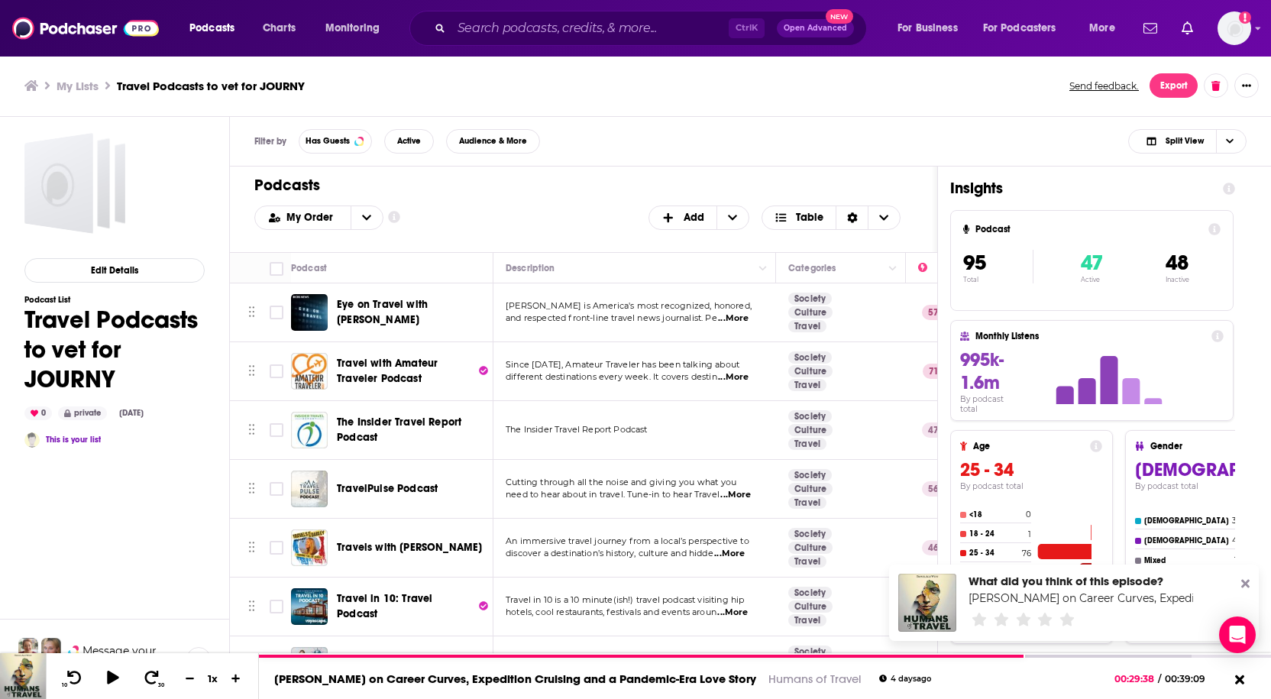
click at [168, 88] on h3 "Travel Podcasts to vet for JOURNY" at bounding box center [211, 86] width 188 height 15
click at [776, 217] on icon "Choose View" at bounding box center [780, 217] width 11 height 8
click at [734, 216] on icon "+ Add" at bounding box center [732, 217] width 9 height 11
click at [735, 216] on icon "+ Add" at bounding box center [732, 217] width 9 height 11
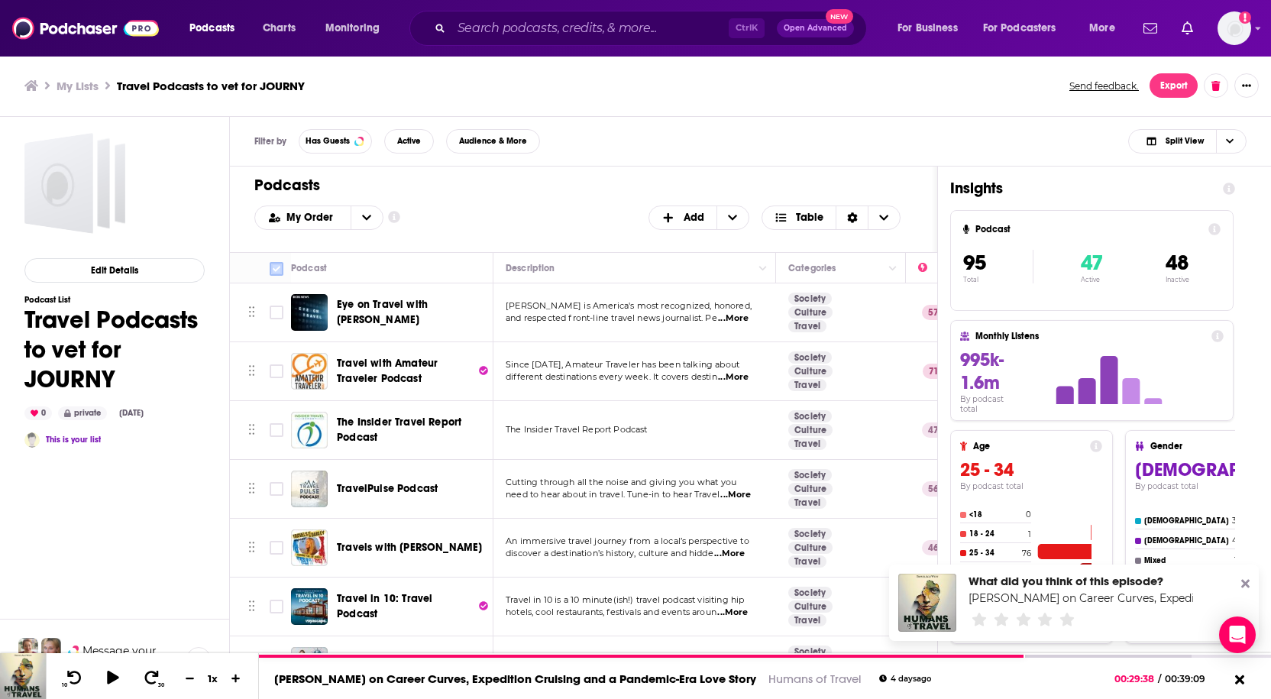
click at [283, 273] on span at bounding box center [277, 269] width 14 height 14
click at [277, 270] on input "Toggle select all" at bounding box center [277, 269] width 14 height 14
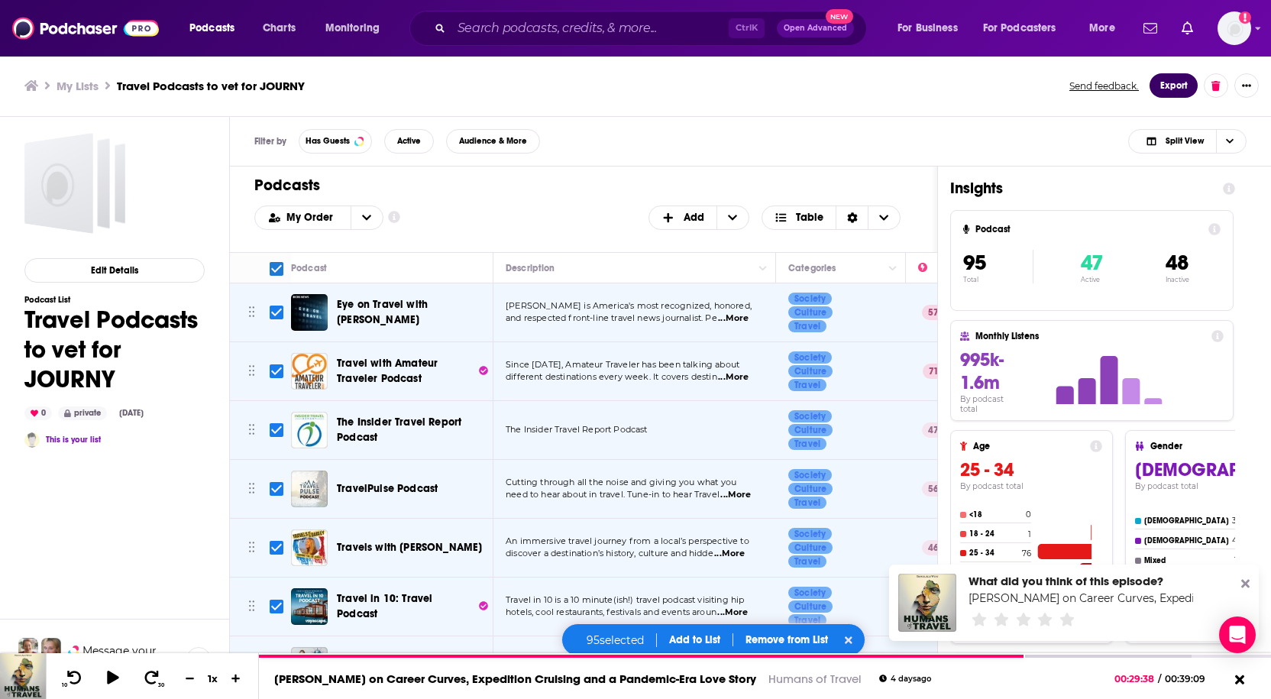
click at [1166, 85] on button "Export" at bounding box center [1173, 85] width 48 height 24
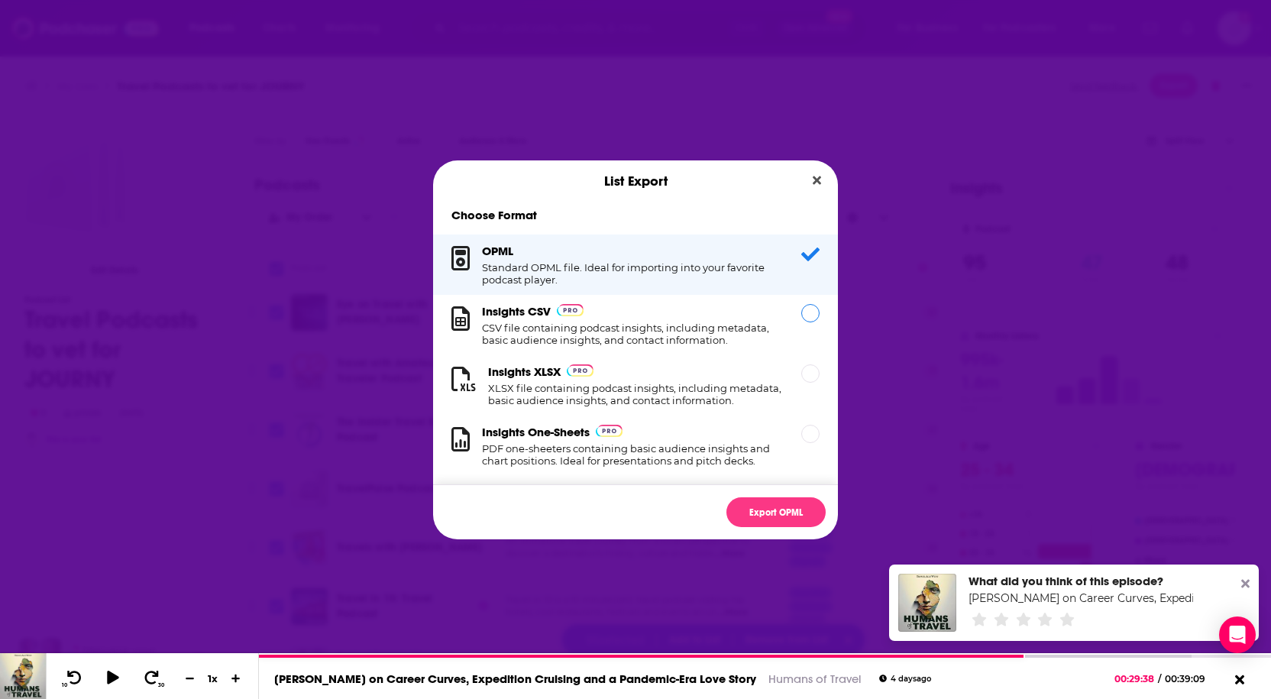
click at [665, 338] on h1 "CSV file containing podcast insights, including metadata, basic audience insigh…" at bounding box center [632, 333] width 301 height 24
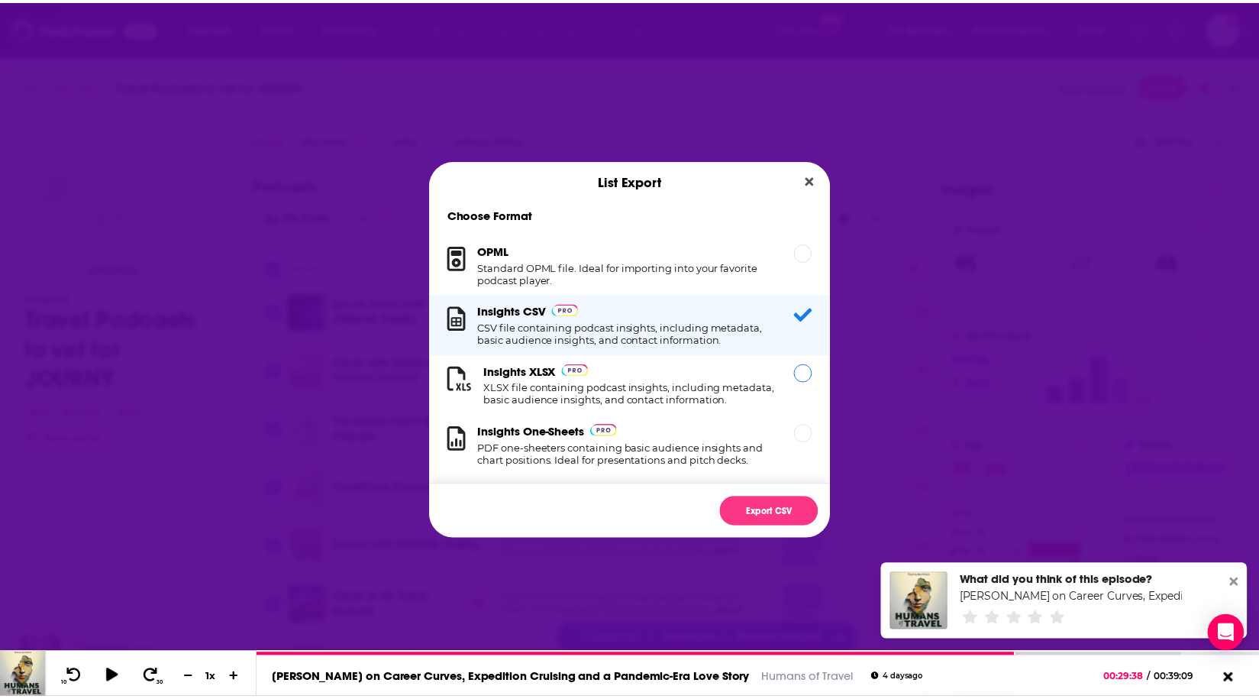
scroll to position [25, 0]
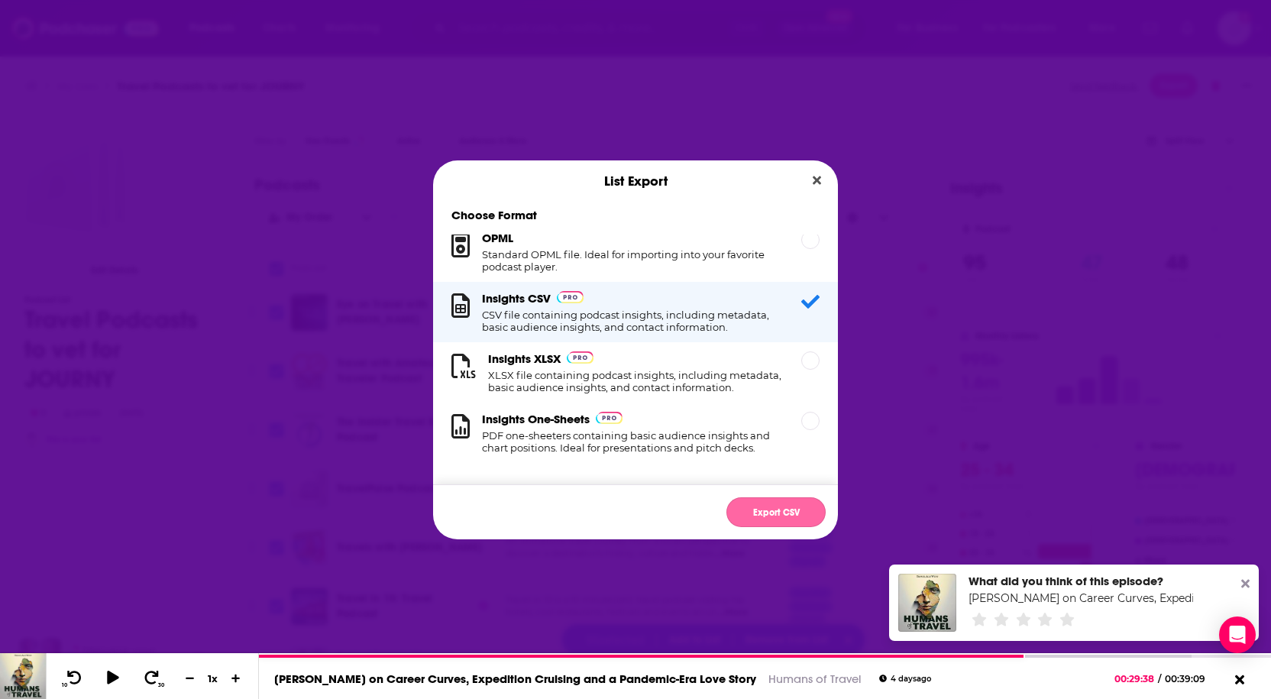
click at [761, 518] on button "Export CSV" at bounding box center [775, 512] width 99 height 30
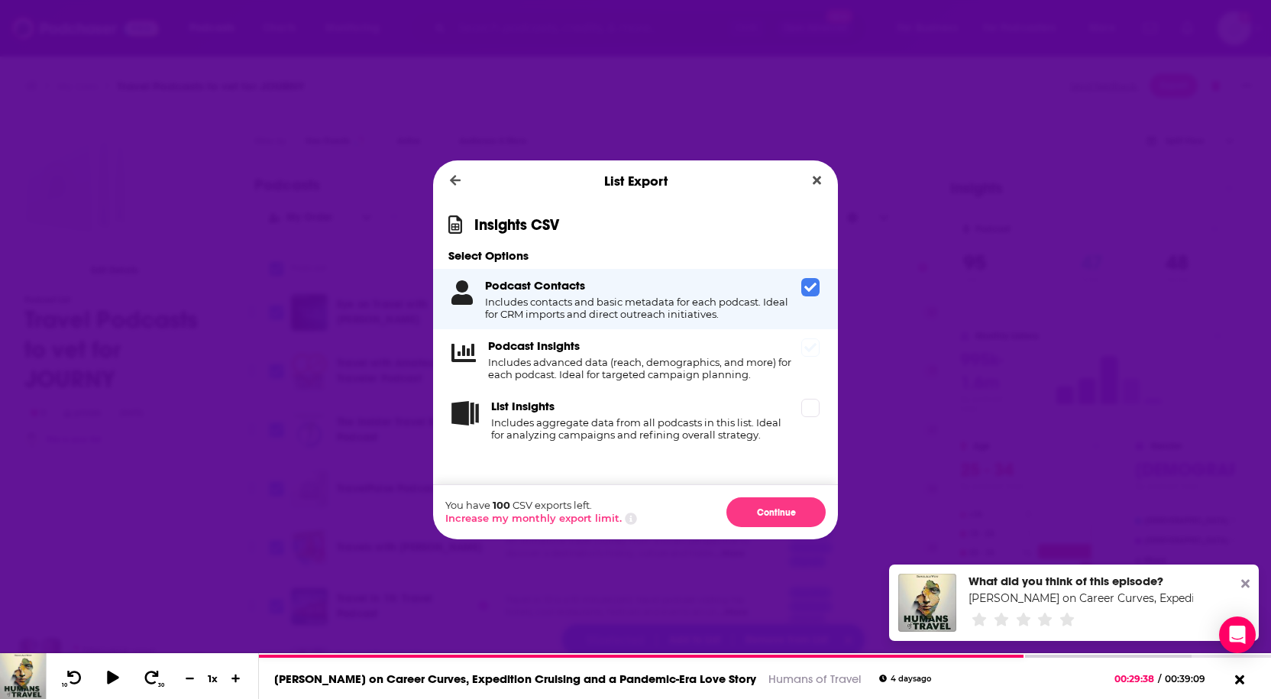
click at [802, 354] on span "Dialog" at bounding box center [810, 347] width 18 height 18
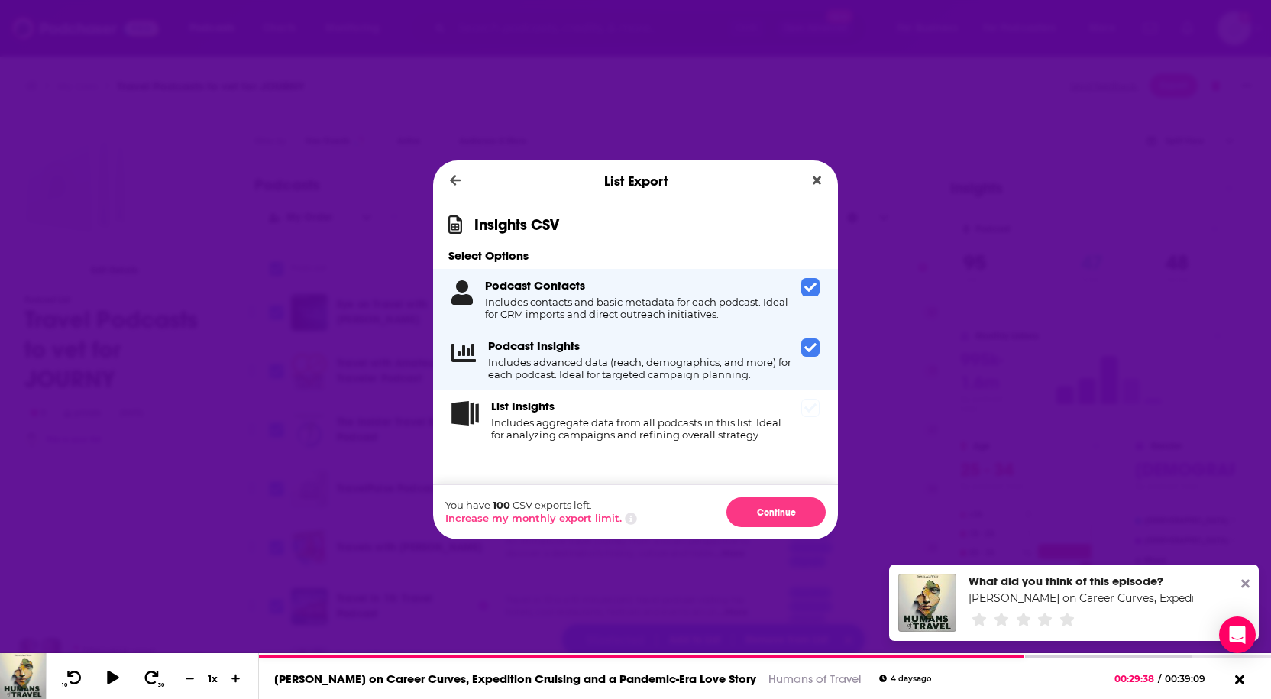
click at [812, 431] on div "List Insights Includes aggregate data from all podcasts in this list. Ideal for…" at bounding box center [635, 419] width 405 height 60
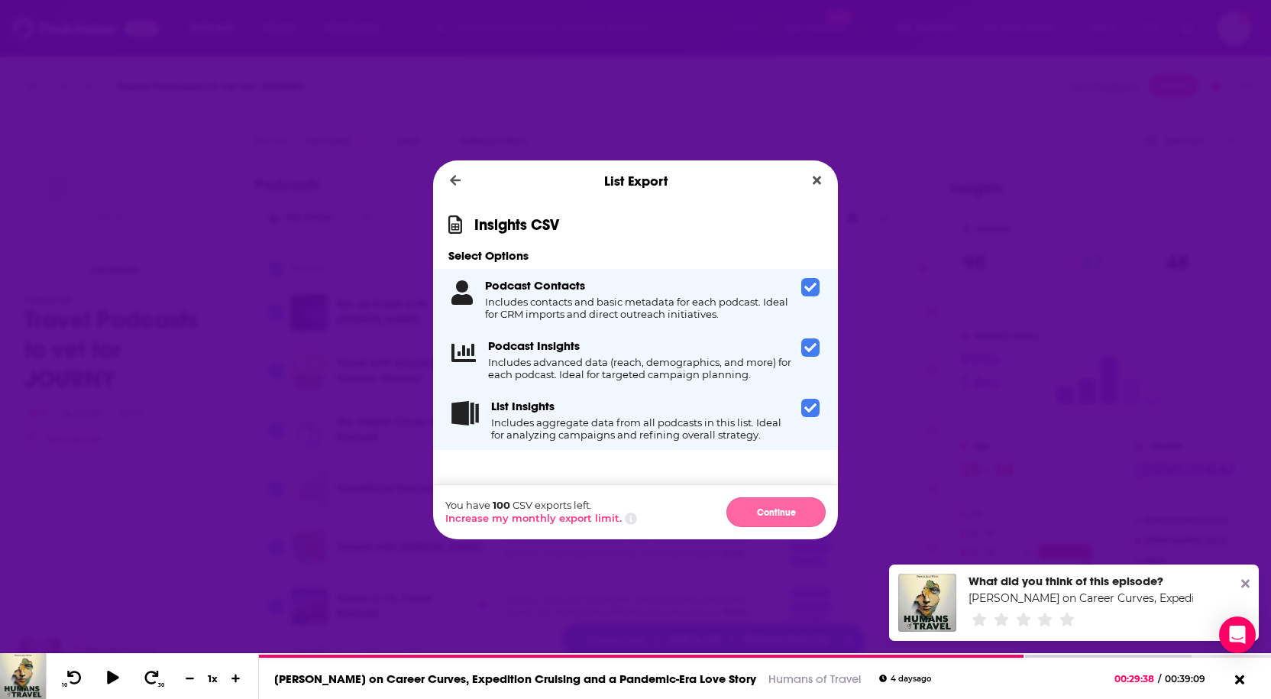
click at [762, 504] on button "Continue" at bounding box center [775, 512] width 99 height 30
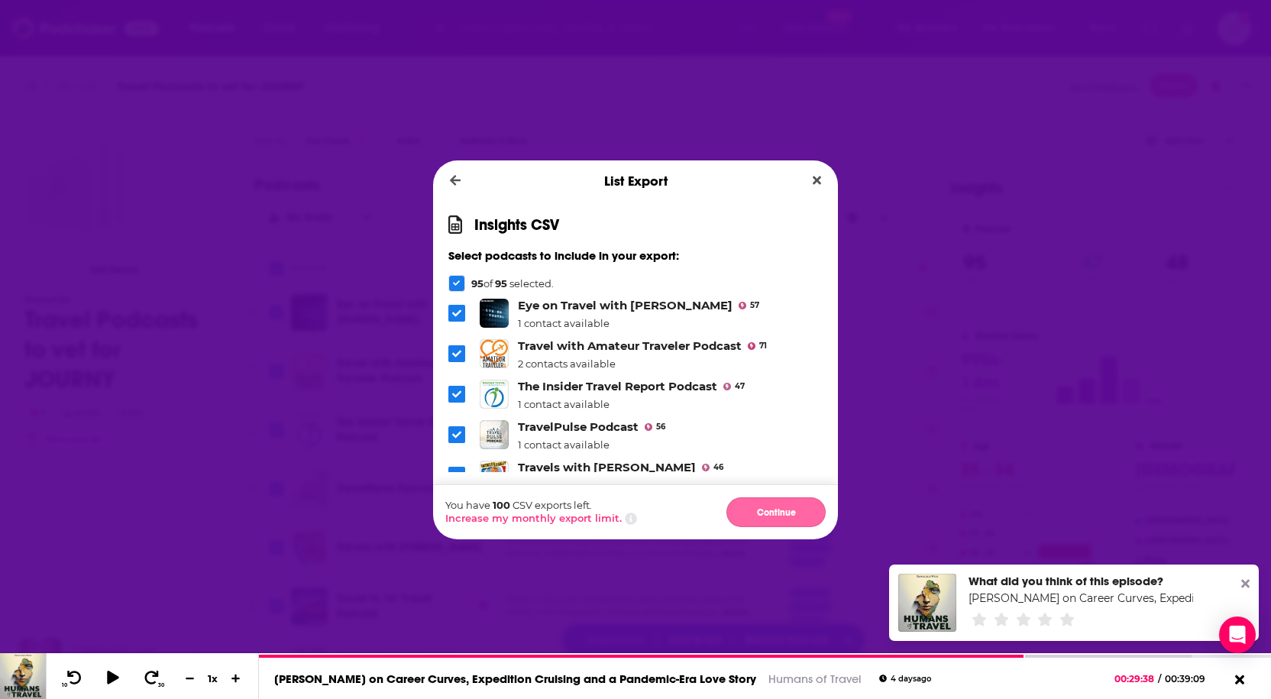
click at [777, 508] on button "Continue" at bounding box center [775, 512] width 99 height 30
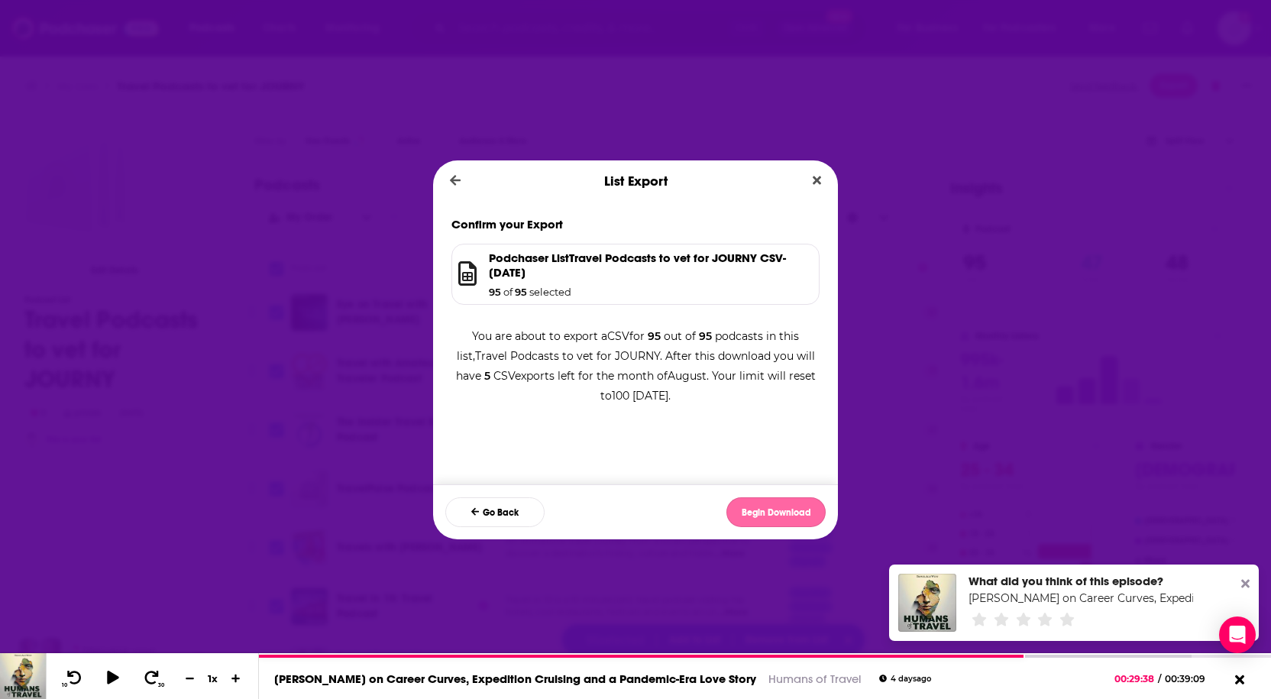
click at [780, 513] on button "Begin Download" at bounding box center [775, 512] width 99 height 30
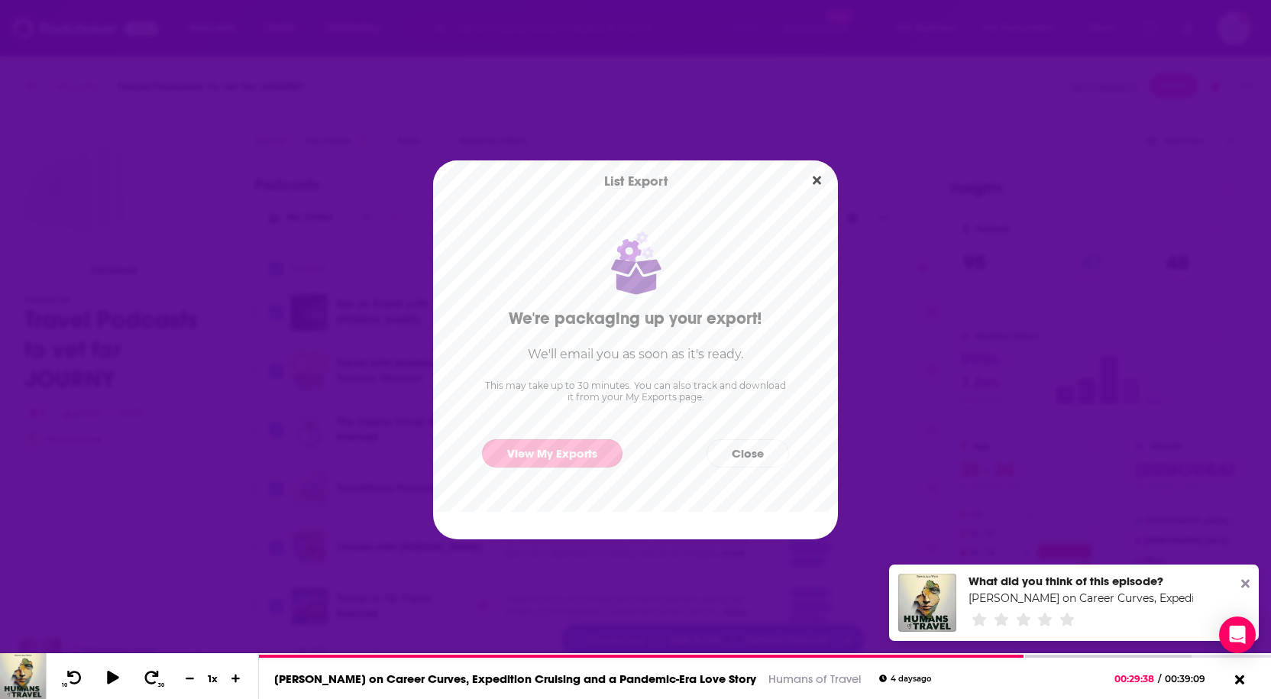
click at [539, 456] on link "View My Exports" at bounding box center [552, 453] width 141 height 28
